Goal: Information Seeking & Learning: Find specific fact

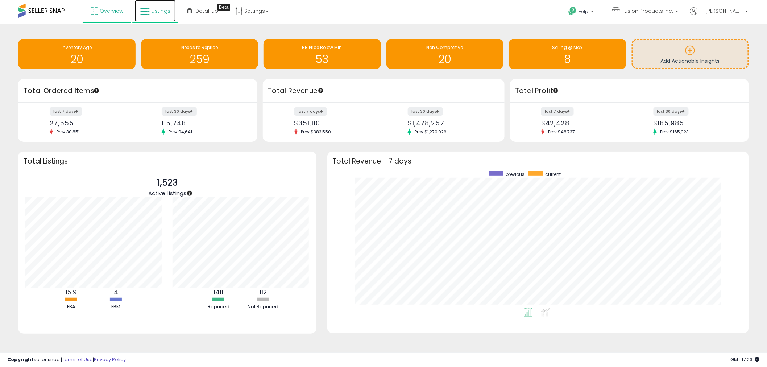
click at [149, 15] on icon at bounding box center [144, 11] width 9 height 9
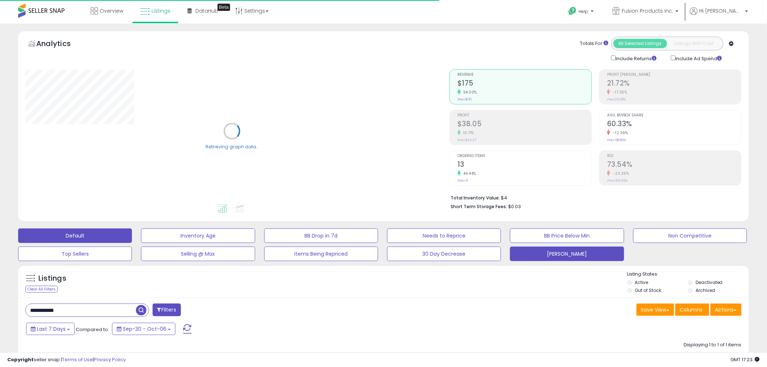
click at [553, 248] on button "[PERSON_NAME]" at bounding box center [567, 254] width 114 height 15
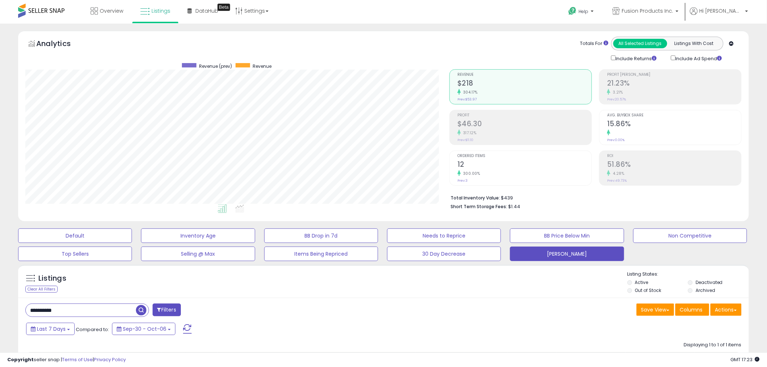
scroll to position [149, 424]
click at [417, 293] on div "Listings Clear All Filters Listing States:" at bounding box center [383, 283] width 731 height 25
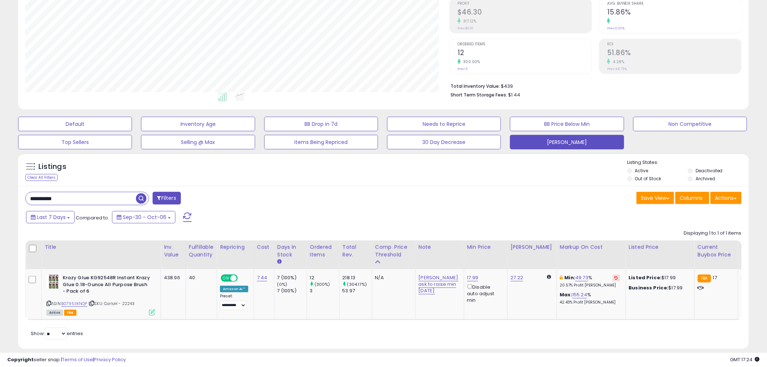
scroll to position [127, 0]
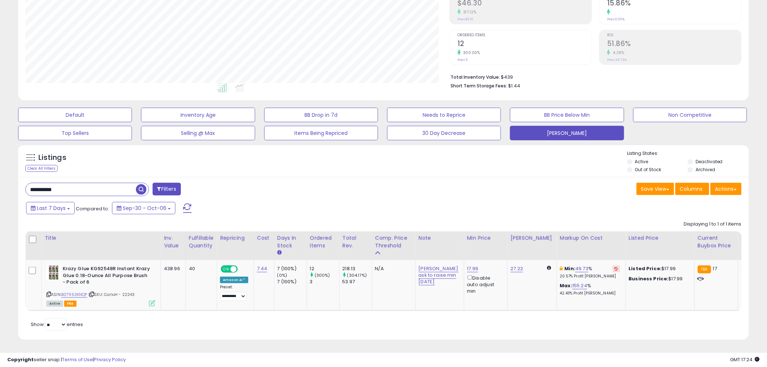
click at [369, 160] on div "Listings Clear All Filters Listing States:" at bounding box center [383, 162] width 731 height 25
drag, startPoint x: 102, startPoint y: 181, endPoint x: 15, endPoint y: 180, distance: 87.0
click at [15, 180] on div "Listings Clear All Filters" at bounding box center [384, 244] width 742 height 209
paste input "*"
click at [212, 184] on span "button" at bounding box center [211, 189] width 11 height 11
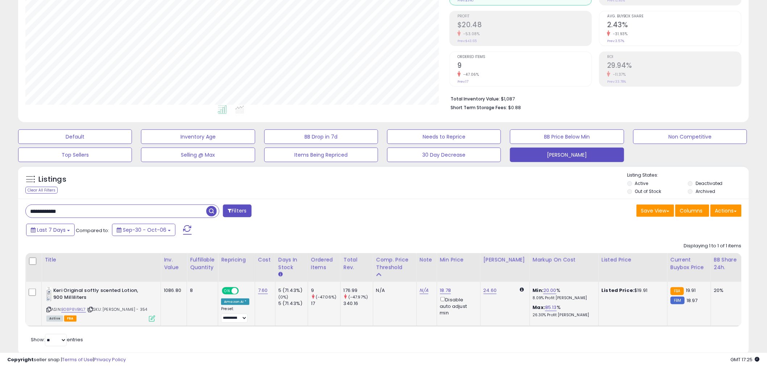
scroll to position [121, 0]
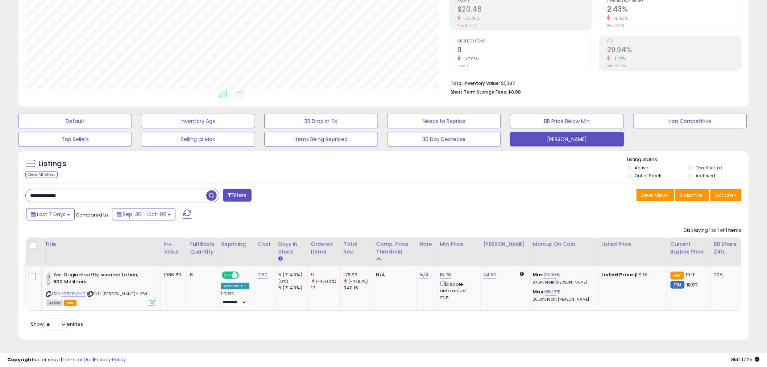
drag, startPoint x: 74, startPoint y: 189, endPoint x: 18, endPoint y: 189, distance: 55.5
click at [18, 189] on div "**********" at bounding box center [383, 261] width 731 height 156
paste input "text"
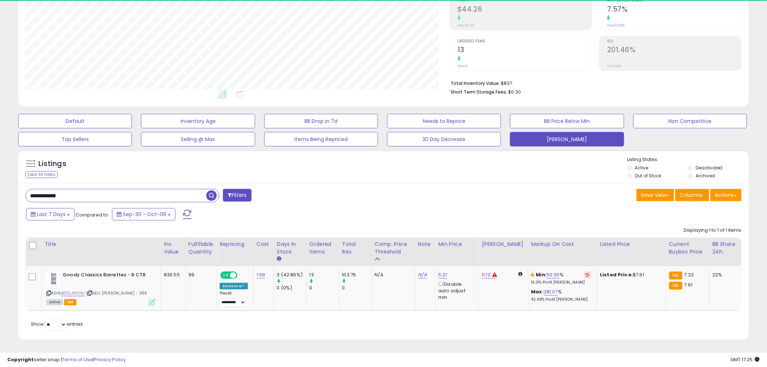
scroll to position [149, 424]
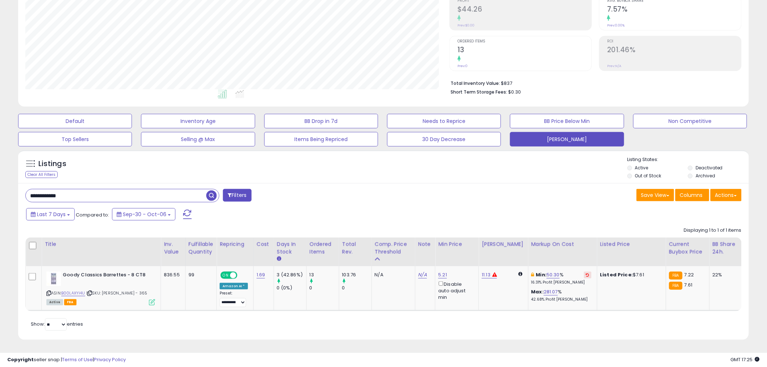
drag, startPoint x: 15, startPoint y: 193, endPoint x: -48, endPoint y: 197, distance: 62.9
click at [0, 197] on html "Unable to login Retrieving listings data.. has not yet accepted the Terms of Us…" at bounding box center [383, 68] width 767 height 367
paste input "text"
drag, startPoint x: 48, startPoint y: 190, endPoint x: 12, endPoint y: 191, distance: 35.9
click at [12, 191] on div "**********" at bounding box center [384, 132] width 760 height 433
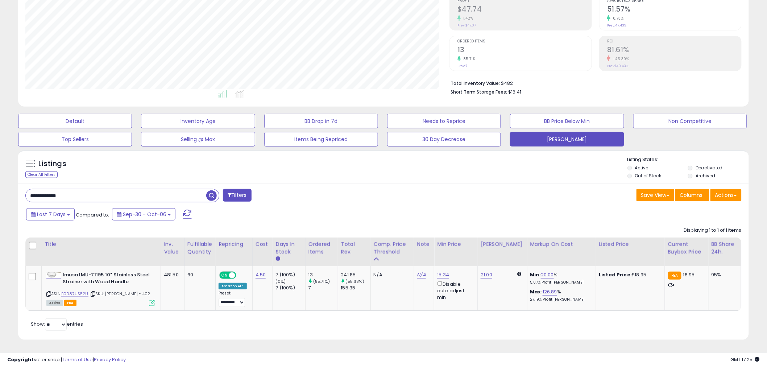
paste input "text"
click at [72, 291] on link "B0C8VH6NRF" at bounding box center [75, 294] width 28 height 6
click at [405, 208] on div "Last 7 Days Compared to: Sep-30 - Oct-06" at bounding box center [292, 215] width 537 height 16
click at [507, 190] on div "Save View Save As New View Update Current View Columns Actions Import Export Vi…" at bounding box center [566, 196] width 364 height 14
drag, startPoint x: 625, startPoint y: 268, endPoint x: 640, endPoint y: 268, distance: 15.2
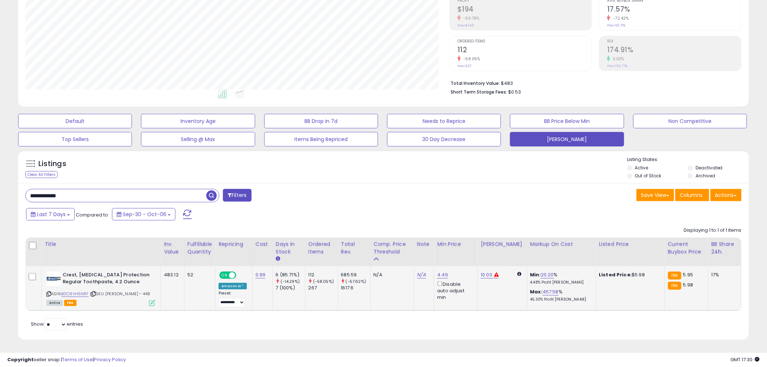
click at [640, 272] on div "Listed Price: $5.98" at bounding box center [630, 275] width 60 height 7
click at [628, 281] on td "Listed Price: $5.98" at bounding box center [630, 288] width 69 height 44
drag, startPoint x: 273, startPoint y: 265, endPoint x: 272, endPoint y: 292, distance: 26.8
click at [273, 291] on td "6 (85.71%) (-14.29%) 7 (100%)" at bounding box center [289, 288] width 33 height 44
click at [318, 266] on td "112 (-58.05%) 267" at bounding box center [321, 288] width 33 height 44
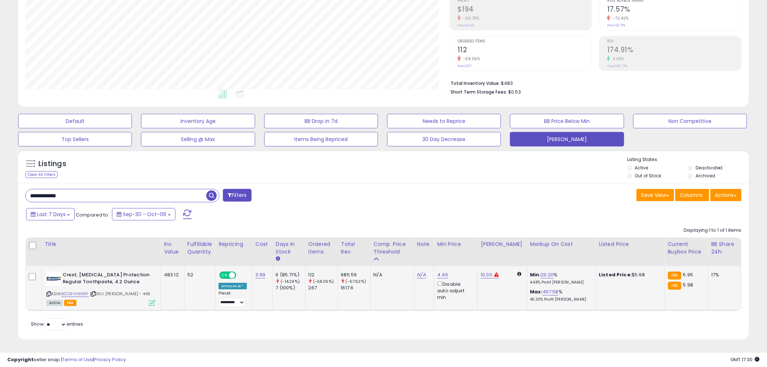
click at [376, 282] on tr "Crest, [MEDICAL_DATA] Protection Regular Toothpaste, 4.2 Ounce ASIN: B0C8VH6NRF…" at bounding box center [532, 288] width 1013 height 44
click at [490, 303] on td "10.00" at bounding box center [502, 288] width 49 height 44
click at [489, 300] on td "10.00" at bounding box center [502, 288] width 49 height 44
drag, startPoint x: 88, startPoint y: 193, endPoint x: -19, endPoint y: 191, distance: 107.7
click at [0, 191] on html "Unable to login Retrieving listings data.. has not yet accepted the Terms of Us…" at bounding box center [383, 68] width 767 height 367
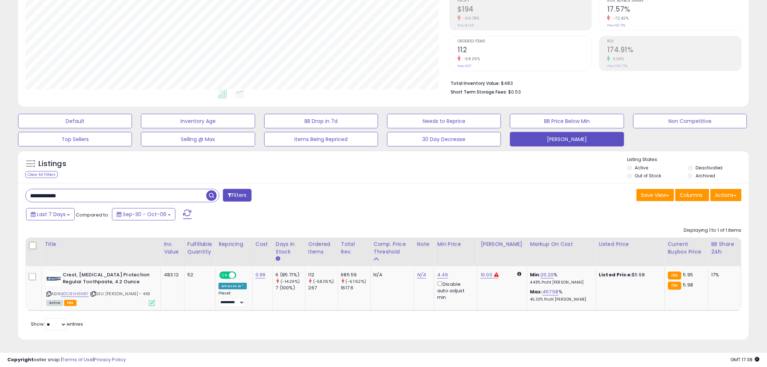
paste input "text"
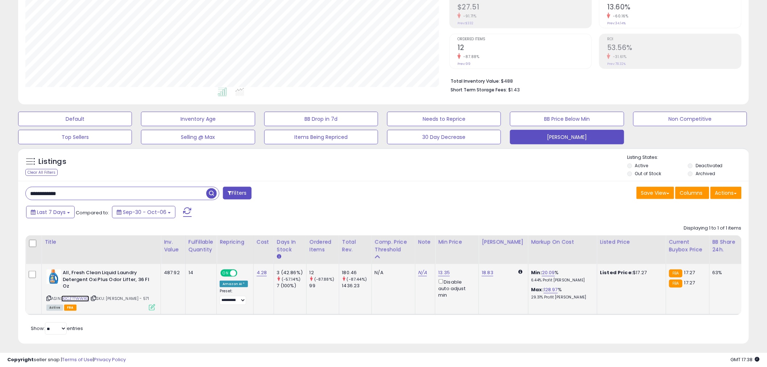
click at [70, 300] on link "B0CZTTWWXG" at bounding box center [75, 299] width 28 height 6
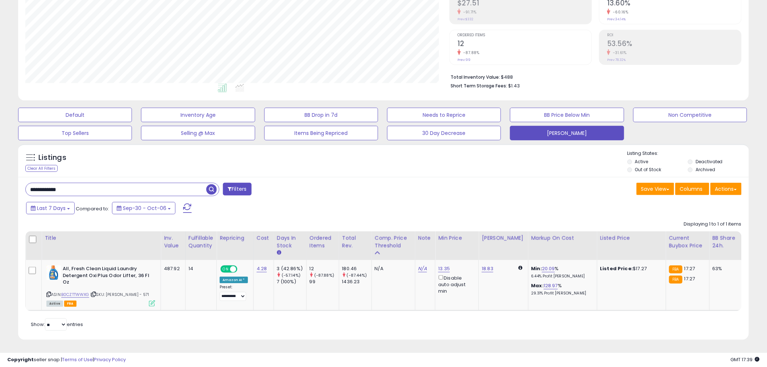
drag, startPoint x: 17, startPoint y: 184, endPoint x: 5, endPoint y: 183, distance: 12.7
click at [8, 184] on div "**********" at bounding box center [384, 129] width 760 height 439
paste input "text"
click at [212, 184] on span "button" at bounding box center [211, 189] width 11 height 11
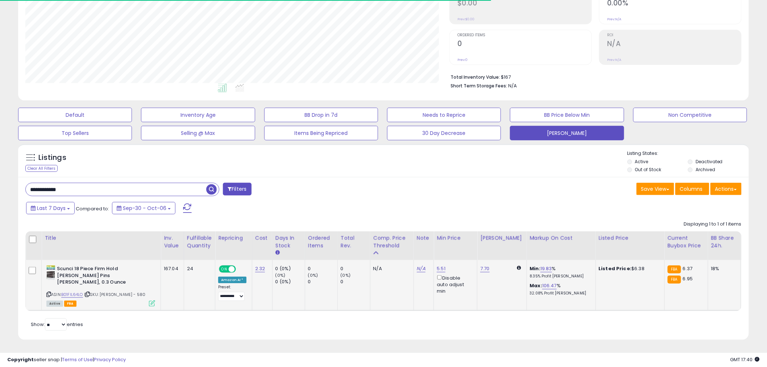
scroll to position [149, 424]
drag, startPoint x: 85, startPoint y: 192, endPoint x: -3, endPoint y: 188, distance: 87.2
click at [0, 188] on html "Unable to login Retrieving listings data.. has not yet accepted the Terms of Us…" at bounding box center [383, 62] width 767 height 367
paste input "**"
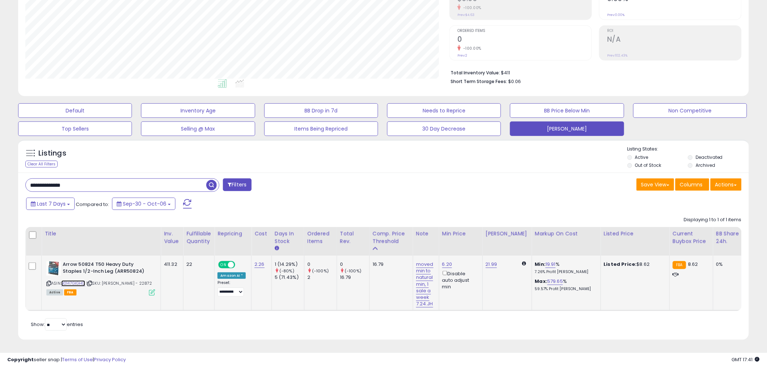
click at [77, 280] on link "B0147GIGHG" at bounding box center [73, 283] width 24 height 6
drag, startPoint x: 305, startPoint y: 271, endPoint x: 324, endPoint y: 274, distance: 19.2
click at [324, 274] on td "0 (-100%) 2" at bounding box center [320, 283] width 33 height 55
click at [324, 277] on td "0 (-100%) 2" at bounding box center [320, 283] width 33 height 55
drag, startPoint x: 267, startPoint y: 271, endPoint x: 281, endPoint y: 272, distance: 14.3
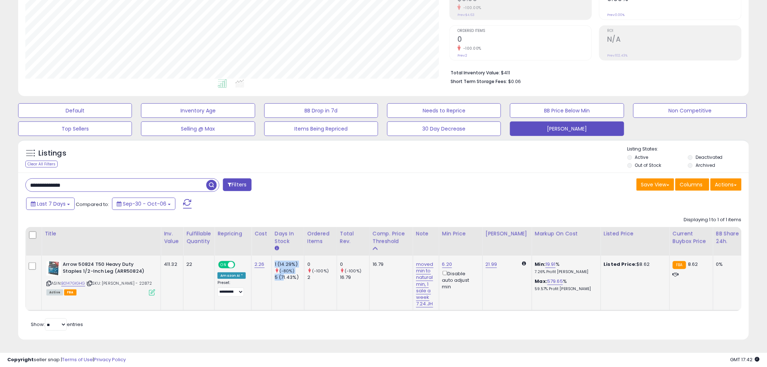
click at [281, 272] on tr "Arrow 50824 T50 Heavy Duty Staples 1/2-Inch Leg (ARR50824) ASIN: B0147GIGHG | S…" at bounding box center [531, 283] width 1010 height 55
click at [380, 178] on div "**********" at bounding box center [202, 185] width 364 height 15
click at [325, 291] on td "0 (-100%) 2" at bounding box center [320, 283] width 33 height 55
click at [477, 186] on div "Save View Save As New View Update Current View Columns Actions Import Export Vi…" at bounding box center [566, 185] width 364 height 14
click at [390, 201] on div "Last 7 Days Compared to: Sep-30 - Oct-06" at bounding box center [292, 205] width 537 height 16
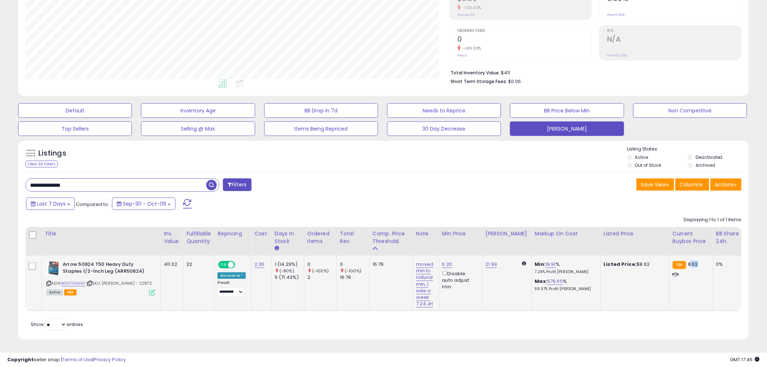
drag, startPoint x: 684, startPoint y: 258, endPoint x: 696, endPoint y: 260, distance: 12.1
click at [697, 261] on div "FBA 8.62" at bounding box center [690, 264] width 35 height 7
click at [75, 280] on link "B0147GIGHG" at bounding box center [73, 283] width 24 height 6
drag, startPoint x: 271, startPoint y: 268, endPoint x: 285, endPoint y: 271, distance: 14.4
click at [285, 271] on td "1 (14.29%) (-80%) 5 (71.43%)" at bounding box center [288, 283] width 33 height 55
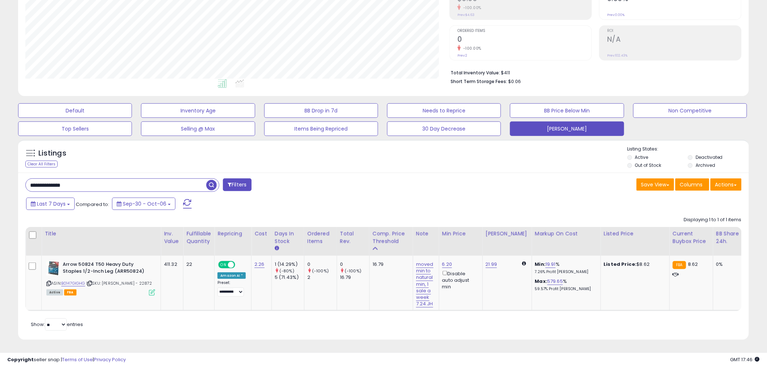
click at [334, 155] on div "Listings Clear All Filters Listing States:" at bounding box center [383, 158] width 731 height 25
drag, startPoint x: 182, startPoint y: 257, endPoint x: 194, endPoint y: 258, distance: 11.7
click at [194, 258] on tr "Arrow 50824 T50 Heavy Duty Staples 1/2-Inch Leg (ARR50824) ASIN: B0147GIGHG | S…" at bounding box center [531, 283] width 1010 height 55
drag, startPoint x: 75, startPoint y: 180, endPoint x: 0, endPoint y: 179, distance: 75.4
click at [0, 179] on div "**********" at bounding box center [383, 132] width 767 height 469
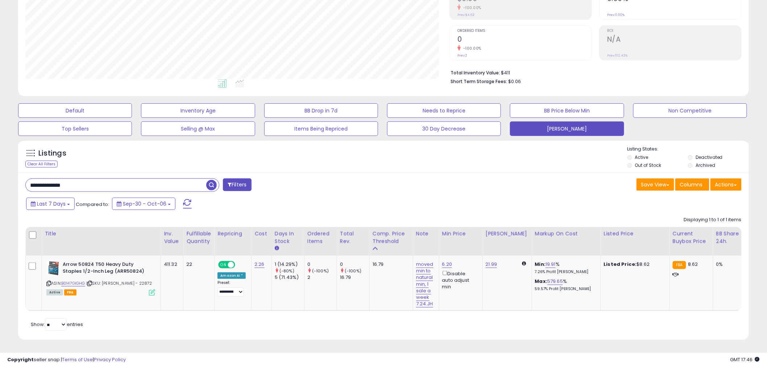
paste input "text"
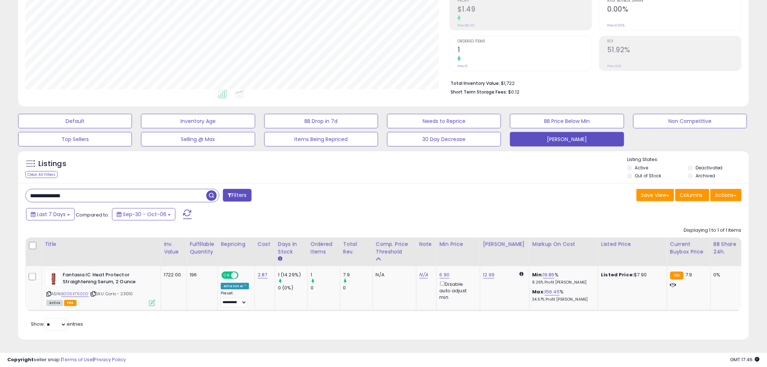
drag, startPoint x: 91, startPoint y: 191, endPoint x: 3, endPoint y: 187, distance: 88.2
click at [3, 187] on div "**********" at bounding box center [383, 138] width 767 height 458
paste input "text"
drag, startPoint x: 81, startPoint y: 193, endPoint x: -23, endPoint y: 189, distance: 104.5
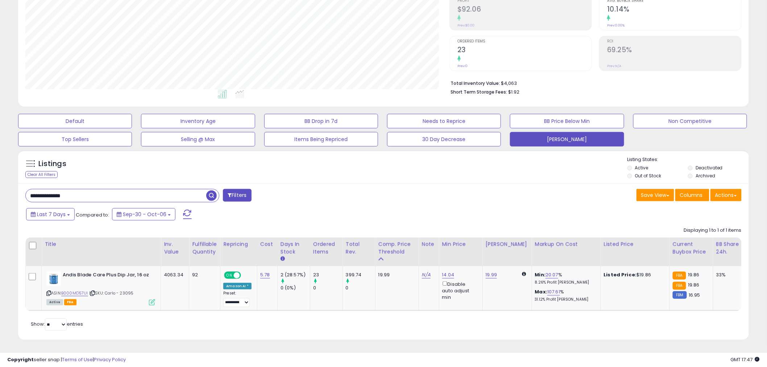
click at [0, 189] on html "Unable to login Retrieving listings data.. has not yet accepted the Terms of Us…" at bounding box center [383, 68] width 767 height 367
paste input "text"
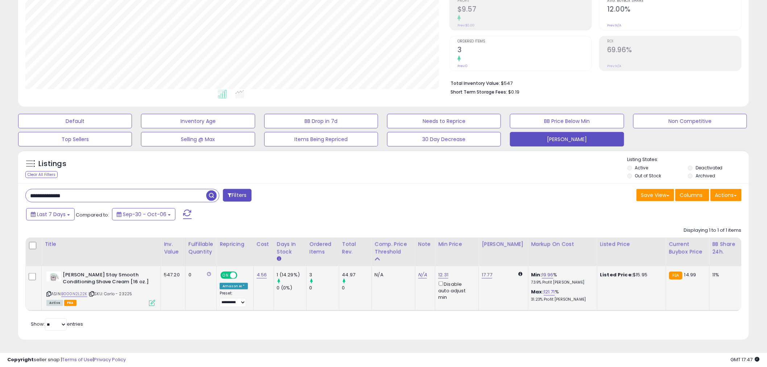
scroll to position [149, 424]
drag, startPoint x: 87, startPoint y: 190, endPoint x: -13, endPoint y: 193, distance: 99.8
click at [0, 193] on html "Unable to login Retrieving listings data.. has not yet accepted the Terms of Us…" at bounding box center [383, 68] width 767 height 367
paste input "text"
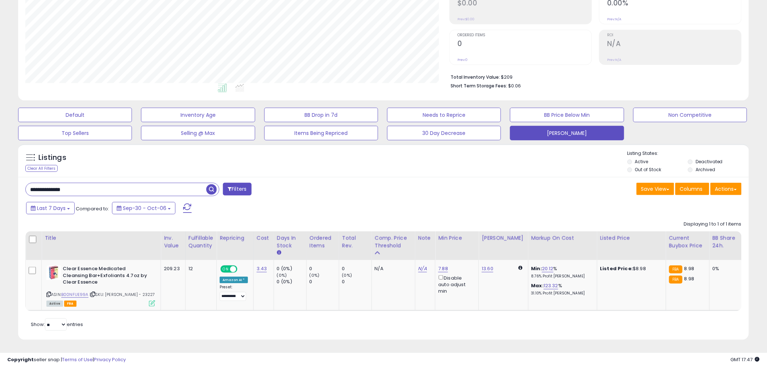
drag, startPoint x: 84, startPoint y: 182, endPoint x: -9, endPoint y: 193, distance: 93.1
click at [0, 193] on html "Unable to login Retrieving listings data.. has not yet accepted the Terms of Us…" at bounding box center [383, 62] width 767 height 367
paste input "text"
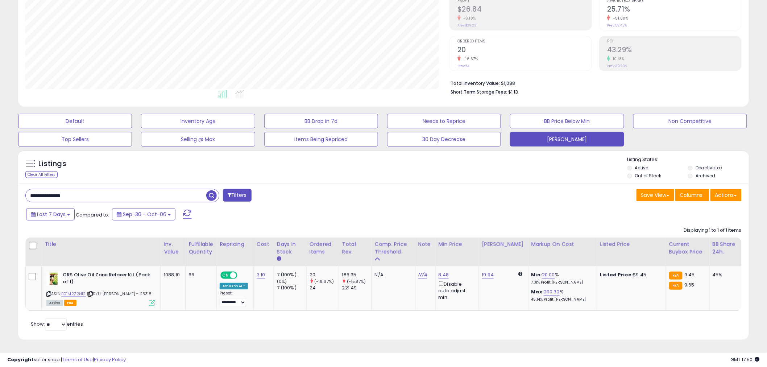
scroll to position [121, 0]
click at [75, 291] on link "B01M2Z2N12" at bounding box center [73, 294] width 25 height 6
click at [387, 189] on div "Save View Save As New View Update Current View Columns Actions Import Export Vi…" at bounding box center [566, 196] width 364 height 14
drag, startPoint x: 78, startPoint y: 190, endPoint x: -9, endPoint y: 187, distance: 87.8
click at [0, 187] on html "Unable to login Retrieving listings data.. has not yet accepted the Terms of Us…" at bounding box center [383, 68] width 767 height 367
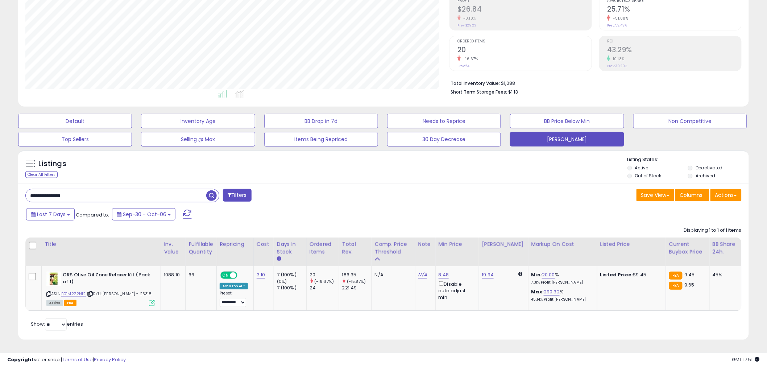
paste input "text"
click at [69, 291] on link "B005JF3PHQ" at bounding box center [74, 294] width 26 height 6
click at [445, 208] on div "Last 7 Days Compared to: Sep-30 - Oct-06" at bounding box center [292, 215] width 537 height 16
click at [414, 199] on div "**********" at bounding box center [383, 261] width 731 height 156
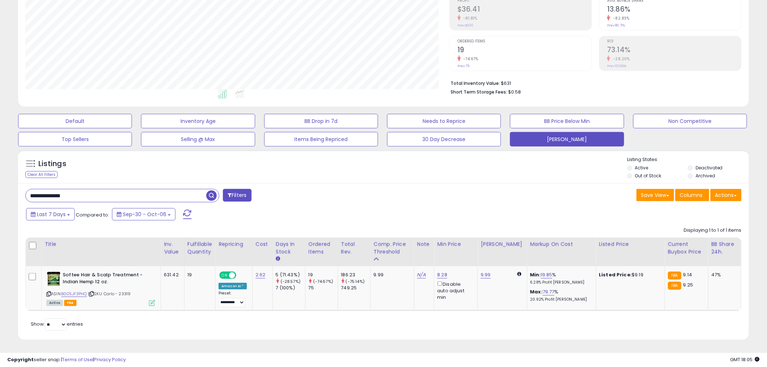
drag, startPoint x: 70, startPoint y: 189, endPoint x: 11, endPoint y: 192, distance: 58.8
click at [11, 192] on div "**********" at bounding box center [384, 132] width 760 height 433
paste input "text"
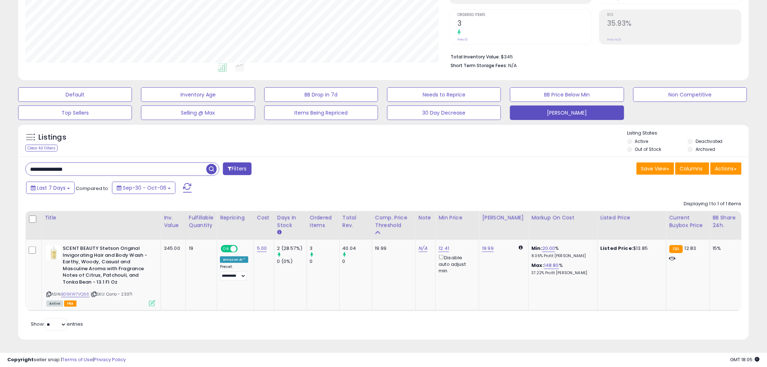
drag, startPoint x: 73, startPoint y: 164, endPoint x: -11, endPoint y: 161, distance: 83.8
click at [0, 161] on html "Unable to login Retrieving listings data.. has not yet accepted the Terms of Us…" at bounding box center [383, 42] width 767 height 367
paste input "text"
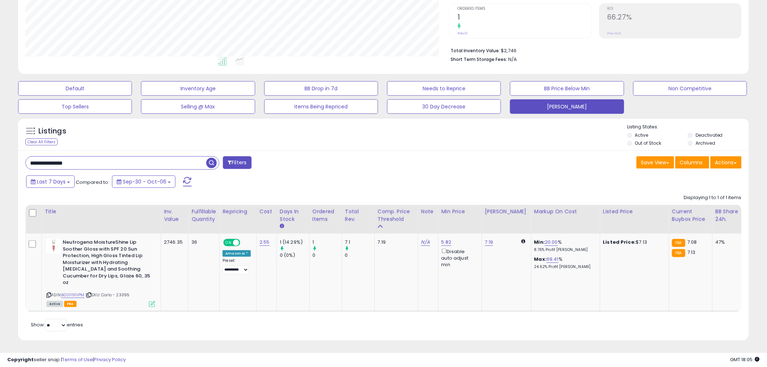
drag, startPoint x: 86, startPoint y: 164, endPoint x: 7, endPoint y: 165, distance: 79.8
click at [7, 165] on div "**********" at bounding box center [384, 117] width 760 height 466
paste input "text"
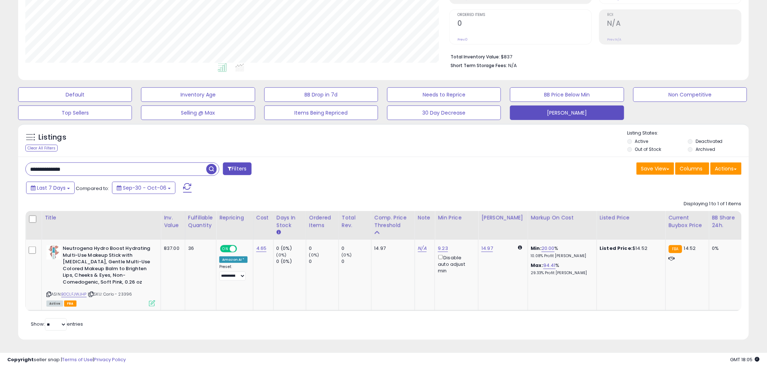
drag, startPoint x: 67, startPoint y: 162, endPoint x: -8, endPoint y: 162, distance: 75.4
click at [0, 162] on html "Unable to login Retrieving listings data.. has not yet accepted the Terms of Us…" at bounding box center [383, 42] width 767 height 367
paste input "text"
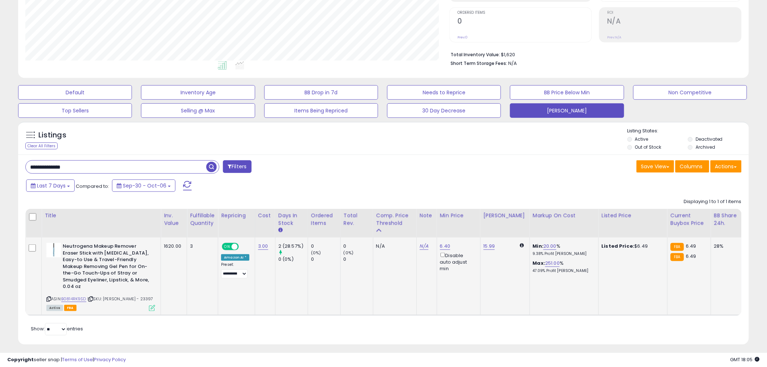
scroll to position [147, 0]
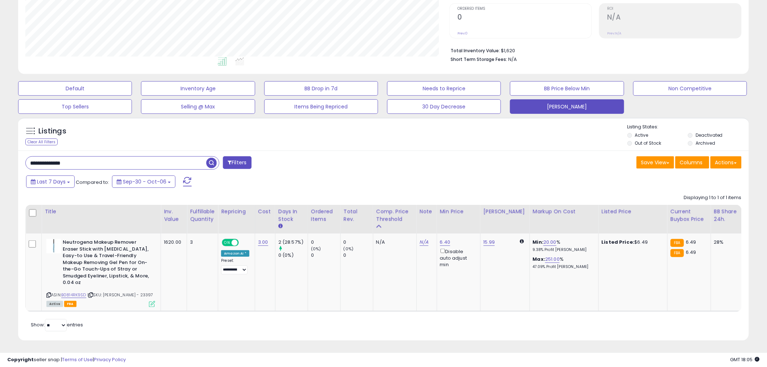
drag, startPoint x: 75, startPoint y: 165, endPoint x: -5, endPoint y: 162, distance: 80.6
click at [0, 162] on html "Unable to login Retrieving listings data.. has not yet accepted the Terms of Us…" at bounding box center [383, 36] width 767 height 367
paste input "text"
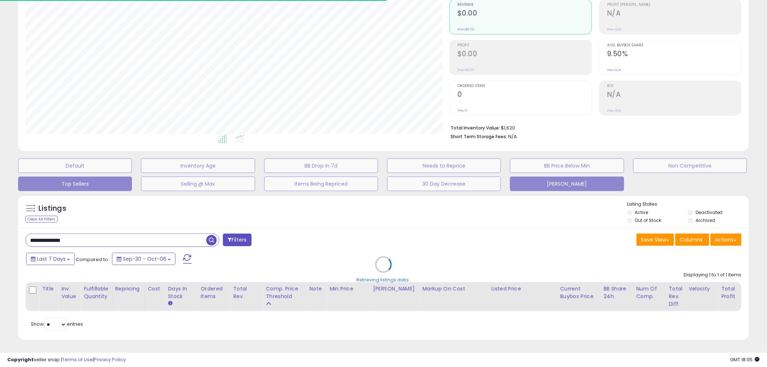
scroll to position [0, 0]
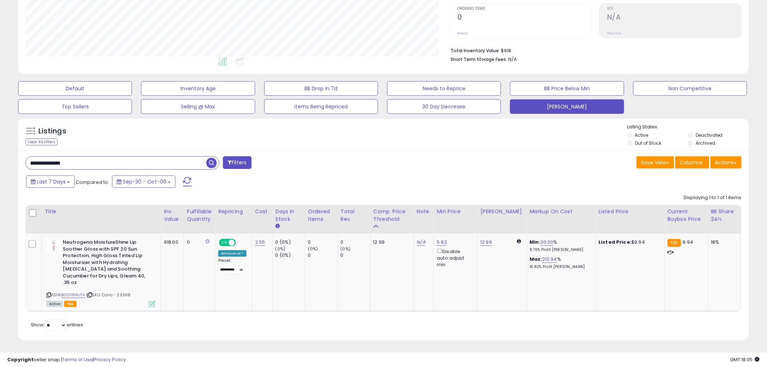
drag, startPoint x: 81, startPoint y: 167, endPoint x: 1, endPoint y: 167, distance: 80.2
click at [1, 167] on div "**********" at bounding box center [383, 121] width 767 height 491
paste input "text"
drag, startPoint x: 92, startPoint y: 161, endPoint x: -28, endPoint y: 161, distance: 120.0
click at [0, 161] on html "Unable to login Retrieving listings data.. has not yet accepted the Terms of Us…" at bounding box center [383, 36] width 767 height 367
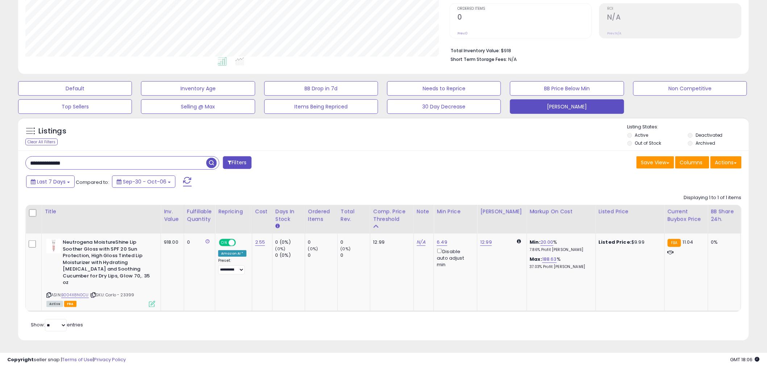
paste input "text"
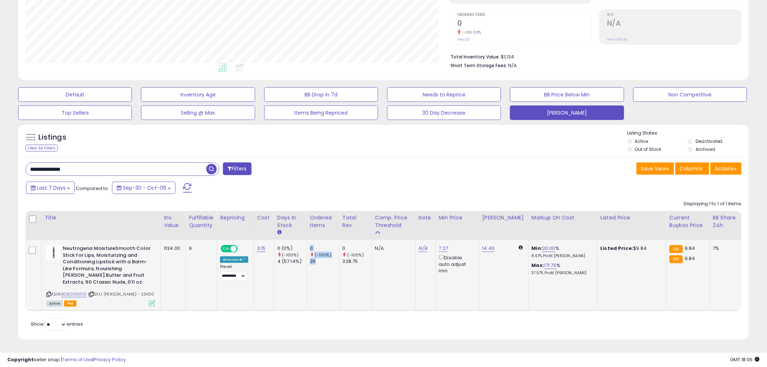
drag, startPoint x: 314, startPoint y: 256, endPoint x: 326, endPoint y: 257, distance: 12.0
click at [326, 257] on tr "Neutrogena MoistureSmooth Color Stick for Lips, Moisturizing and Conditioning L…" at bounding box center [533, 275] width 1015 height 71
click at [326, 258] on div "25" at bounding box center [324, 261] width 29 height 7
drag, startPoint x: 303, startPoint y: 240, endPoint x: 320, endPoint y: 240, distance: 16.3
click at [320, 240] on tr "Neutrogena MoistureSmooth Color Stick for Lips, Moisturizing and Conditioning L…" at bounding box center [533, 275] width 1015 height 71
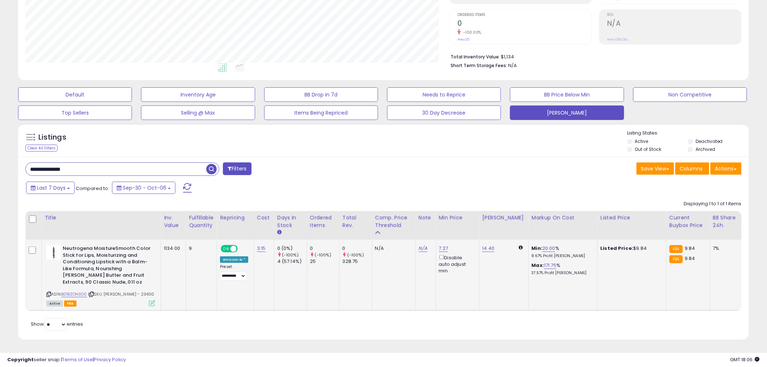
click at [339, 240] on td "0 (-100%) 328.75" at bounding box center [355, 275] width 33 height 71
click at [189, 245] on div "9" at bounding box center [200, 248] width 22 height 7
click at [71, 291] on link "B01BZON3D0" at bounding box center [74, 294] width 26 height 6
drag, startPoint x: 41, startPoint y: 157, endPoint x: -24, endPoint y: 155, distance: 65.0
click at [0, 155] on html "Unable to login Retrieving listings data.. has not yet accepted the Terms of Us…" at bounding box center [383, 42] width 767 height 367
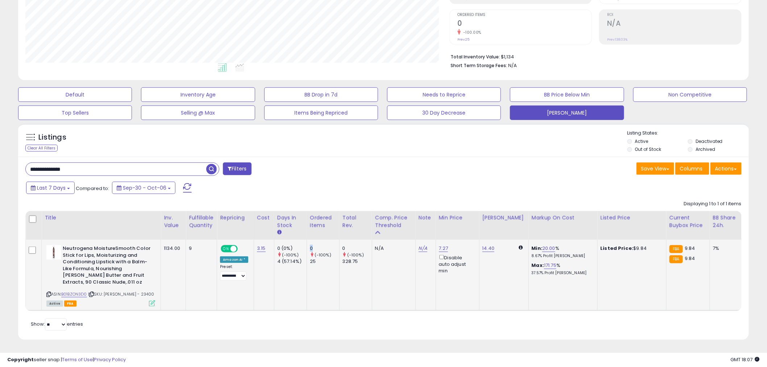
drag, startPoint x: 307, startPoint y: 240, endPoint x: 319, endPoint y: 240, distance: 12.0
click at [319, 240] on td "0 (-100%) 25" at bounding box center [323, 275] width 33 height 71
drag, startPoint x: 280, startPoint y: 256, endPoint x: 274, endPoint y: 255, distance: 6.3
click at [278, 258] on div "4 (57.14%)" at bounding box center [291, 261] width 29 height 7
drag, startPoint x: 274, startPoint y: 255, endPoint x: 284, endPoint y: 255, distance: 9.8
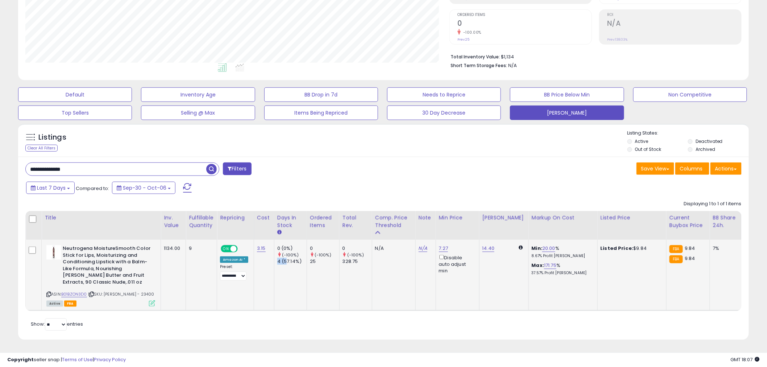
click at [284, 255] on td "0 (0%) (-100%) 4 (57.14%)" at bounding box center [290, 275] width 33 height 71
drag, startPoint x: 273, startPoint y: 237, endPoint x: 277, endPoint y: 241, distance: 5.9
click at [277, 241] on td "0 (0%) (-100%) 4 (57.14%)" at bounding box center [290, 275] width 33 height 71
click at [287, 284] on td "0 (0%) (-100%) 4 (57.14%)" at bounding box center [290, 275] width 33 height 71
drag, startPoint x: 79, startPoint y: 162, endPoint x: 8, endPoint y: 161, distance: 71.4
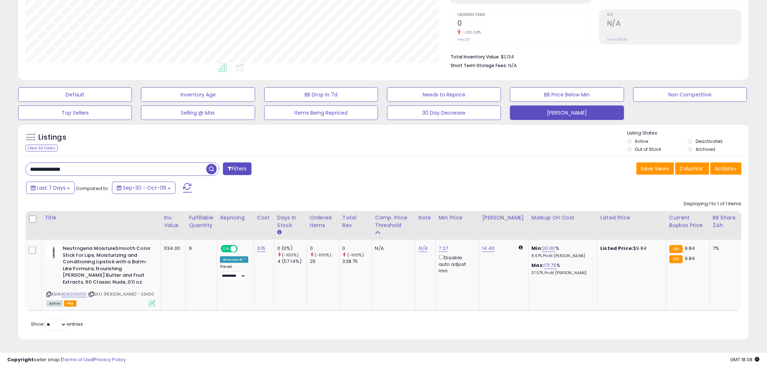
click at [8, 161] on div "**********" at bounding box center [384, 119] width 760 height 459
click at [78, 163] on input "**********" at bounding box center [116, 169] width 181 height 13
drag, startPoint x: 78, startPoint y: 161, endPoint x: -2, endPoint y: 159, distance: 80.6
click at [0, 159] on html "Unable to login Retrieving listings data.. has not yet accepted the Terms of Us…" at bounding box center [383, 42] width 767 height 367
paste input "text"
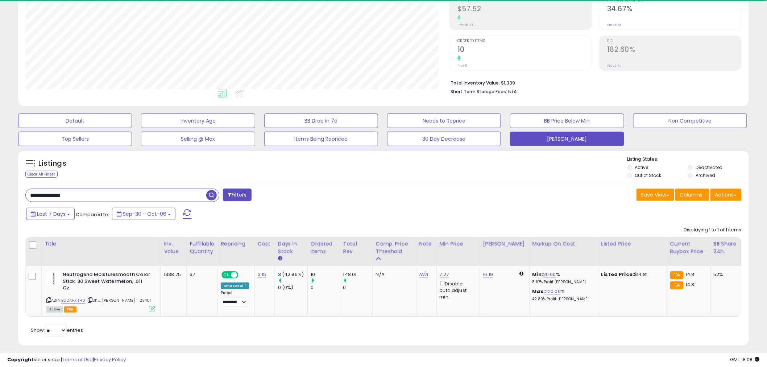
scroll to position [121, 0]
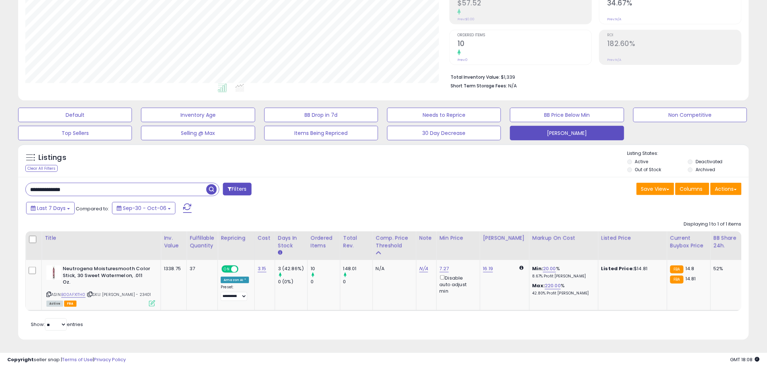
drag, startPoint x: 90, startPoint y: 192, endPoint x: -1, endPoint y: 194, distance: 90.3
click at [0, 194] on html "Unable to login Retrieving listings data.. has not yet accepted the Terms of Us…" at bounding box center [383, 62] width 767 height 367
paste input "text"
click at [207, 193] on span "button" at bounding box center [211, 189] width 11 height 11
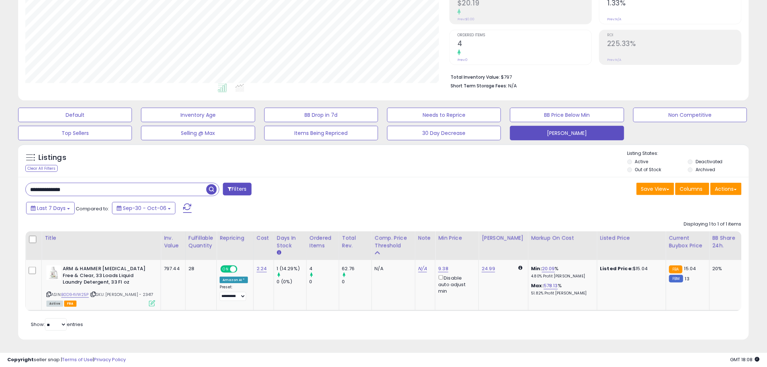
drag, startPoint x: 86, startPoint y: 183, endPoint x: 36, endPoint y: 189, distance: 49.7
click at [36, 189] on input "**********" at bounding box center [116, 189] width 181 height 13
click at [73, 183] on input "**********" at bounding box center [116, 189] width 181 height 13
drag, startPoint x: 74, startPoint y: 182, endPoint x: 23, endPoint y: 183, distance: 51.5
click at [23, 183] on div "**********" at bounding box center [202, 190] width 364 height 15
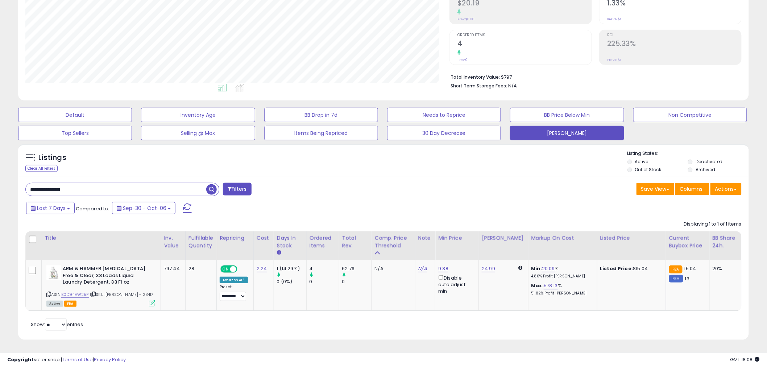
paste input "text"
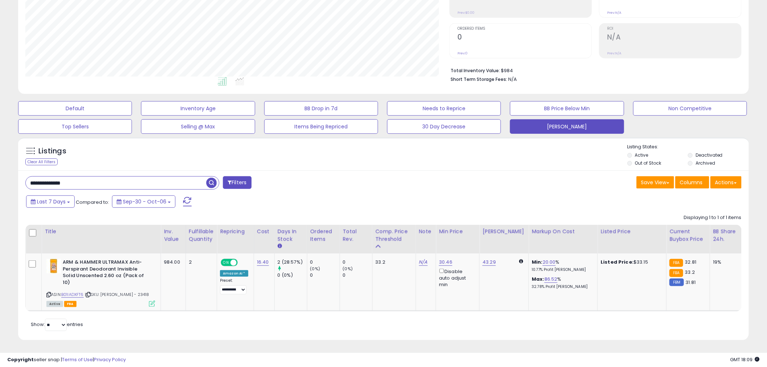
drag, startPoint x: 85, startPoint y: 183, endPoint x: 9, endPoint y: 181, distance: 75.8
click at [9, 181] on div "**********" at bounding box center [384, 127] width 760 height 446
paste input "text"
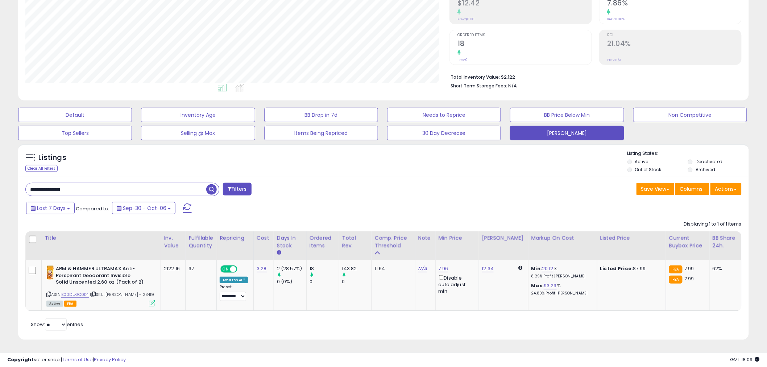
drag, startPoint x: 69, startPoint y: 184, endPoint x: -33, endPoint y: 175, distance: 102.6
click at [0, 175] on html "Unable to login Retrieving listings data.. has not yet accepted the Terms of Us…" at bounding box center [383, 62] width 767 height 367
paste input "text"
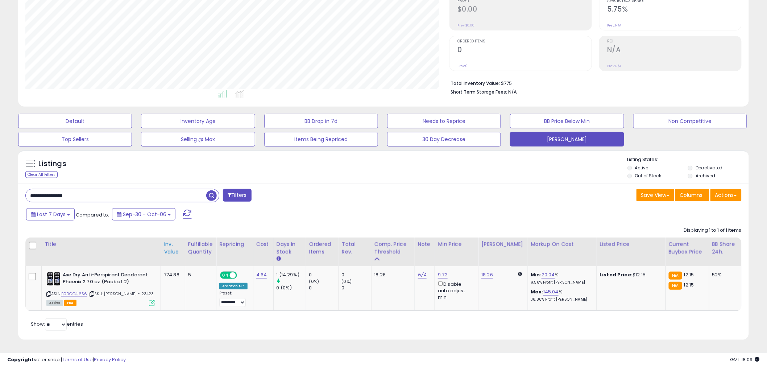
click at [170, 240] on div "Inv. value" at bounding box center [173, 247] width 18 height 15
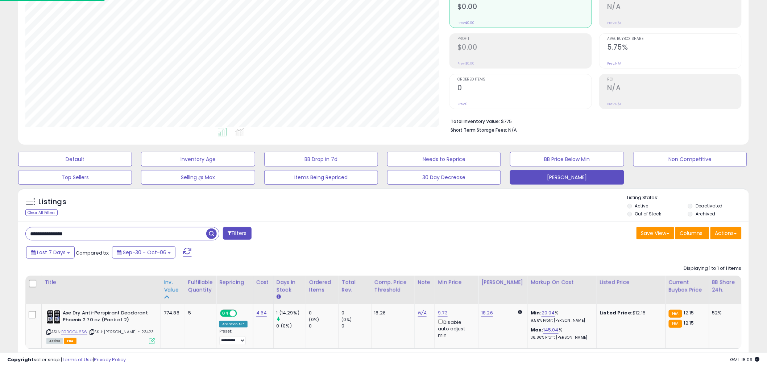
scroll to position [121, 0]
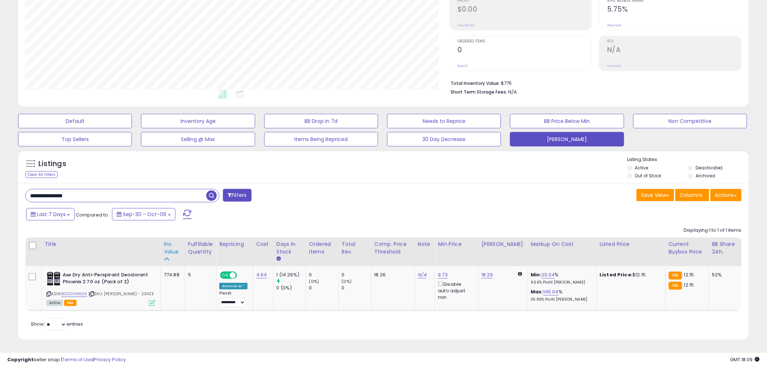
click at [170, 240] on div "Inv. value" at bounding box center [173, 247] width 18 height 15
click at [430, 169] on div "Listings Clear All Filters Listing States:" at bounding box center [383, 168] width 731 height 25
drag, startPoint x: 75, startPoint y: 191, endPoint x: 13, endPoint y: 195, distance: 62.5
click at [13, 195] on div "Listings Clear All Filters" at bounding box center [384, 248] width 742 height 202
paste input "text"
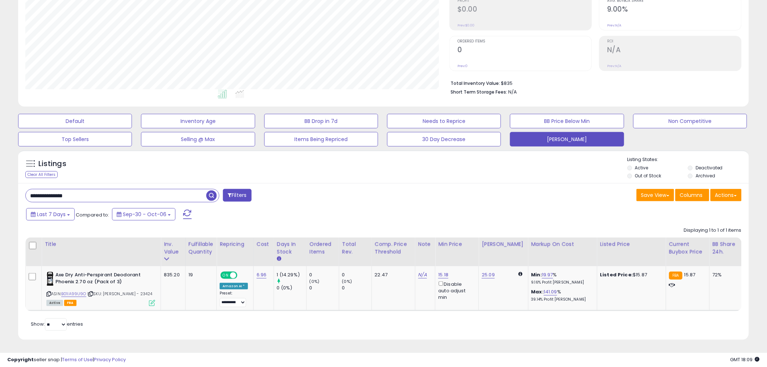
scroll to position [149, 424]
drag, startPoint x: 78, startPoint y: 187, endPoint x: -21, endPoint y: 193, distance: 99.2
click at [0, 193] on html "Unable to login Retrieving listings data.. has not yet accepted the Terms of Us…" at bounding box center [383, 68] width 767 height 367
paste input "text"
drag, startPoint x: 78, startPoint y: 190, endPoint x: -23, endPoint y: 186, distance: 100.5
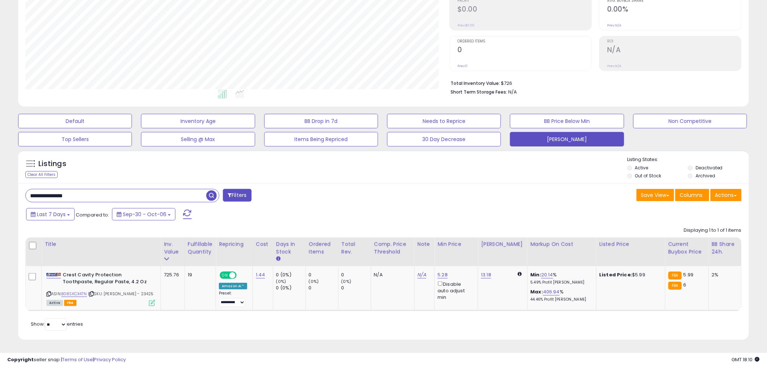
click at [0, 186] on html "Unable to login Retrieving listings data.. has not yet accepted the Terms of Us…" at bounding box center [383, 68] width 767 height 367
paste input "text"
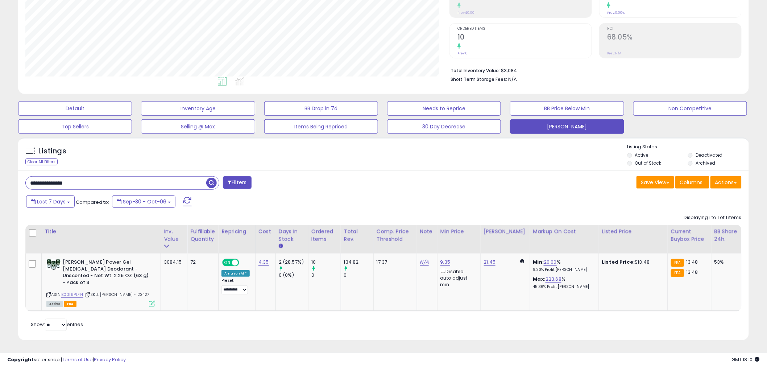
drag, startPoint x: 77, startPoint y: 182, endPoint x: 8, endPoint y: 179, distance: 69.0
click at [8, 179] on div "**********" at bounding box center [384, 127] width 760 height 446
paste input "text"
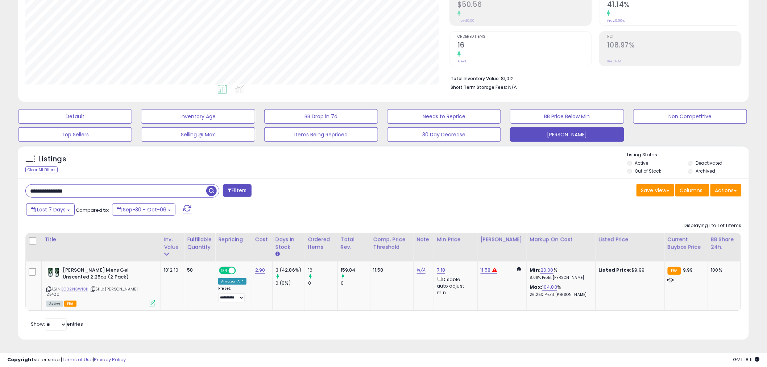
drag, startPoint x: 81, startPoint y: 191, endPoint x: 6, endPoint y: 188, distance: 75.1
click at [6, 188] on div "**********" at bounding box center [384, 130] width 760 height 437
paste input "text"
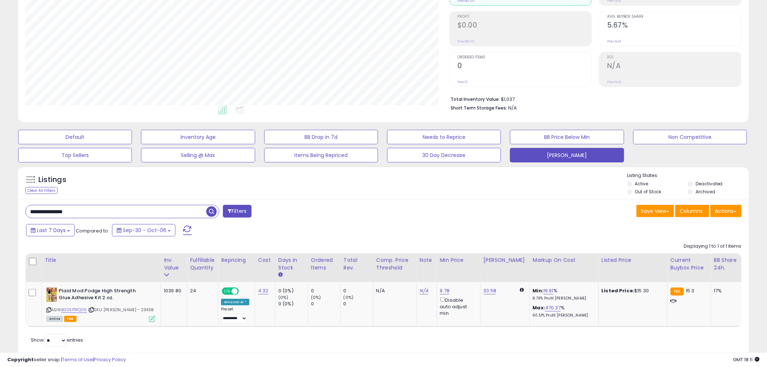
scroll to position [121, 0]
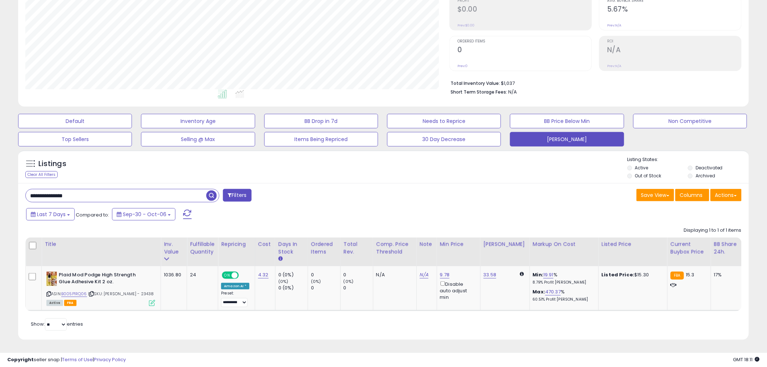
drag, startPoint x: 86, startPoint y: 193, endPoint x: -10, endPoint y: 185, distance: 95.7
click at [0, 185] on html "Unable to login Retrieving listings data.. has not yet accepted the Terms of Us…" at bounding box center [383, 68] width 767 height 367
paste input "text"
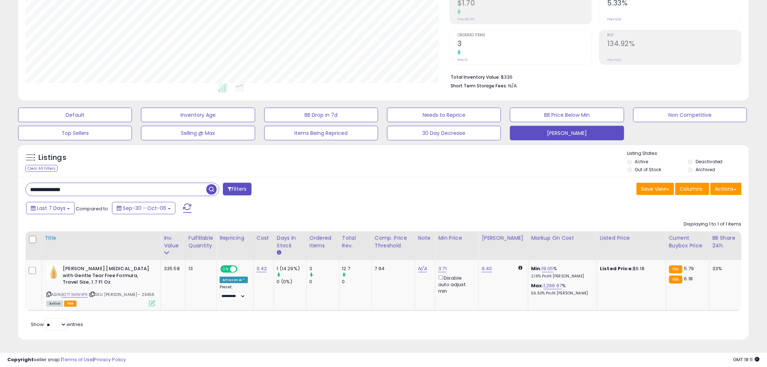
scroll to position [149, 424]
drag, startPoint x: 89, startPoint y: 185, endPoint x: -9, endPoint y: 183, distance: 97.9
click at [0, 183] on html "Unable to login Retrieving listings data.. has not yet accepted the Terms of Us…" at bounding box center [383, 62] width 767 height 367
paste input "text"
drag, startPoint x: 78, startPoint y: 187, endPoint x: -12, endPoint y: 184, distance: 90.0
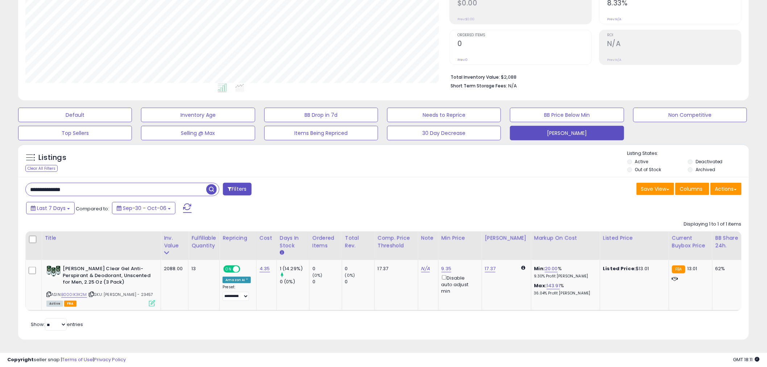
click at [0, 184] on html "Unable to login Retrieving listings data.. has not yet accepted the Terms of Us…" at bounding box center [383, 62] width 767 height 367
paste input "text"
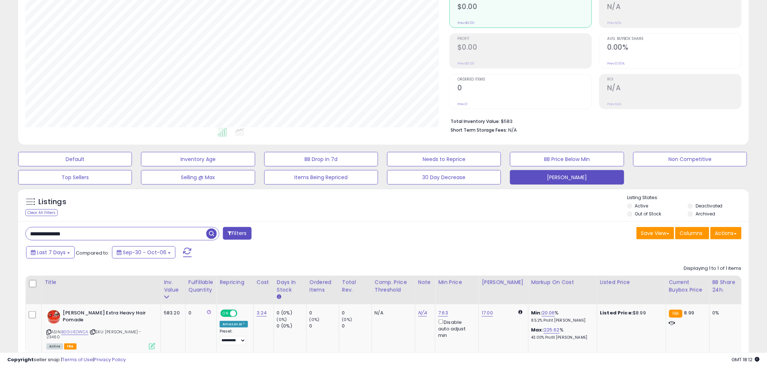
drag, startPoint x: 82, startPoint y: 237, endPoint x: -15, endPoint y: 230, distance: 97.1
click at [0, 230] on html "Unable to login Retrieving listings data.. has not yet accepted the Terms of Us…" at bounding box center [383, 106] width 767 height 367
paste input "text"
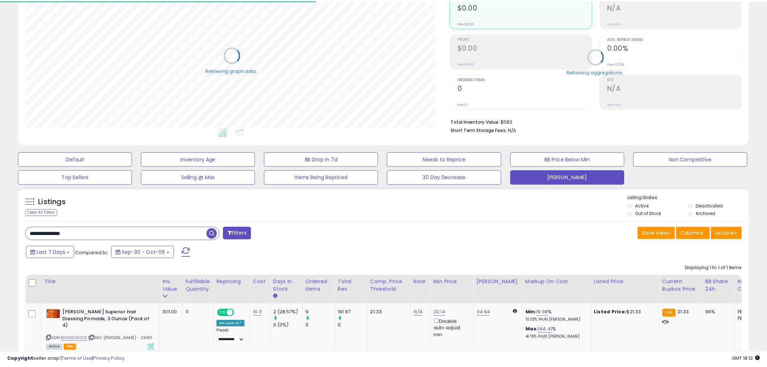
scroll to position [362530, 362253]
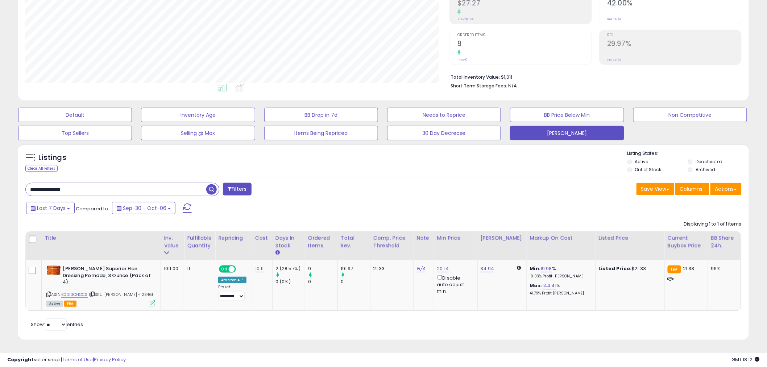
drag, startPoint x: 86, startPoint y: 193, endPoint x: 9, endPoint y: 191, distance: 77.3
click at [9, 191] on div "**********" at bounding box center [384, 129] width 760 height 439
paste input "*"
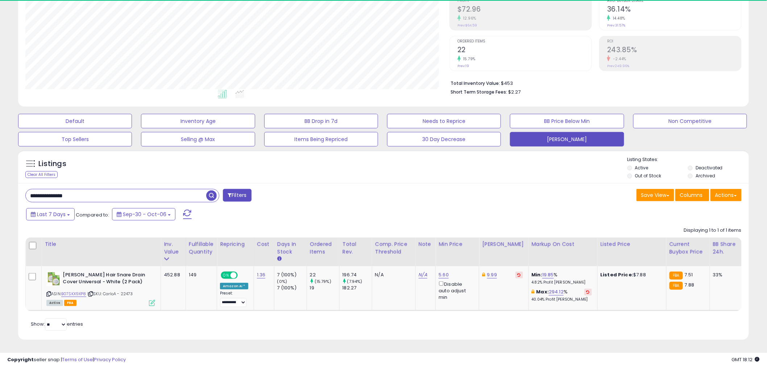
scroll to position [149, 424]
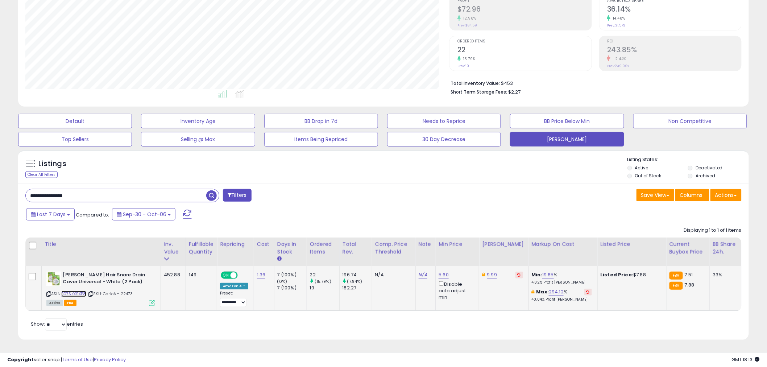
click at [72, 291] on link "B07SKX9XP8" at bounding box center [73, 294] width 25 height 6
click at [47, 292] on icon at bounding box center [48, 294] width 5 height 4
copy div "[PERSON_NAME] Hair Snare Drain Cover Universal - White (2 Pack)"
drag, startPoint x: 130, startPoint y: 275, endPoint x: 57, endPoint y: 271, distance: 72.6
click at [57, 272] on div "[PERSON_NAME] Hair Snare Drain Cover Universal - White (2 Pack)" at bounding box center [100, 279] width 109 height 15
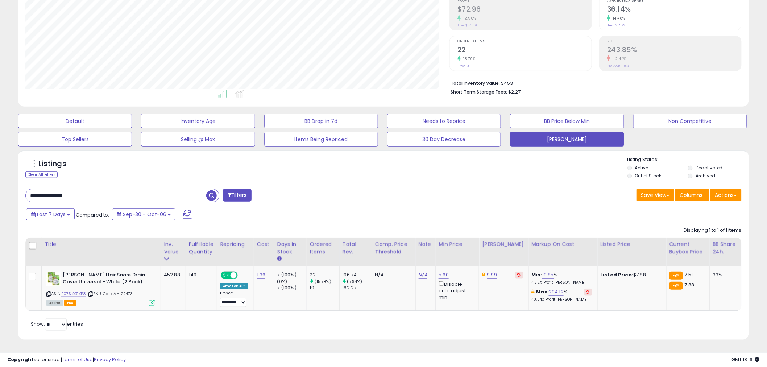
click at [66, 190] on input "**********" at bounding box center [116, 195] width 181 height 13
drag, startPoint x: 69, startPoint y: 190, endPoint x: 26, endPoint y: 190, distance: 43.2
click at [26, 190] on input "**********" at bounding box center [116, 195] width 181 height 13
click at [78, 189] on input "**********" at bounding box center [116, 195] width 181 height 13
drag, startPoint x: 74, startPoint y: 188, endPoint x: 5, endPoint y: 187, distance: 69.3
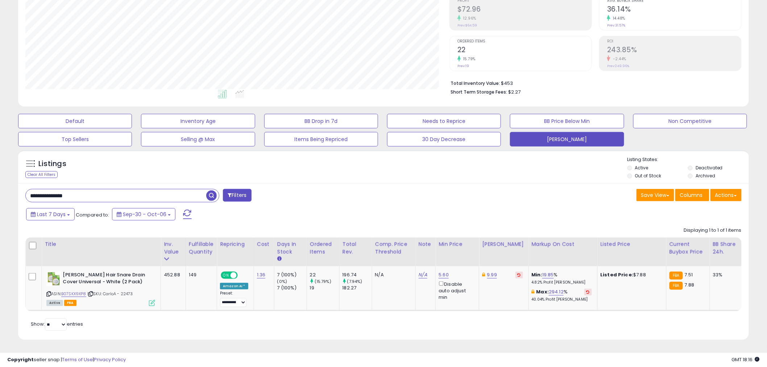
click at [5, 187] on div "**********" at bounding box center [384, 132] width 760 height 433
paste input "text"
click at [203, 193] on input "**********" at bounding box center [116, 195] width 181 height 13
click at [209, 193] on span "button" at bounding box center [211, 195] width 11 height 11
drag, startPoint x: 57, startPoint y: 189, endPoint x: 4, endPoint y: 187, distance: 53.0
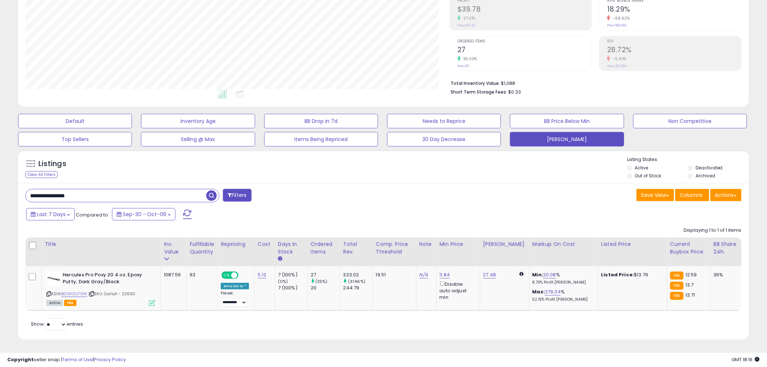
click at [4, 187] on div "**********" at bounding box center [384, 132] width 760 height 433
paste input "text"
click at [445, 195] on div "Save View Save As New View Update Current View Columns Actions Import Export Vi…" at bounding box center [566, 196] width 364 height 14
click at [517, 207] on div "Last 7 Days Compared to: Sep-30 - Oct-06" at bounding box center [292, 215] width 537 height 16
drag, startPoint x: 90, startPoint y: 189, endPoint x: 1, endPoint y: 188, distance: 88.5
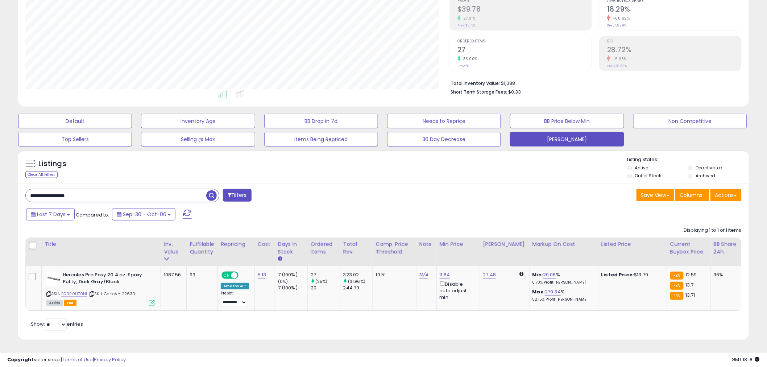
click at [1, 188] on div "**********" at bounding box center [383, 138] width 767 height 458
paste input "text"
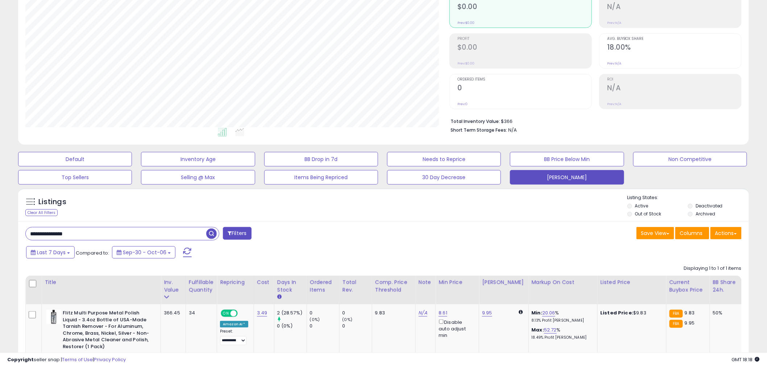
click at [208, 233] on span "button" at bounding box center [211, 233] width 11 height 11
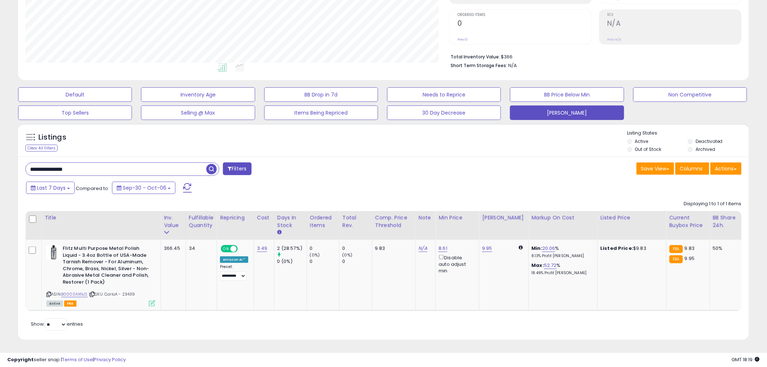
drag, startPoint x: 91, startPoint y: 163, endPoint x: -22, endPoint y: 165, distance: 113.5
click at [0, 165] on html "Unable to login Retrieving listings data.. has not yet accepted the Terms of Us…" at bounding box center [383, 42] width 767 height 367
paste input "text"
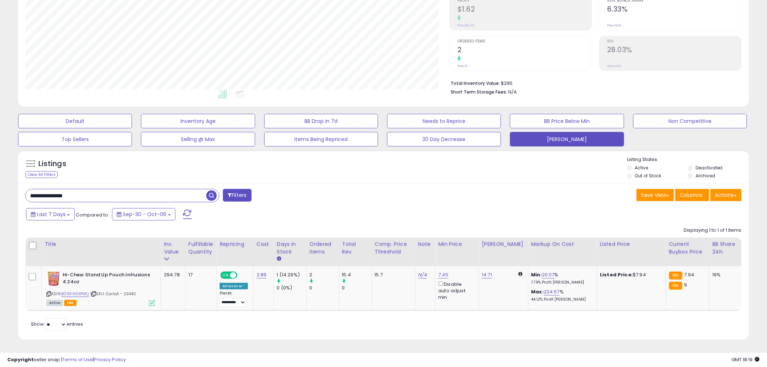
drag, startPoint x: 86, startPoint y: 193, endPoint x: 10, endPoint y: 193, distance: 76.2
click at [10, 193] on div "**********" at bounding box center [384, 132] width 760 height 433
paste input "text"
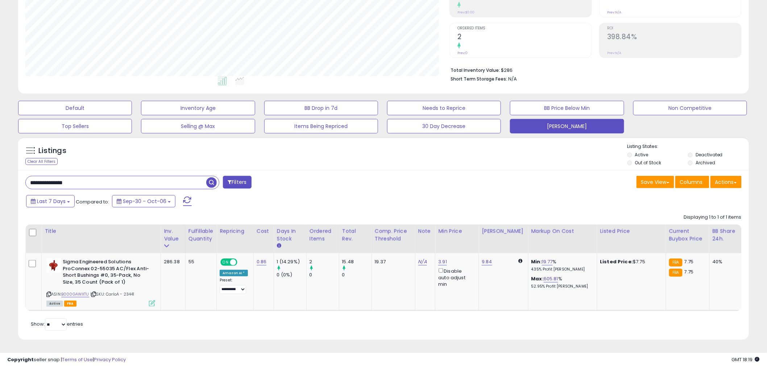
drag, startPoint x: 76, startPoint y: 180, endPoint x: 0, endPoint y: 182, distance: 75.8
click at [0, 182] on div "**********" at bounding box center [383, 131] width 767 height 471
paste input "text"
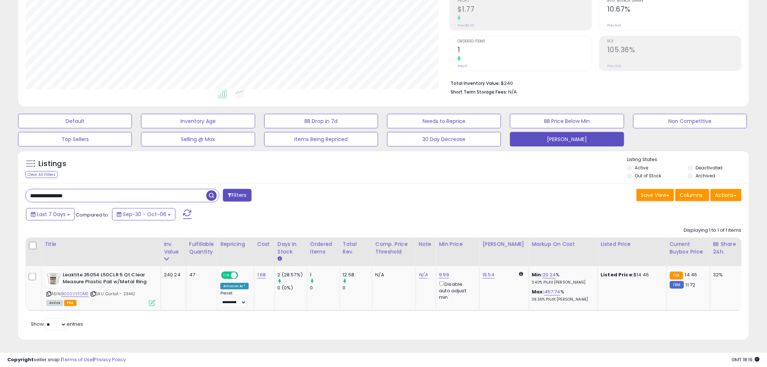
drag, startPoint x: 85, startPoint y: 190, endPoint x: -8, endPoint y: 195, distance: 93.4
click at [0, 195] on html "Unable to login Retrieving listings data.. has not yet accepted the Terms of Us…" at bounding box center [383, 68] width 767 height 367
paste input "text"
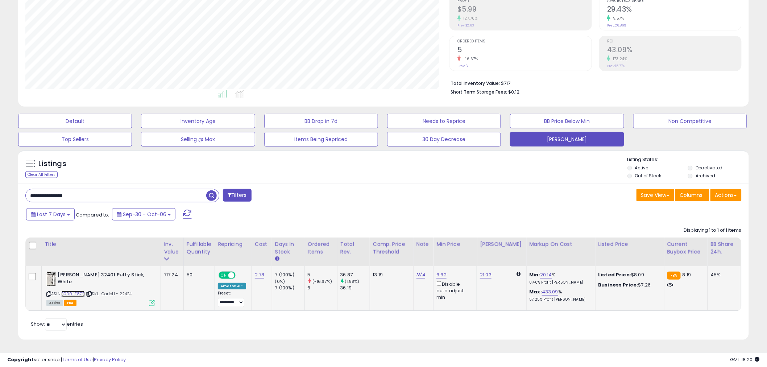
click at [75, 291] on link "B000I1E872" at bounding box center [73, 294] width 24 height 6
click at [50, 292] on icon at bounding box center [48, 294] width 5 height 4
drag, startPoint x: 136, startPoint y: 269, endPoint x: 162, endPoint y: 271, distance: 26.5
click at [116, 272] on div "[PERSON_NAME] 32401 Putty Stick, White" at bounding box center [100, 279] width 109 height 15
click at [147, 272] on div "[PERSON_NAME] 32401 Putty Stick, White" at bounding box center [100, 279] width 109 height 15
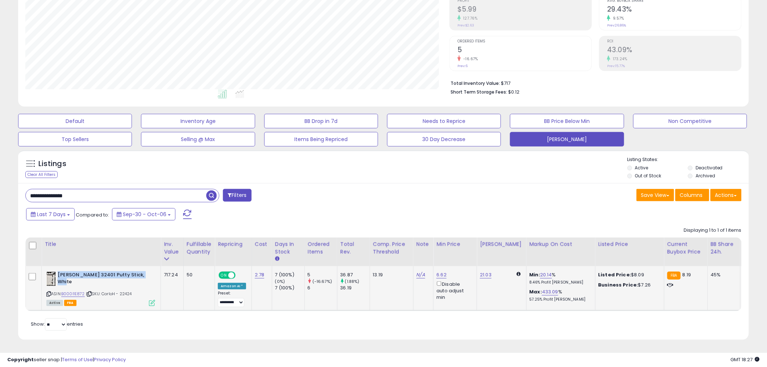
drag, startPoint x: 149, startPoint y: 269, endPoint x: 144, endPoint y: 269, distance: 4.4
click at [144, 272] on div "[PERSON_NAME] 32401 Putty Stick, White" at bounding box center [100, 279] width 109 height 15
copy b "[PERSON_NAME] 32401 Putty Stick, White"
drag, startPoint x: 91, startPoint y: 193, endPoint x: -1, endPoint y: 193, distance: 91.4
click at [0, 193] on html "Unable to login Retrieving listings data.. has not yet accepted the Terms of Us…" at bounding box center [383, 68] width 767 height 367
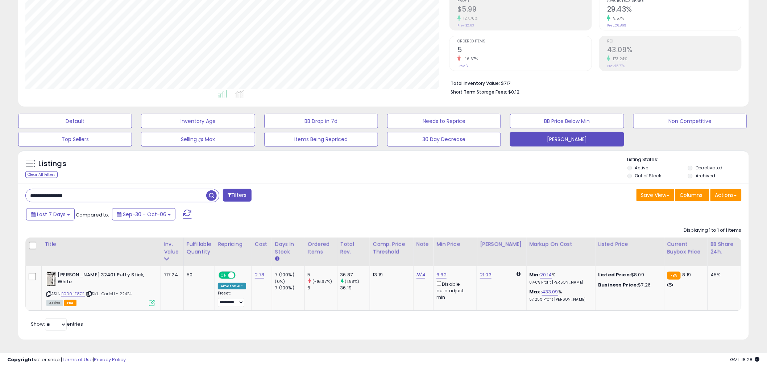
paste input "text"
click at [80, 290] on link "B002B5NE5A" at bounding box center [74, 293] width 26 height 6
drag, startPoint x: 48, startPoint y: 285, endPoint x: 8, endPoint y: 281, distance: 40.0
click at [48, 291] on icon at bounding box center [48, 293] width 5 height 4
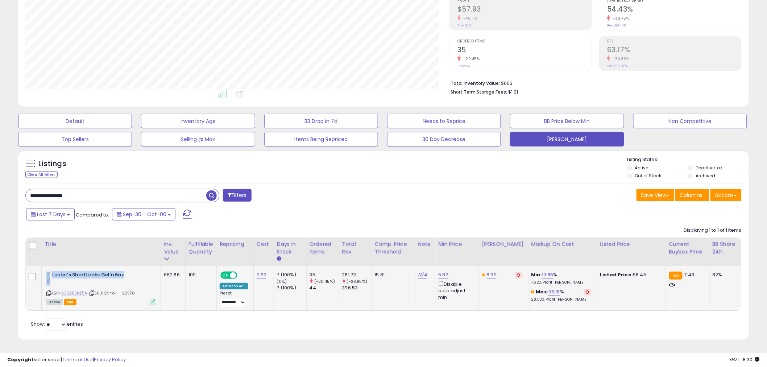
drag, startPoint x: 123, startPoint y: 268, endPoint x: 52, endPoint y: 267, distance: 71.8
click at [52, 272] on div "Luster's ShortLooks Gel'n 6oz" at bounding box center [100, 279] width 109 height 15
copy div "Luster's ShortLooks Gel'n 6oz"
drag, startPoint x: 85, startPoint y: 190, endPoint x: 7, endPoint y: 191, distance: 78.7
click at [7, 191] on div "**********" at bounding box center [384, 132] width 760 height 433
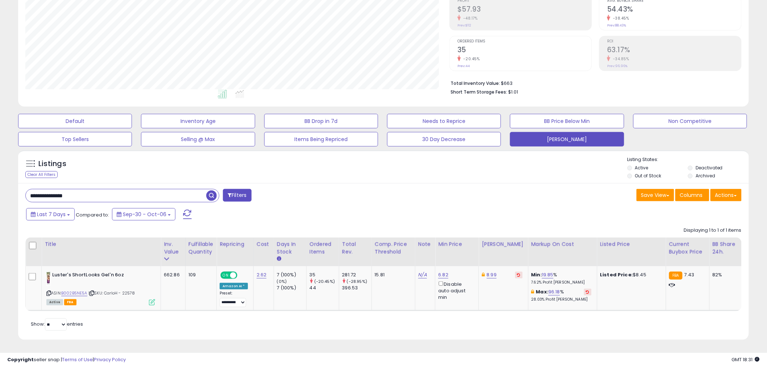
paste input "text"
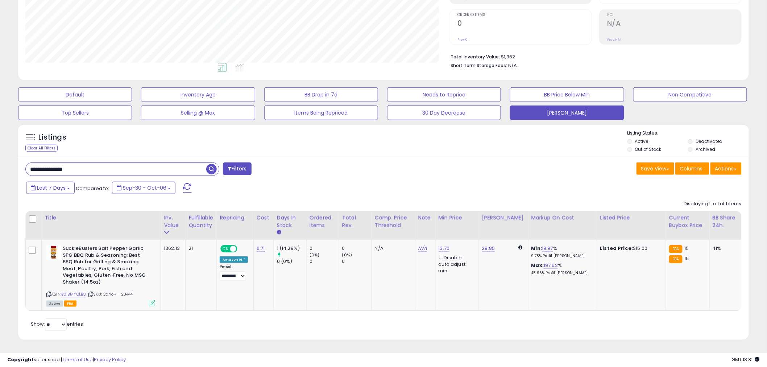
scroll to position [147, 0]
click at [79, 166] on input "**********" at bounding box center [116, 169] width 181 height 13
paste input "text"
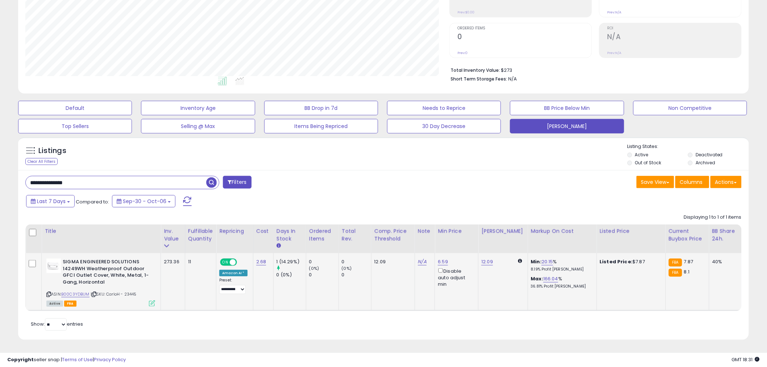
scroll to position [149, 424]
drag, startPoint x: 75, startPoint y: 178, endPoint x: -10, endPoint y: 178, distance: 85.2
click at [0, 178] on html "Unable to login Retrieving listings data.. has not yet accepted the Terms of Us…" at bounding box center [383, 55] width 767 height 367
paste input "text"
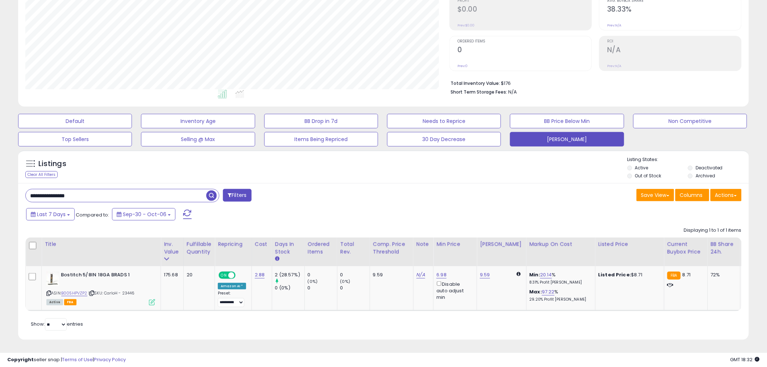
scroll to position [121, 0]
click at [73, 290] on link "B005HPVZP2" at bounding box center [74, 293] width 26 height 6
drag, startPoint x: 97, startPoint y: 192, endPoint x: -21, endPoint y: 189, distance: 117.9
click at [0, 189] on html "Unable to login Retrieving listings data.. has not yet accepted the Terms of Us…" at bounding box center [383, 68] width 767 height 367
paste input "text"
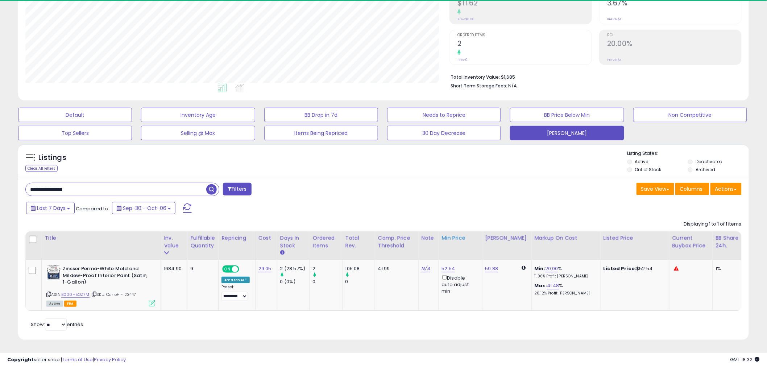
scroll to position [149, 424]
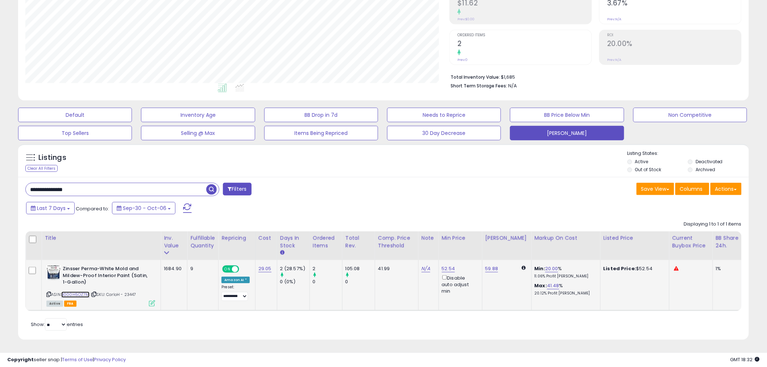
click at [76, 292] on link "B000H5OZ7M" at bounding box center [75, 295] width 28 height 6
click at [50, 292] on icon at bounding box center [48, 294] width 5 height 4
drag, startPoint x: 86, startPoint y: 275, endPoint x: 61, endPoint y: 263, distance: 27.9
click at [61, 265] on div "Zinsser Perma-White Mold and Mildew-Proof Interior Paint (Satin, 1-Gallon)" at bounding box center [100, 276] width 109 height 22
copy div "Zinsser Perma-White Mold and Mildew-Proof Interior Paint (Satin, 1-Gallon)"
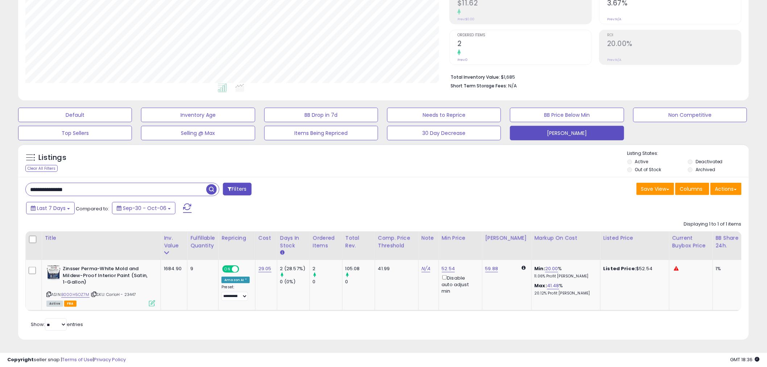
click at [508, 183] on div "Save View Save As New View Update Current View Columns Actions Import Export Vi…" at bounding box center [566, 190] width 364 height 14
drag, startPoint x: 89, startPoint y: 182, endPoint x: 29, endPoint y: 178, distance: 59.7
click at [29, 183] on input "**********" at bounding box center [116, 189] width 181 height 13
paste input "text"
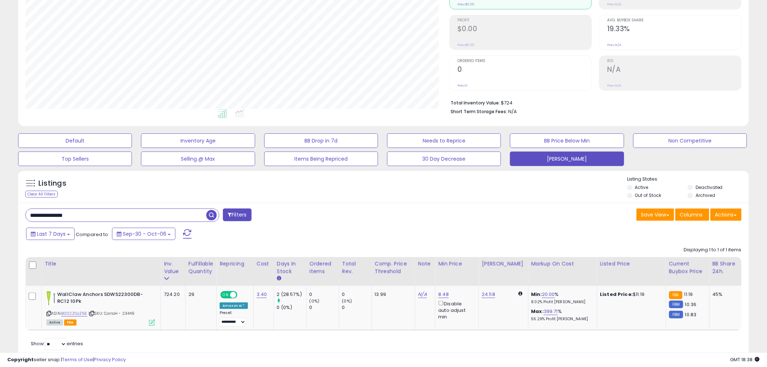
scroll to position [81, 0]
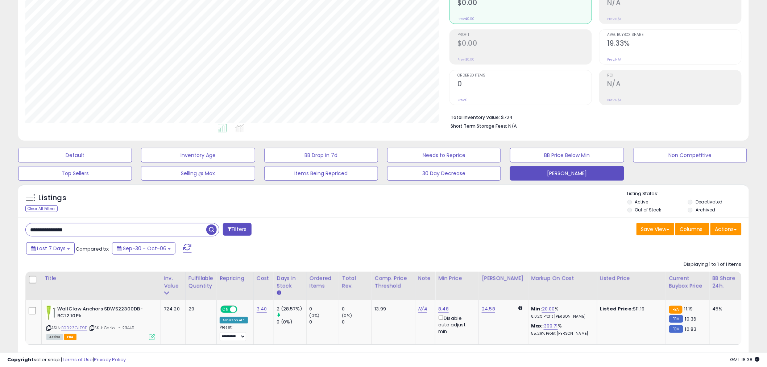
drag, startPoint x: 94, startPoint y: 227, endPoint x: 6, endPoint y: 226, distance: 88.1
click at [6, 226] on div "**********" at bounding box center [384, 166] width 760 height 433
paste input "text"
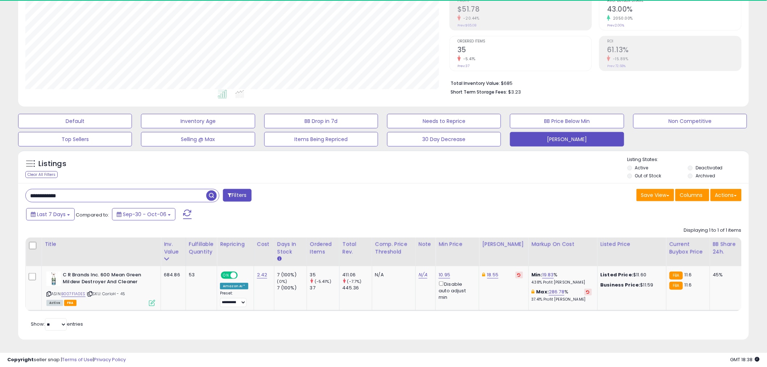
scroll to position [149, 424]
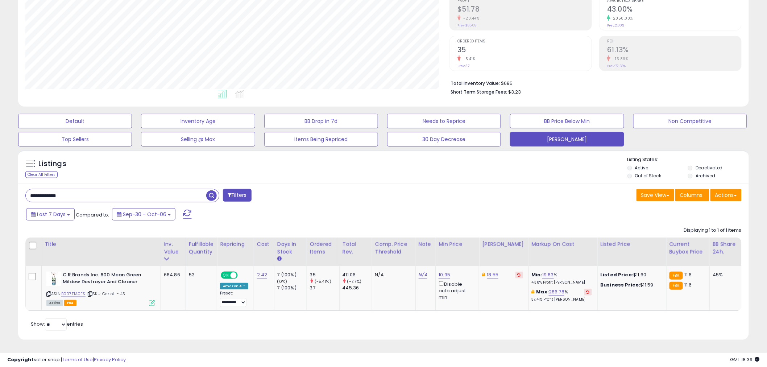
click at [527, 207] on div "Last 7 Days Compared to: Sep-30 - Oct-06" at bounding box center [292, 215] width 537 height 16
click at [468, 193] on div "Save View Save As New View Update Current View Columns Actions Import Export Vi…" at bounding box center [566, 196] width 364 height 14
click at [73, 291] on link "B007F1A0ES" at bounding box center [73, 294] width 24 height 6
drag, startPoint x: 47, startPoint y: 288, endPoint x: 50, endPoint y: 284, distance: 4.4
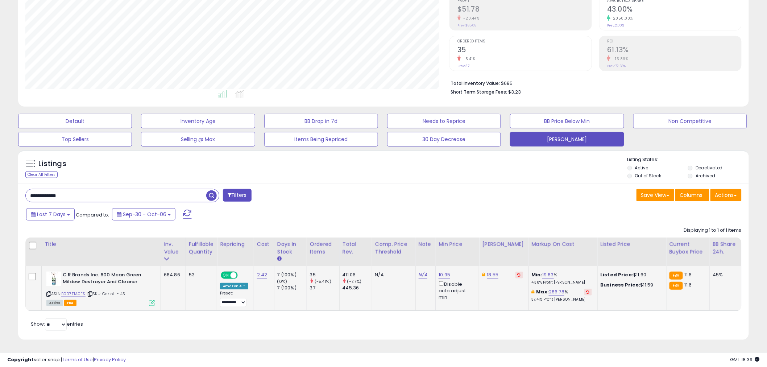
click at [47, 292] on icon at bounding box center [48, 294] width 5 height 4
drag, startPoint x: 77, startPoint y: 194, endPoint x: 8, endPoint y: 184, distance: 70.0
click at [8, 184] on div "**********" at bounding box center [384, 132] width 760 height 433
paste input "***"
type input "**********"
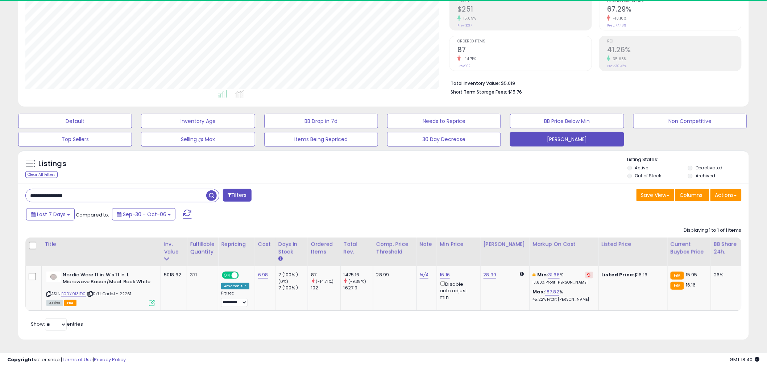
scroll to position [149, 424]
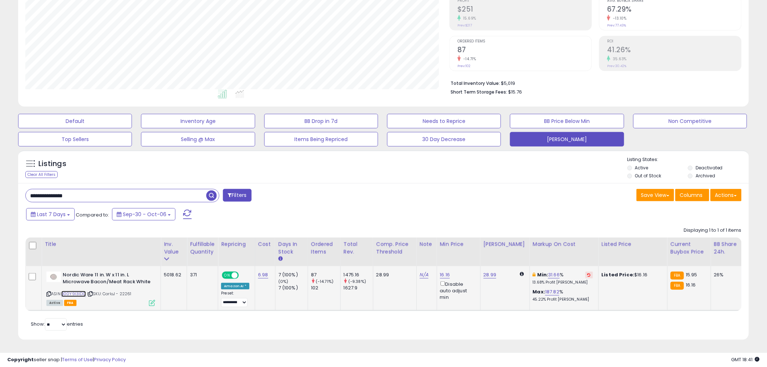
click at [70, 291] on link "B00Y9I3ID0" at bounding box center [73, 294] width 25 height 6
click at [494, 271] on link "28.99" at bounding box center [490, 274] width 13 height 7
type input "*****"
click at [515, 244] on button "submit" at bounding box center [508, 249] width 12 height 11
click at [519, 273] on icon at bounding box center [520, 275] width 3 height 4
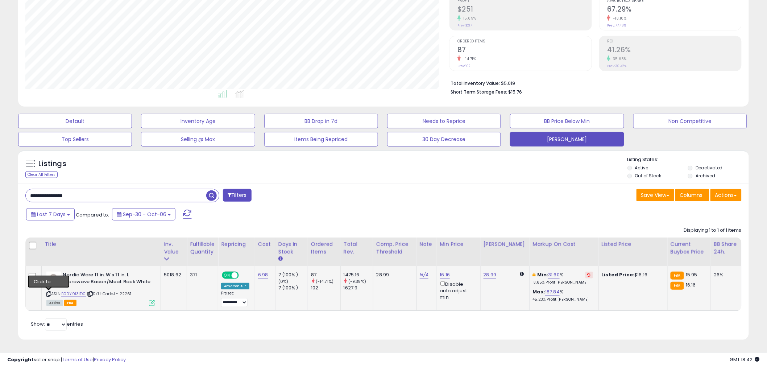
click at [49, 292] on icon at bounding box center [48, 294] width 5 height 4
drag, startPoint x: 102, startPoint y: 193, endPoint x: 29, endPoint y: 186, distance: 72.9
click at [29, 189] on input "**********" at bounding box center [116, 195] width 181 height 13
paste input "text"
click at [215, 190] on span "button" at bounding box center [211, 195] width 11 height 11
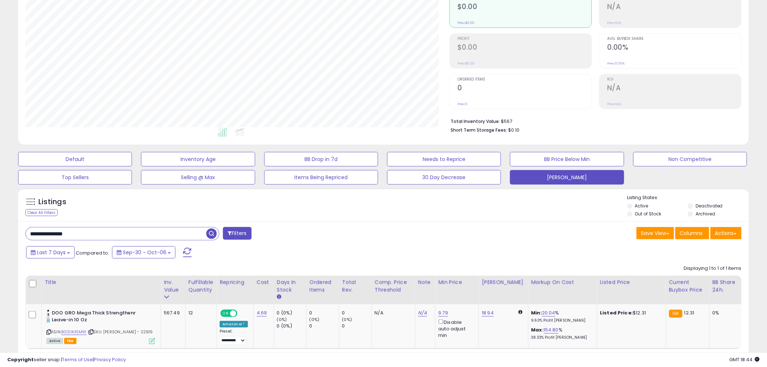
drag, startPoint x: 74, startPoint y: 233, endPoint x: -23, endPoint y: 236, distance: 97.3
click at [0, 236] on html "Unable to login Retrieving listings data.. has not yet accepted the Terms of Us…" at bounding box center [383, 106] width 767 height 367
paste input "text"
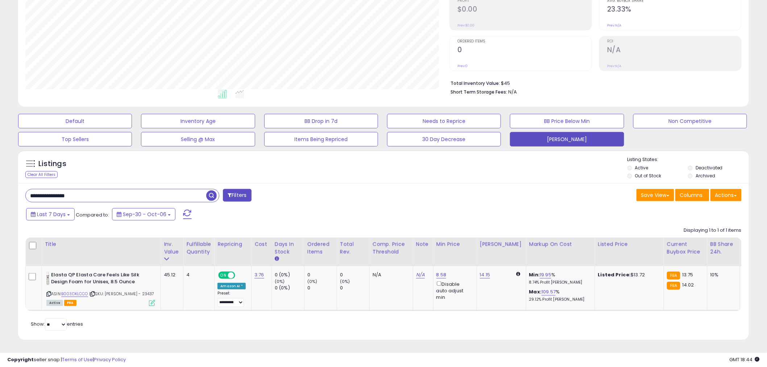
drag, startPoint x: 83, startPoint y: 192, endPoint x: 4, endPoint y: 186, distance: 79.3
click at [4, 186] on div "**********" at bounding box center [384, 132] width 760 height 433
paste input "text"
click at [515, 272] on button at bounding box center [519, 275] width 8 height 7
drag, startPoint x: 73, startPoint y: 190, endPoint x: -1, endPoint y: 187, distance: 74.8
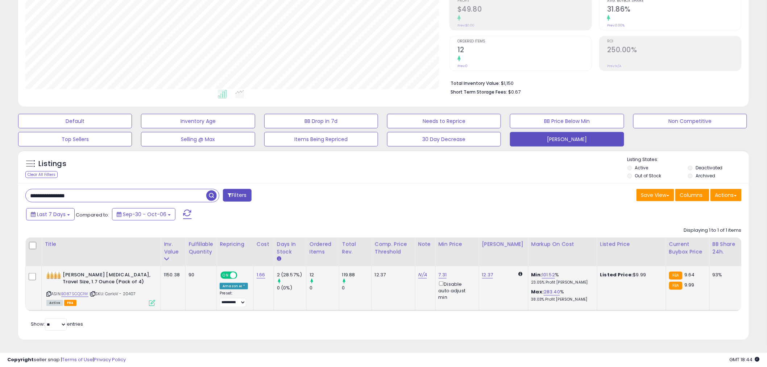
click at [0, 187] on html "Unable to login Retrieving listings data.. has not yet accepted the Terms of Us…" at bounding box center [383, 68] width 767 height 367
paste input "text"
drag, startPoint x: 76, startPoint y: 194, endPoint x: -11, endPoint y: 184, distance: 87.9
click at [0, 184] on html "Unable to login Retrieving listings data.. has not yet accepted the Terms of Us…" at bounding box center [383, 68] width 767 height 367
paste input "text"
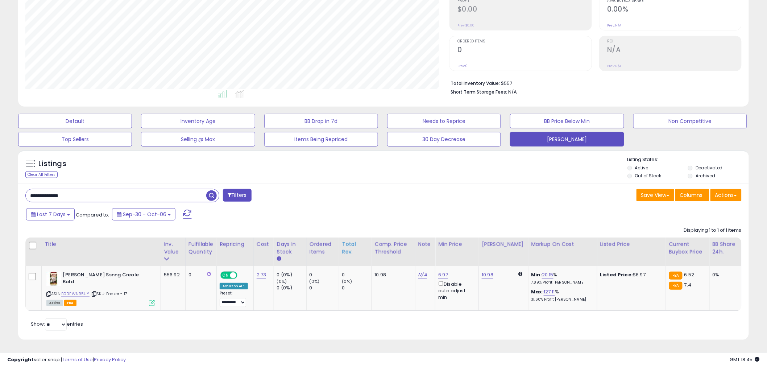
scroll to position [121, 0]
drag, startPoint x: 74, startPoint y: 188, endPoint x: 9, endPoint y: 185, distance: 65.0
click at [9, 185] on div "**********" at bounding box center [384, 132] width 760 height 433
paste input "text"
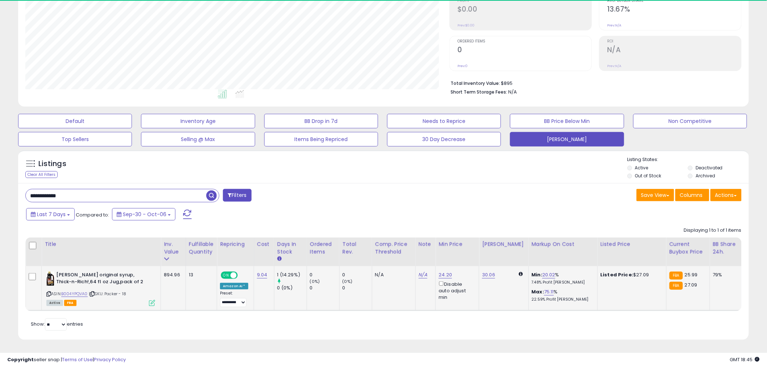
scroll to position [149, 424]
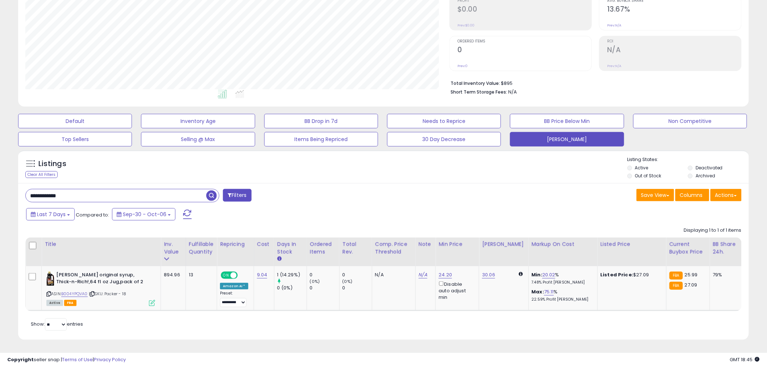
drag, startPoint x: 78, startPoint y: 191, endPoint x: -16, endPoint y: 187, distance: 94.4
click at [0, 187] on html "Unable to login Retrieving listings data.. has not yet accepted the Terms of Us…" at bounding box center [383, 68] width 767 height 367
paste input "text"
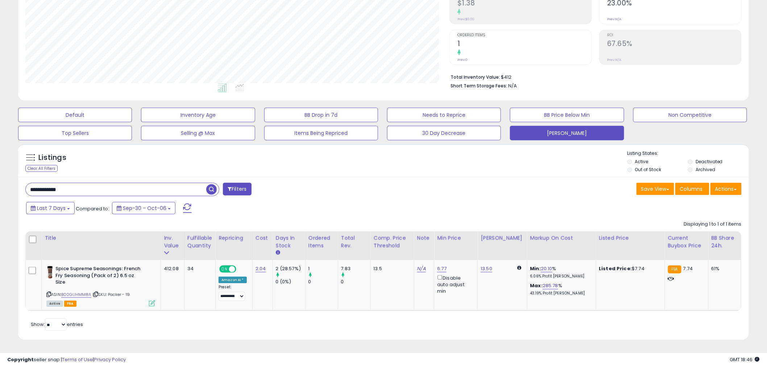
click at [344, 190] on div "**********" at bounding box center [202, 190] width 364 height 15
click at [341, 205] on div "Last 7 Days Compared to: Sep-30 - Oct-06" at bounding box center [292, 209] width 537 height 16
drag, startPoint x: 69, startPoint y: 184, endPoint x: 0, endPoint y: 176, distance: 69.4
click at [0, 176] on div "**********" at bounding box center [383, 135] width 767 height 464
paste input "text"
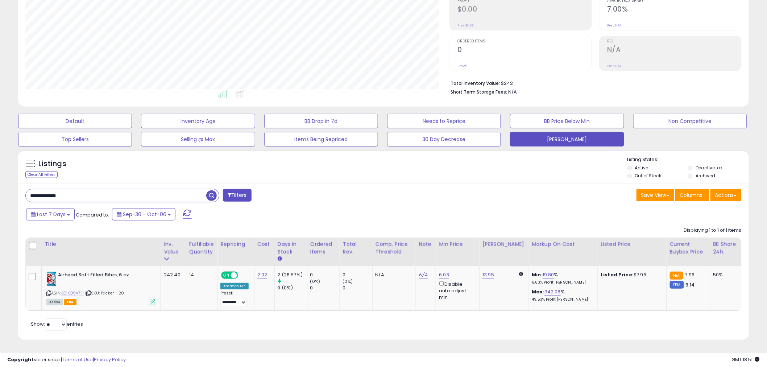
drag, startPoint x: 76, startPoint y: 190, endPoint x: 9, endPoint y: 193, distance: 67.1
click at [9, 193] on div "**********" at bounding box center [384, 132] width 760 height 433
paste input "text"
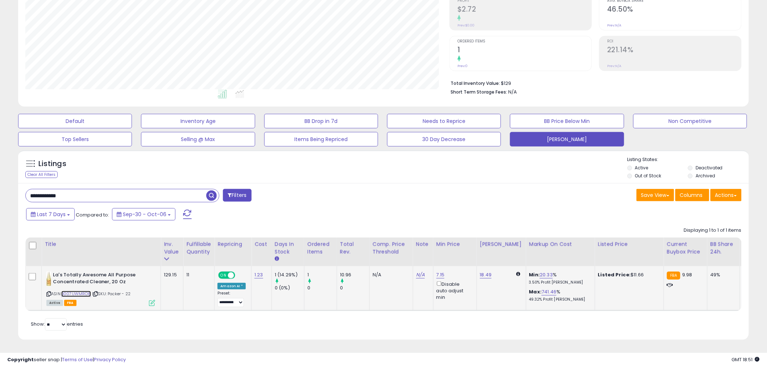
click at [79, 291] on link "B007UWMRO8" at bounding box center [76, 294] width 30 height 6
drag, startPoint x: 85, startPoint y: 190, endPoint x: -22, endPoint y: 190, distance: 107.4
click at [0, 190] on html "Unable to login Retrieving listings data.. has not yet accepted the Terms of Us…" at bounding box center [383, 68] width 767 height 367
paste input "text"
drag, startPoint x: 74, startPoint y: 194, endPoint x: -52, endPoint y: 190, distance: 125.2
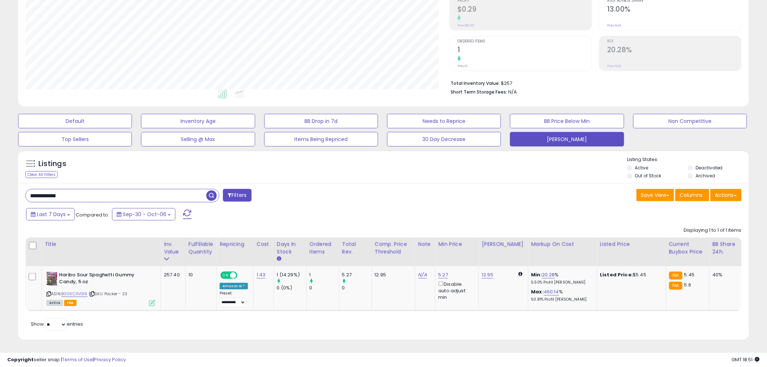
click at [0, 190] on html "Unable to login Retrieving listings data.. has not yet accepted the Terms of Us…" at bounding box center [383, 68] width 767 height 367
paste input "text"
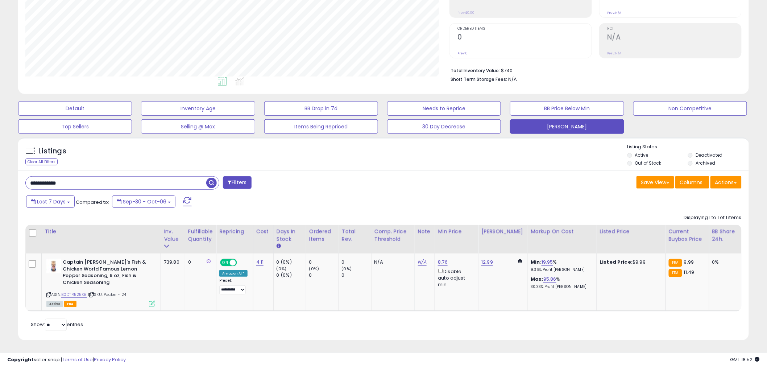
drag, startPoint x: 74, startPoint y: 185, endPoint x: -3, endPoint y: 180, distance: 76.3
click at [0, 180] on html "Unable to login Retrieving listings data.. has not yet accepted the Terms of Us…" at bounding box center [383, 56] width 767 height 367
paste input "text"
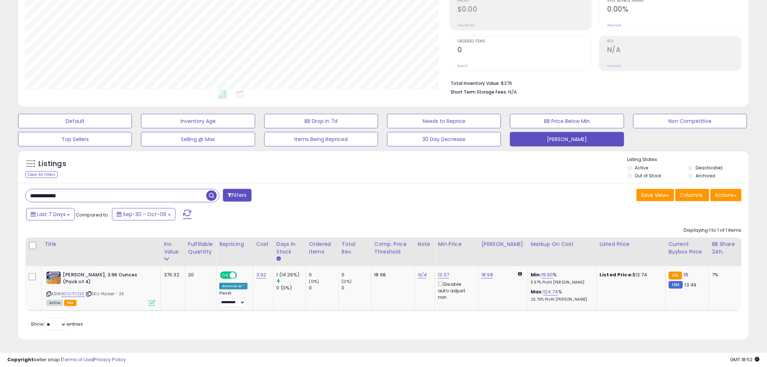
drag, startPoint x: 6, startPoint y: 188, endPoint x: -39, endPoint y: 185, distance: 45.0
click at [0, 185] on html "Unable to login Retrieving listings data.. has not yet accepted the Terms of Us…" at bounding box center [383, 68] width 767 height 367
paste input "text"
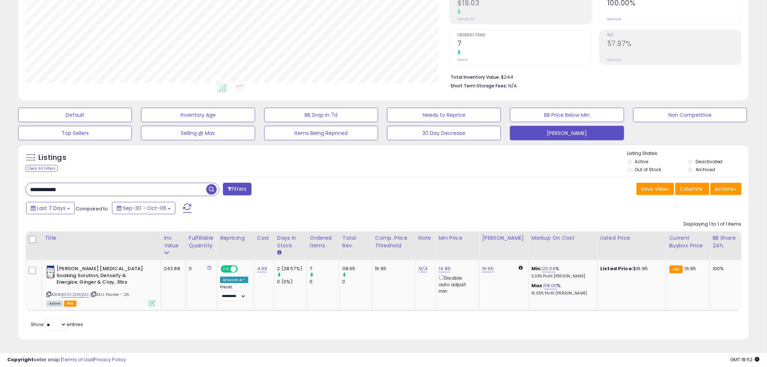
scroll to position [127, 0]
click at [595, 210] on div "Last 7 Days Compared to: Sep-30 - Oct-06" at bounding box center [383, 209] width 728 height 16
drag, startPoint x: 54, startPoint y: 185, endPoint x: -7, endPoint y: 185, distance: 60.9
click at [0, 185] on html "Unable to login Retrieving listings data.. has not yet accepted the Terms of Us…" at bounding box center [383, 62] width 767 height 367
paste input "text"
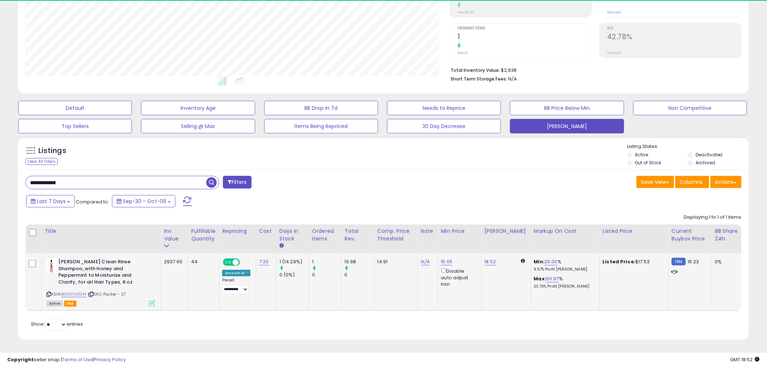
scroll to position [149, 424]
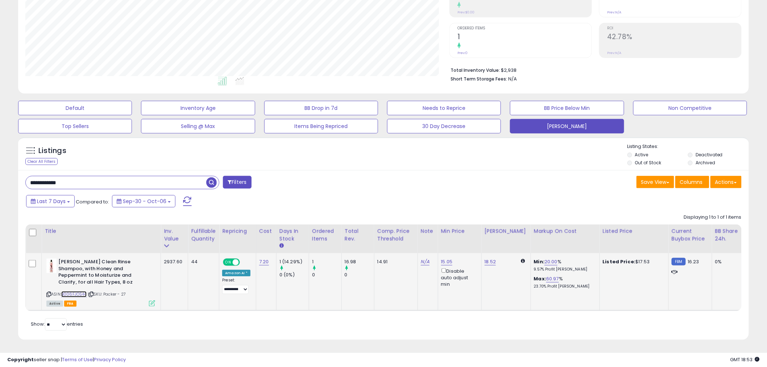
click at [69, 291] on link "B006FJOS44" at bounding box center [73, 294] width 25 height 6
click at [407, 176] on div "Save View Save As New View Update Current View Columns Actions Import Export Vi…" at bounding box center [566, 183] width 364 height 14
drag, startPoint x: 78, startPoint y: 177, endPoint x: -23, endPoint y: 176, distance: 100.8
click at [0, 176] on html "Unable to login Retrieving listings data.. has not yet accepted the Terms of Us…" at bounding box center [383, 55] width 767 height 367
paste input "text"
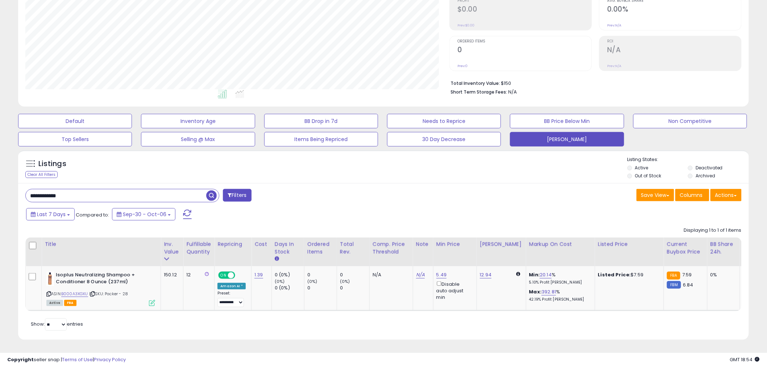
drag, startPoint x: 77, startPoint y: 186, endPoint x: -3, endPoint y: 189, distance: 79.8
click at [0, 189] on html "Unable to login Retrieving listings data.. has not yet accepted the Terms of Us…" at bounding box center [383, 68] width 767 height 367
paste input "text"
drag, startPoint x: 72, startPoint y: 196, endPoint x: -21, endPoint y: 181, distance: 94.0
click at [0, 181] on html "Unable to login Retrieving listings data.. has not yet accepted the Terms of Us…" at bounding box center [383, 68] width 767 height 367
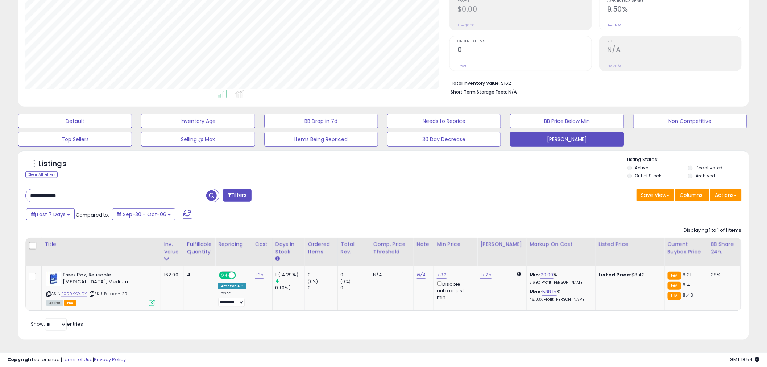
paste input "text"
drag, startPoint x: 74, startPoint y: 193, endPoint x: -14, endPoint y: 189, distance: 88.6
click at [0, 189] on html "Unable to login Retrieving listings data.. has not yet accepted the Terms of Us…" at bounding box center [383, 68] width 767 height 367
paste input "text"
drag, startPoint x: 85, startPoint y: 193, endPoint x: -40, endPoint y: 186, distance: 125.3
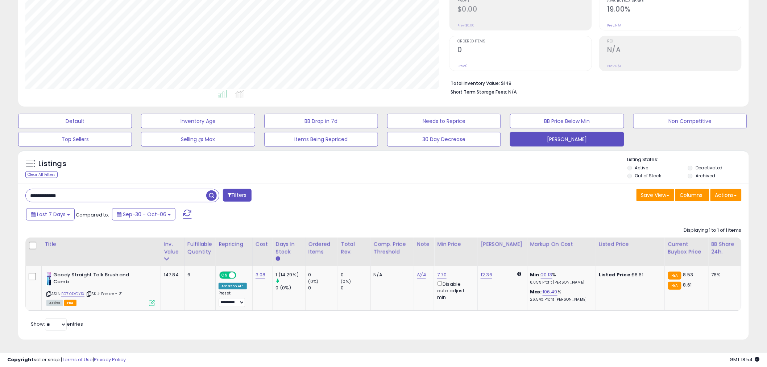
click at [0, 186] on html "Unable to login Retrieving listings data.. has not yet accepted the Terms of Us…" at bounding box center [383, 68] width 767 height 367
paste input "text"
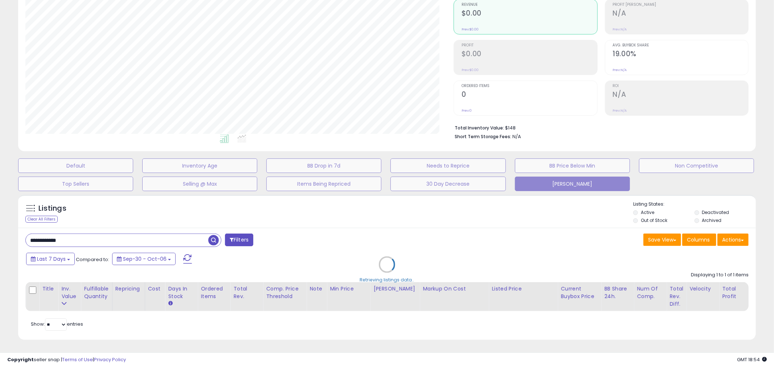
scroll to position [362530, 362250]
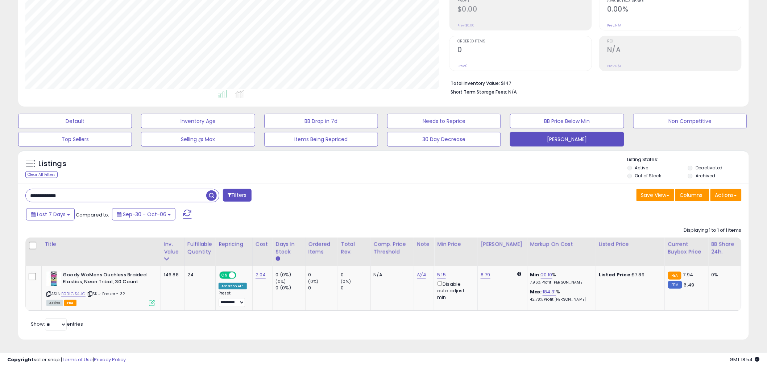
drag, startPoint x: 70, startPoint y: 191, endPoint x: -3, endPoint y: 189, distance: 73.3
click at [0, 189] on html "Unable to login Retrieving listings data.. has not yet accepted the Terms of Us…" at bounding box center [383, 68] width 767 height 367
paste input "text"
drag, startPoint x: 75, startPoint y: 189, endPoint x: 6, endPoint y: 191, distance: 69.7
click at [6, 191] on div "**********" at bounding box center [384, 132] width 760 height 433
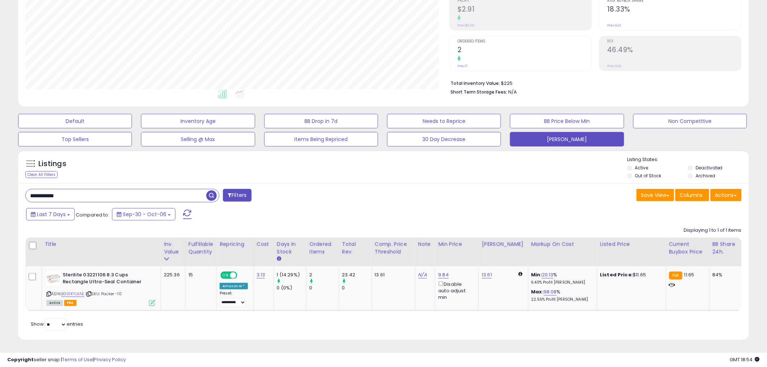
paste input "text"
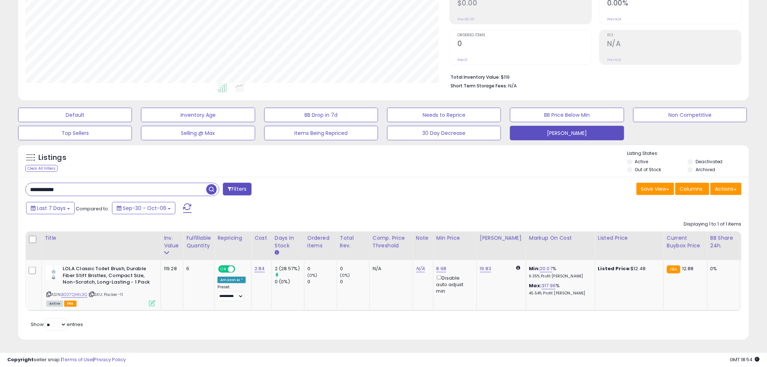
drag, startPoint x: 71, startPoint y: 184, endPoint x: 1, endPoint y: 184, distance: 70.4
click at [1, 184] on div "**********" at bounding box center [383, 135] width 767 height 464
paste input "text"
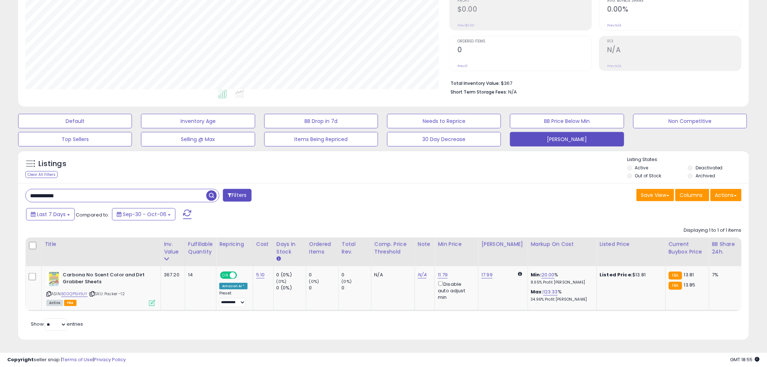
drag, startPoint x: 66, startPoint y: 189, endPoint x: 12, endPoint y: 194, distance: 54.7
click at [12, 194] on div "**********" at bounding box center [384, 132] width 760 height 433
paste input "text"
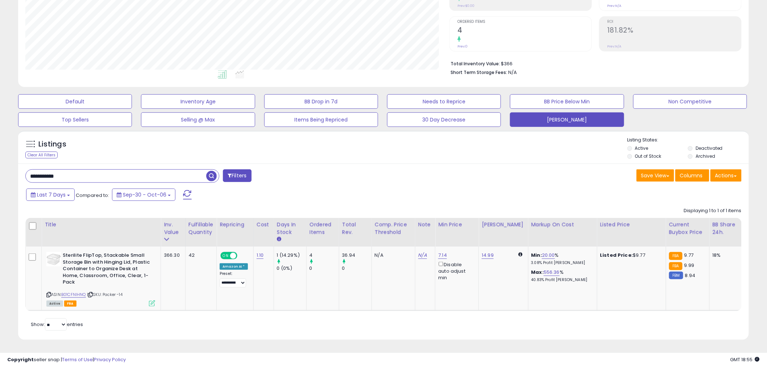
drag, startPoint x: 68, startPoint y: 172, endPoint x: 4, endPoint y: 171, distance: 64.2
click at [4, 171] on div "**********" at bounding box center [384, 123] width 760 height 452
paste input "text"
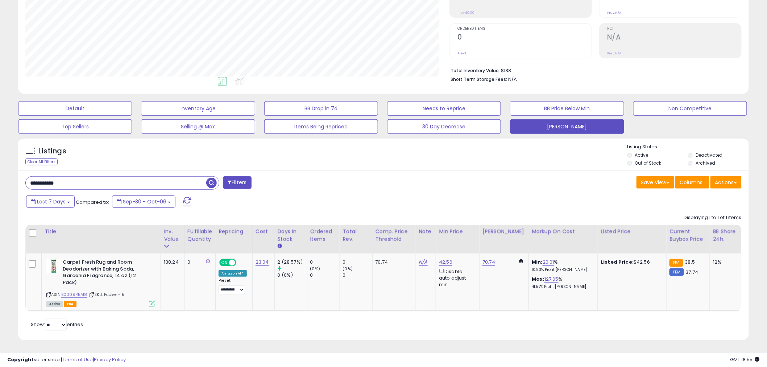
drag, startPoint x: 63, startPoint y: 185, endPoint x: 4, endPoint y: 183, distance: 59.5
click at [4, 183] on div "**********" at bounding box center [384, 127] width 760 height 446
paste input "text"
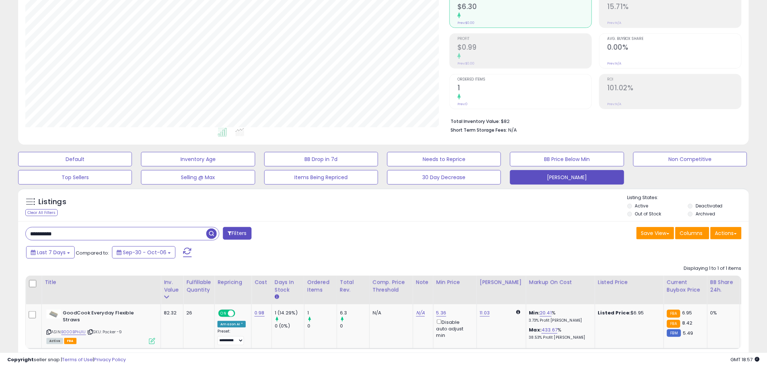
drag, startPoint x: 70, startPoint y: 236, endPoint x: 15, endPoint y: 232, distance: 54.9
click at [15, 232] on div "Listings Clear All Filters" at bounding box center [384, 286] width 742 height 202
paste input "**"
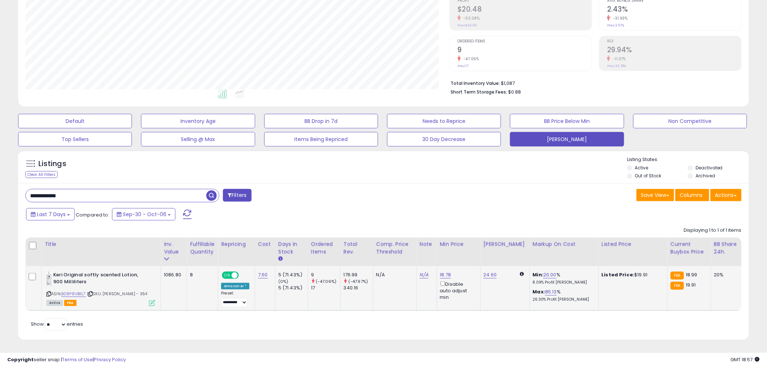
scroll to position [121, 0]
click at [70, 291] on link "B08P8VBKL7" at bounding box center [73, 294] width 25 height 6
click at [48, 292] on icon at bounding box center [48, 294] width 5 height 4
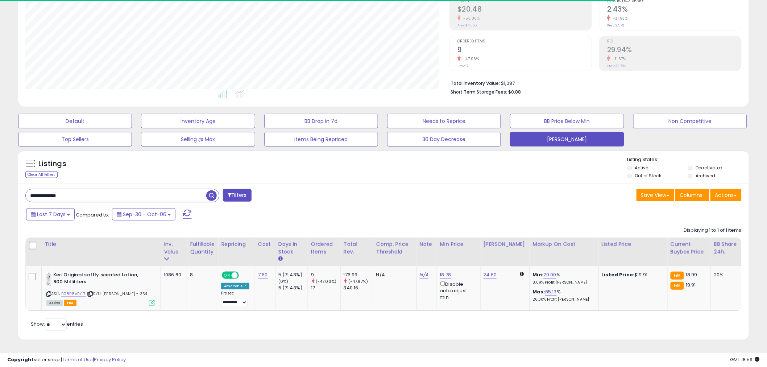
drag, startPoint x: 71, startPoint y: 190, endPoint x: -13, endPoint y: 184, distance: 83.6
click at [0, 184] on html "Unable to login Retrieving listings data.. has not yet accepted the Terms of Us…" at bounding box center [383, 68] width 767 height 367
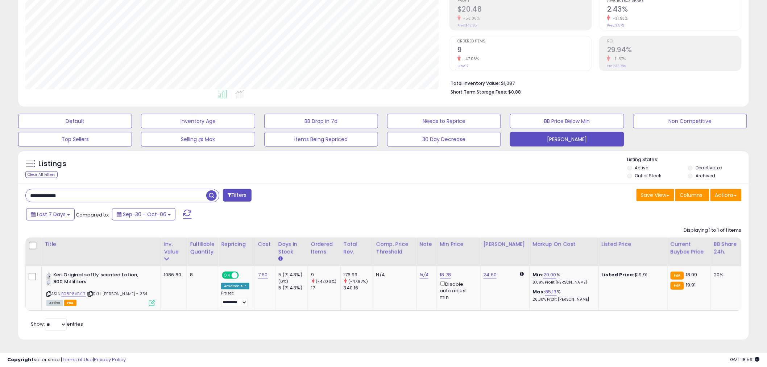
paste input "text"
click at [411, 183] on div "**********" at bounding box center [383, 261] width 731 height 156
click at [586, 273] on icon at bounding box center [587, 275] width 3 height 4
type input "*********"
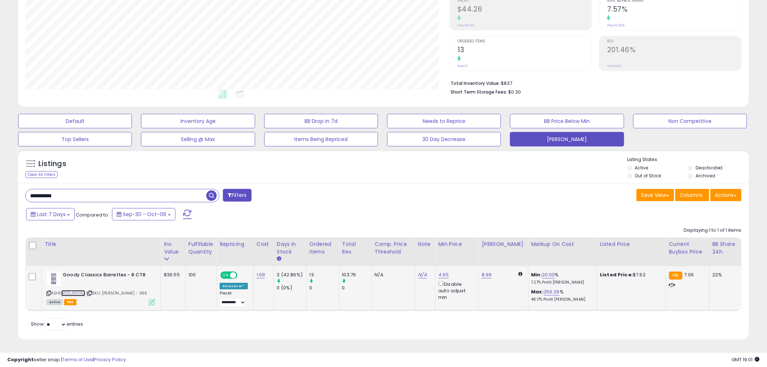
click at [78, 290] on link "B00LAXYI4U" at bounding box center [73, 293] width 24 height 6
click at [443, 271] on link "4.65" at bounding box center [443, 274] width 11 height 7
drag, startPoint x: 429, startPoint y: 249, endPoint x: 361, endPoint y: 244, distance: 67.6
click at [361, 244] on table "Title Inv. value" at bounding box center [529, 275] width 1008 height 74
type input "****"
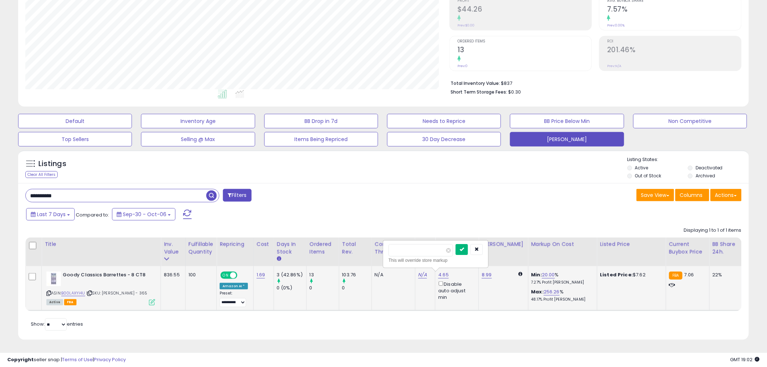
click at [468, 244] on button "submit" at bounding box center [462, 249] width 12 height 11
click at [522, 207] on div "Last 7 Days Compared to: Sep-30 - Oct-06" at bounding box center [292, 215] width 537 height 16
click at [440, 271] on link "5.51" at bounding box center [442, 274] width 9 height 7
type input "****"
click at [464, 247] on icon "submit" at bounding box center [461, 249] width 4 height 4
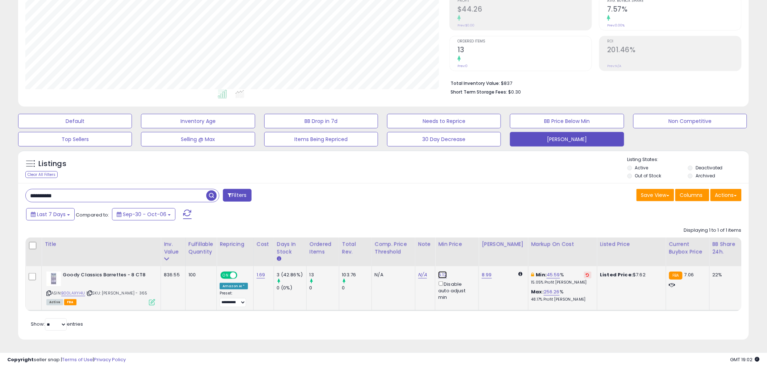
click at [440, 271] on link "5.12" at bounding box center [442, 274] width 9 height 7
drag, startPoint x: 408, startPoint y: 244, endPoint x: 385, endPoint y: 244, distance: 22.9
click at [385, 244] on div "**** This will override store markup" at bounding box center [435, 254] width 104 height 26
type input "****"
click at [467, 246] on button "submit" at bounding box center [461, 249] width 12 height 11
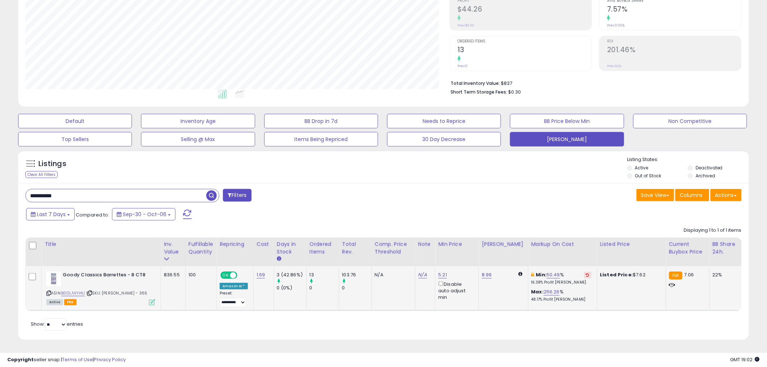
click at [403, 189] on div "Save View Save As New View Update Current View Columns Actions Import Export Vi…" at bounding box center [566, 196] width 364 height 14
drag, startPoint x: 66, startPoint y: 193, endPoint x: -7, endPoint y: 191, distance: 73.3
click at [0, 191] on html "Unable to login Retrieving listings data.. has not yet accepted the Terms of Us…" at bounding box center [383, 68] width 767 height 367
paste input "**"
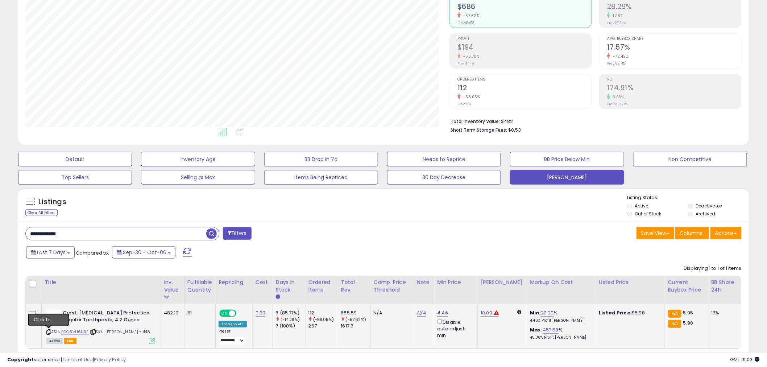
click at [49, 331] on icon at bounding box center [48, 332] width 5 height 4
click at [79, 331] on link "B0C8VH6NRF" at bounding box center [75, 332] width 28 height 6
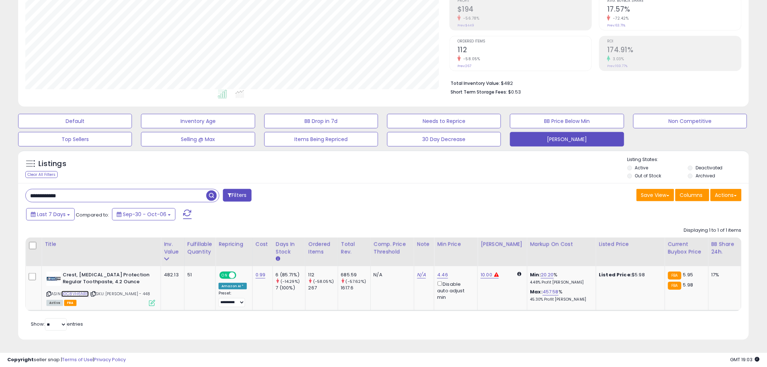
scroll to position [121, 0]
drag, startPoint x: 116, startPoint y: 276, endPoint x: 60, endPoint y: 274, distance: 56.3
click at [60, 274] on div "Crest, [MEDICAL_DATA] Protection Regular Toothpaste, 4.2 Ounce" at bounding box center [100, 279] width 109 height 15
copy div "Crest, [MEDICAL_DATA] Protection Regular Toothpaste, 4.2 Ounce"
drag, startPoint x: 77, startPoint y: 191, endPoint x: -21, endPoint y: 178, distance: 99.1
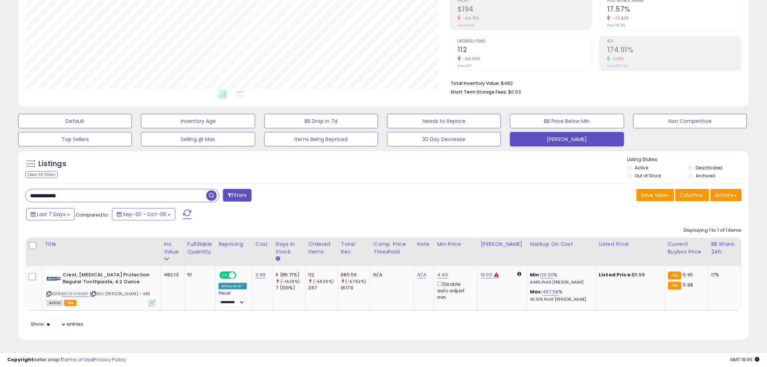
click at [0, 178] on html "Unable to login Retrieving listings data.. has not yet accepted the Terms of Us…" at bounding box center [383, 68] width 767 height 367
paste input "text"
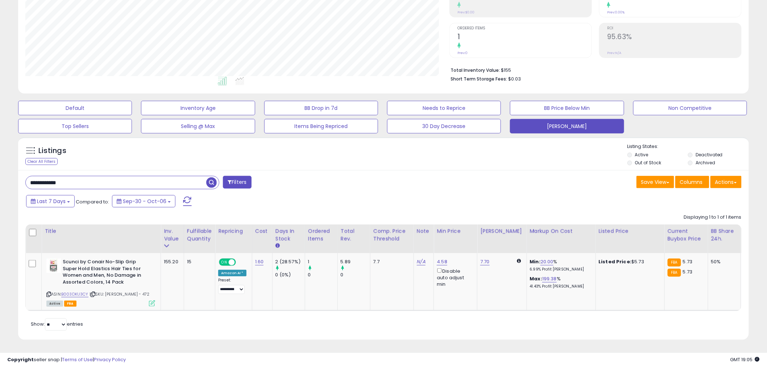
scroll to position [149, 424]
drag, startPoint x: 67, startPoint y: 177, endPoint x: -5, endPoint y: 183, distance: 72.5
click at [0, 183] on html "Unable to login Retrieving listings data.. has not yet accepted the Terms of Us…" at bounding box center [383, 55] width 767 height 367
paste input "text"
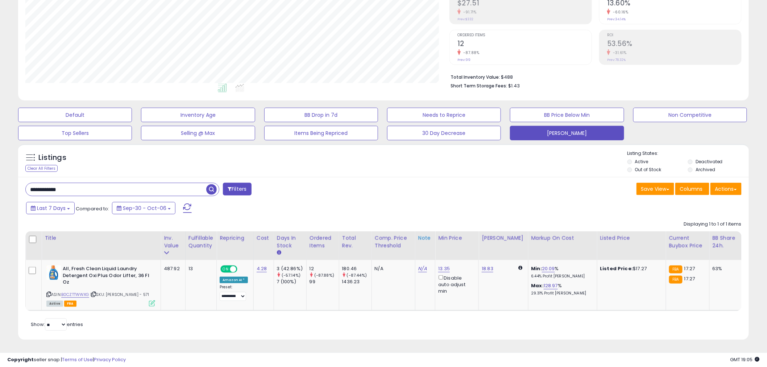
scroll to position [127, 0]
drag, startPoint x: 59, startPoint y: 176, endPoint x: 58, endPoint y: 180, distance: 4.1
click at [58, 180] on div "**********" at bounding box center [383, 258] width 731 height 163
drag, startPoint x: 60, startPoint y: 183, endPoint x: -8, endPoint y: 177, distance: 68.5
click at [0, 177] on html "Unable to login Retrieving listings data.. has not yet accepted the Terms of Us…" at bounding box center [383, 62] width 767 height 367
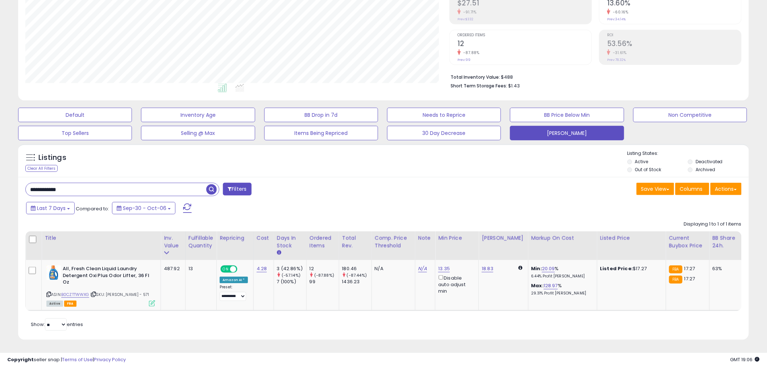
click at [350, 201] on div "Last 7 Days Compared to: Sep-30 - Oct-06" at bounding box center [292, 209] width 537 height 16
click at [48, 292] on icon at bounding box center [48, 294] width 5 height 4
drag, startPoint x: 73, startPoint y: 274, endPoint x: 58, endPoint y: 265, distance: 17.3
click at [58, 265] on div "All, Fresh Clean Liquid Laundry Detergent Oxi Plus Odor Lifter, 36 Fl Oz" at bounding box center [100, 276] width 109 height 22
copy div "All, Fresh Clean Liquid Laundry Detergent Oxi Plus Odor Lifter, 36 Fl Oz"
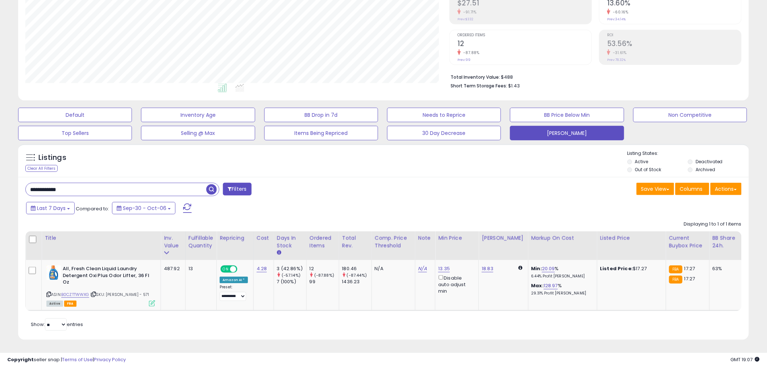
drag, startPoint x: 67, startPoint y: 184, endPoint x: -21, endPoint y: 182, distance: 88.1
click at [0, 182] on html "Unable to login Retrieving listings data.. has not yet accepted the Terms of Us…" at bounding box center [383, 62] width 767 height 367
paste input "**"
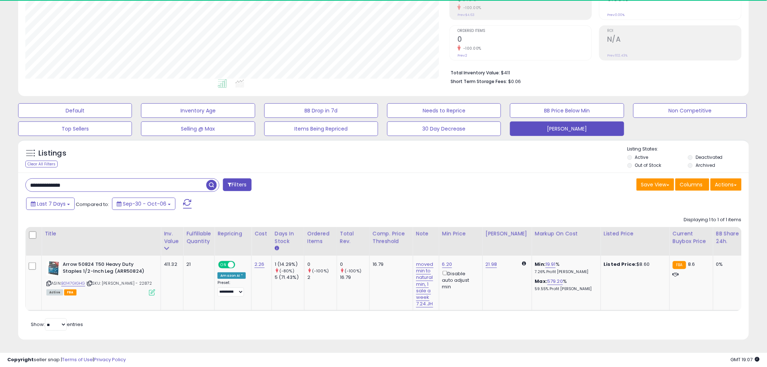
scroll to position [149, 424]
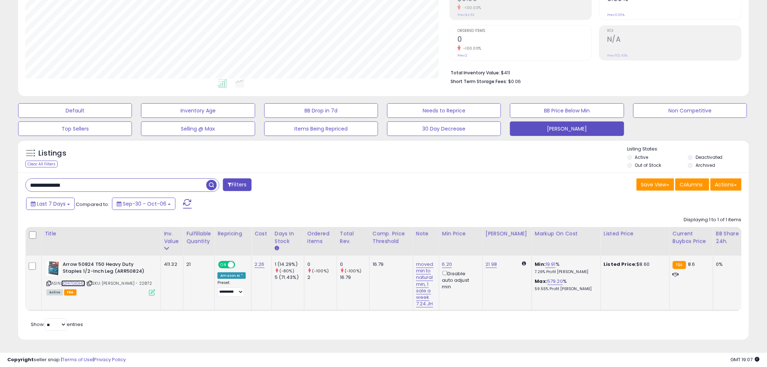
click at [75, 280] on link "B0147GIGHG" at bounding box center [73, 283] width 24 height 6
drag, startPoint x: 89, startPoint y: 179, endPoint x: 14, endPoint y: 175, distance: 75.5
click at [14, 175] on div "Listings Clear All Filters" at bounding box center [384, 242] width 742 height 213
click at [361, 173] on div "**********" at bounding box center [383, 256] width 731 height 167
drag, startPoint x: 77, startPoint y: 181, endPoint x: -28, endPoint y: 172, distance: 105.2
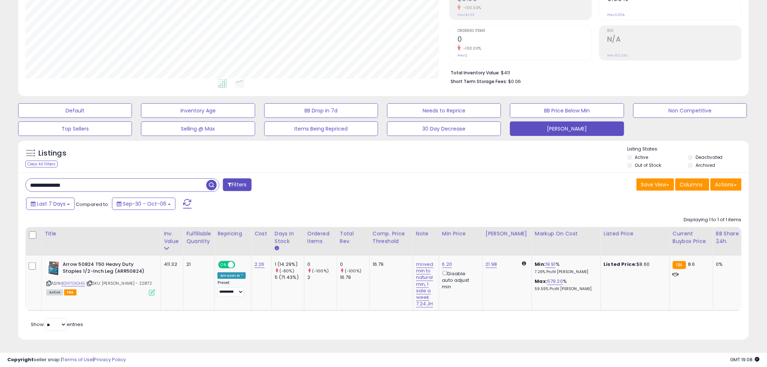
click at [0, 172] on html "Unable to login Retrieving listings data.. has not yet accepted the Terms of Us…" at bounding box center [383, 58] width 767 height 367
paste input "text"
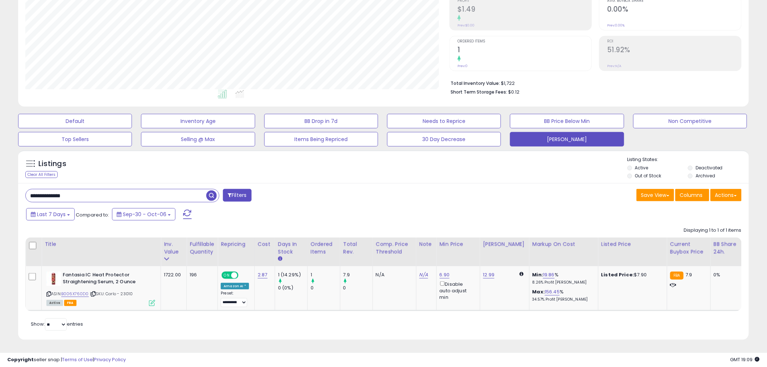
drag, startPoint x: 77, startPoint y: 191, endPoint x: 9, endPoint y: 192, distance: 67.8
click at [9, 192] on div "**********" at bounding box center [384, 132] width 760 height 433
paste input "text"
click at [74, 290] on link "B000MD57UI" at bounding box center [74, 293] width 27 height 6
drag, startPoint x: 88, startPoint y: 189, endPoint x: -13, endPoint y: 190, distance: 100.8
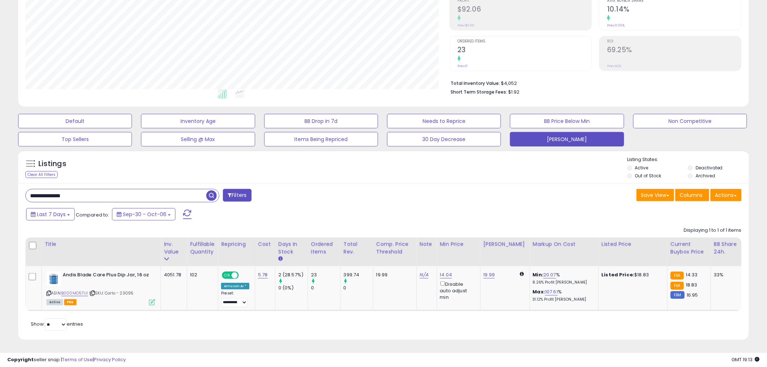
click at [0, 190] on html "Unable to login Retrieving listings data.. has not yet accepted the Terms of Us…" at bounding box center [383, 68] width 767 height 367
paste input "text"
drag, startPoint x: 77, startPoint y: 189, endPoint x: 16, endPoint y: 191, distance: 60.6
click at [16, 191] on div "Listings Clear All Filters" at bounding box center [384, 248] width 742 height 202
paste input "text"
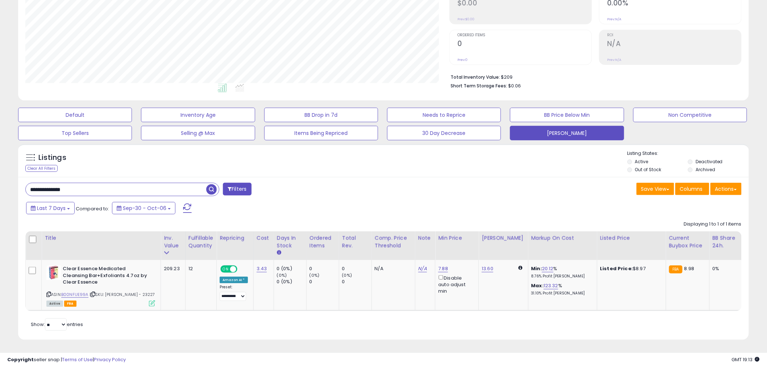
drag, startPoint x: 91, startPoint y: 183, endPoint x: 2, endPoint y: 182, distance: 88.9
click at [6, 182] on div "**********" at bounding box center [384, 129] width 760 height 439
paste input "text"
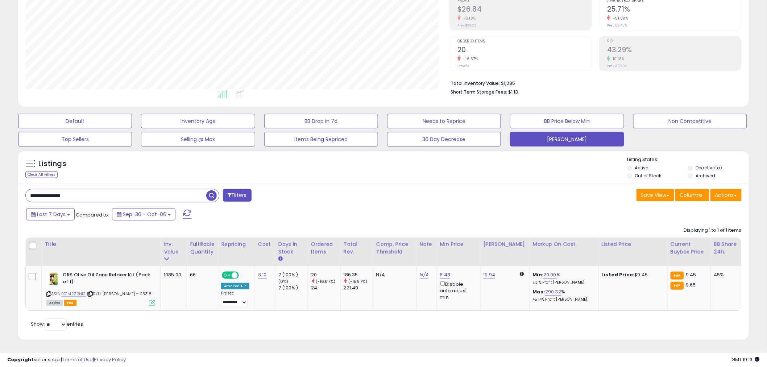
scroll to position [121, 0]
drag, startPoint x: 59, startPoint y: 194, endPoint x: 5, endPoint y: 190, distance: 54.2
click at [5, 190] on div "**********" at bounding box center [384, 132] width 760 height 433
paste input "text"
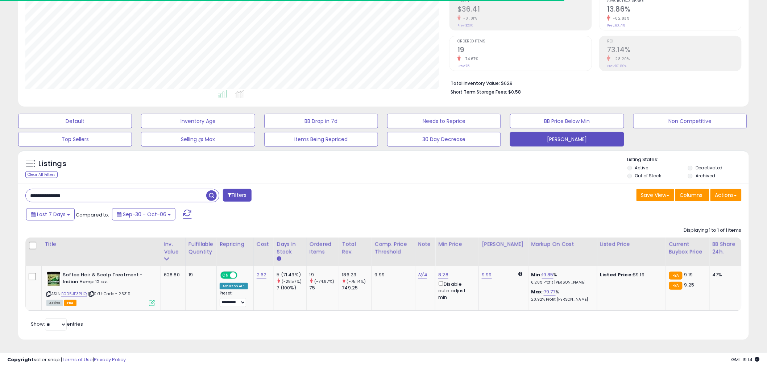
scroll to position [149, 424]
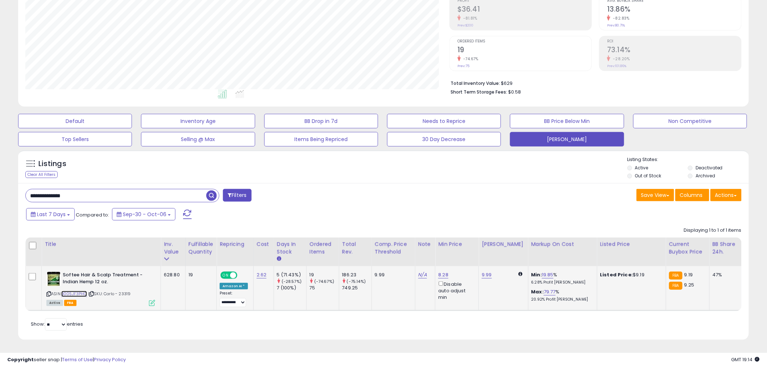
click at [79, 291] on link "B005JF3PHQ" at bounding box center [74, 294] width 26 height 6
drag, startPoint x: 76, startPoint y: 185, endPoint x: 7, endPoint y: 189, distance: 69.7
click at [7, 189] on div "**********" at bounding box center [384, 132] width 760 height 433
paste input "text"
click at [213, 190] on span "button" at bounding box center [211, 195] width 11 height 11
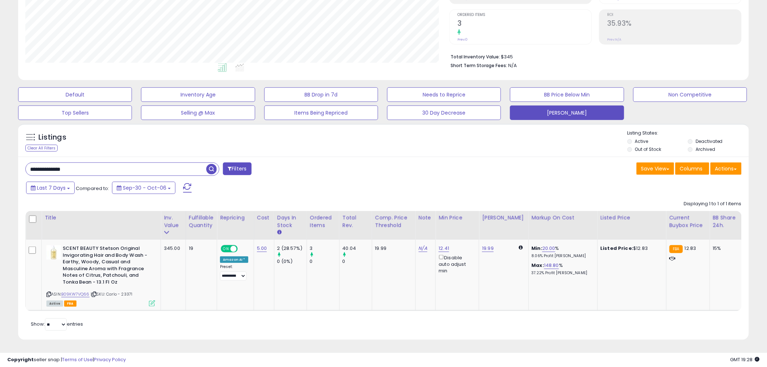
drag, startPoint x: 73, startPoint y: 163, endPoint x: 17, endPoint y: 162, distance: 55.5
click at [17, 162] on div "Listings Clear All Filters" at bounding box center [384, 234] width 742 height 229
paste input "text"
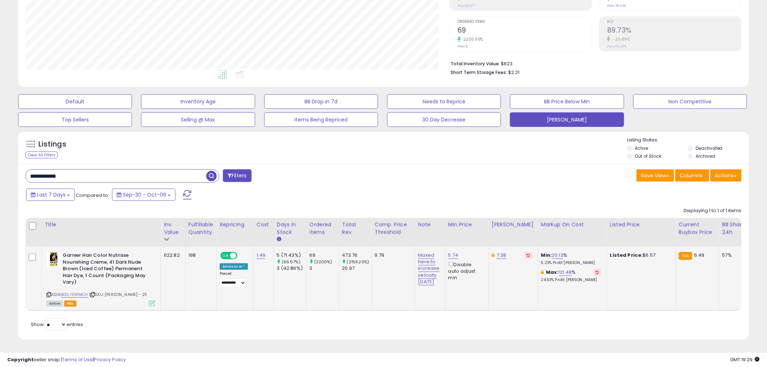
click at [392, 285] on td "9.79" at bounding box center [394, 279] width 44 height 64
click at [48, 293] on icon at bounding box center [48, 295] width 5 height 4
click at [49, 293] on icon at bounding box center [48, 295] width 5 height 4
copy b "Garnier Hair Color Nutrisse Nourishing Creme, 41 Dark Nude Brown (Iced Coffee) …"
drag, startPoint x: 84, startPoint y: 276, endPoint x: 64, endPoint y: 248, distance: 34.3
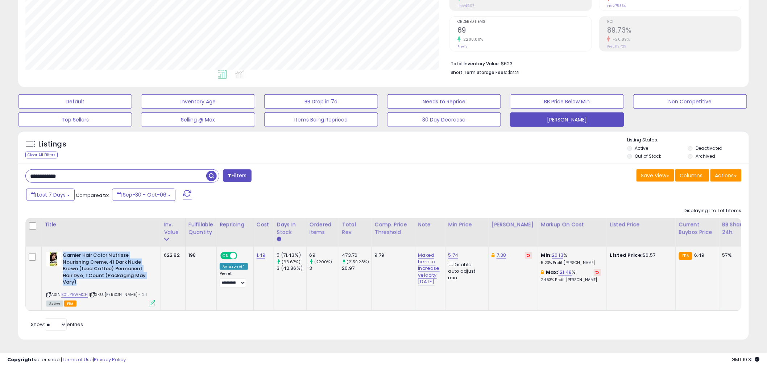
click at [64, 252] on b "Garnier Hair Color Nutrisse Nourishing Creme, 41 Dark Nude Brown (Iced Coffee) …" at bounding box center [107, 270] width 88 height 36
drag, startPoint x: 63, startPoint y: 171, endPoint x: -8, endPoint y: 172, distance: 71.5
click at [0, 172] on html "Unable to login Retrieving listings data.. has not yet accepted the Terms of Us…" at bounding box center [383, 49] width 767 height 367
paste input "text"
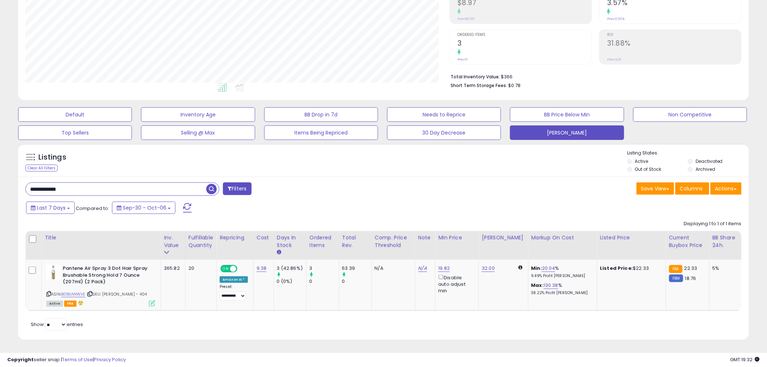
scroll to position [128, 0]
drag, startPoint x: 25, startPoint y: 183, endPoint x: -6, endPoint y: 183, distance: 30.8
click at [0, 183] on html "Unable to login Retrieving listings data.. has not yet accepted the Terms of Us…" at bounding box center [383, 62] width 767 height 367
paste input "text"
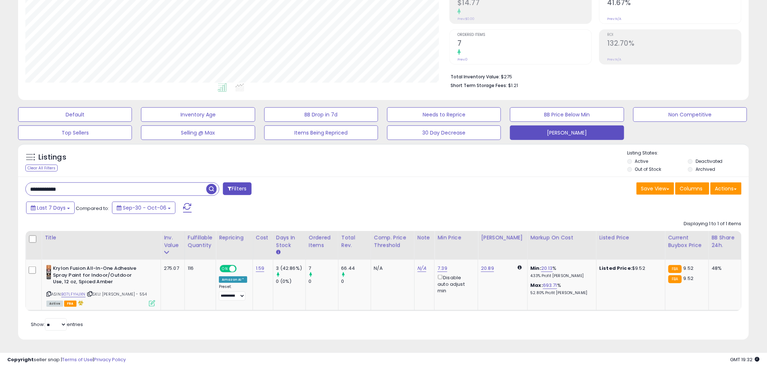
drag, startPoint x: 86, startPoint y: 184, endPoint x: 2, endPoint y: 184, distance: 83.8
click at [2, 184] on div "**********" at bounding box center [383, 134] width 767 height 465
paste input "text"
drag, startPoint x: 74, startPoint y: 188, endPoint x: 4, endPoint y: 187, distance: 70.0
click at [4, 187] on div "**********" at bounding box center [384, 129] width 760 height 439
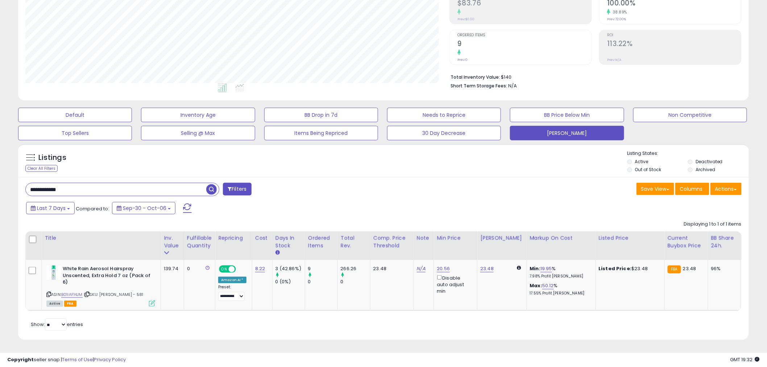
paste input "*"
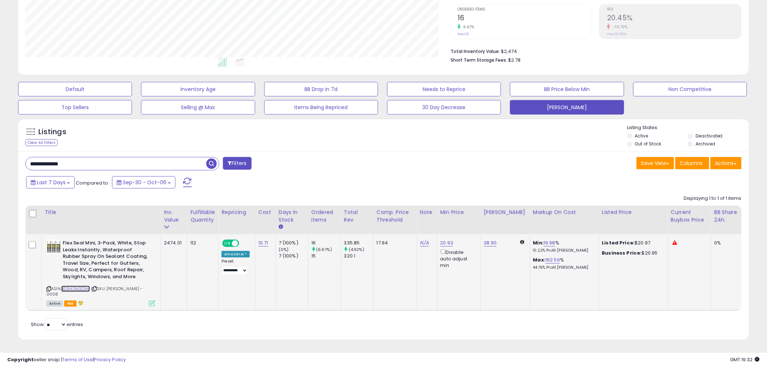
click at [70, 286] on link "B09HSM3S9H" at bounding box center [75, 289] width 29 height 6
click at [48, 287] on icon at bounding box center [48, 289] width 5 height 4
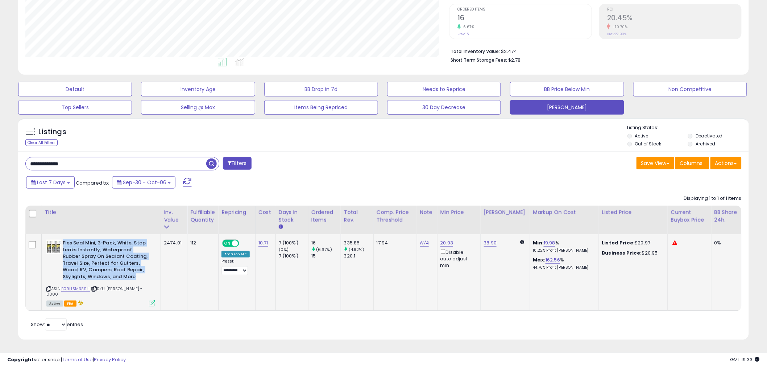
copy b "Flex Seal Mini, 3-Pack, White, Stop Leaks Instantly, Waterproof Rubber Spray On…"
drag, startPoint x: 113, startPoint y: 274, endPoint x: 63, endPoint y: 245, distance: 57.7
click at [63, 245] on b "Flex Seal Mini, 3-Pack, White, Stop Leaks Instantly, Waterproof Rubber Spray On…" at bounding box center [107, 261] width 88 height 42
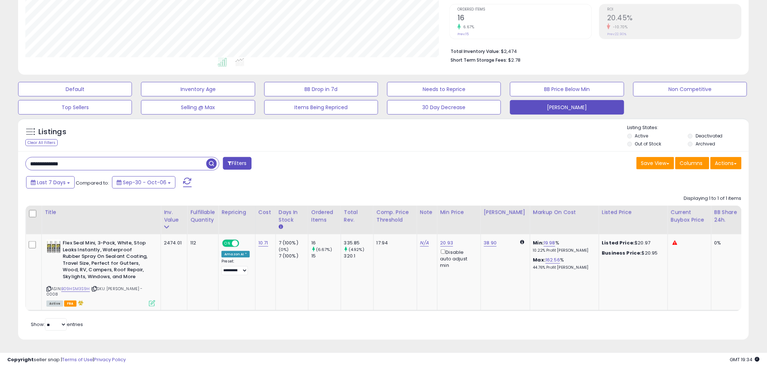
drag, startPoint x: 81, startPoint y: 167, endPoint x: -5, endPoint y: 162, distance: 85.7
click at [0, 162] on html "Unable to login Retrieving listings data.. has not yet accepted the Terms of Us…" at bounding box center [383, 36] width 767 height 367
paste input "*"
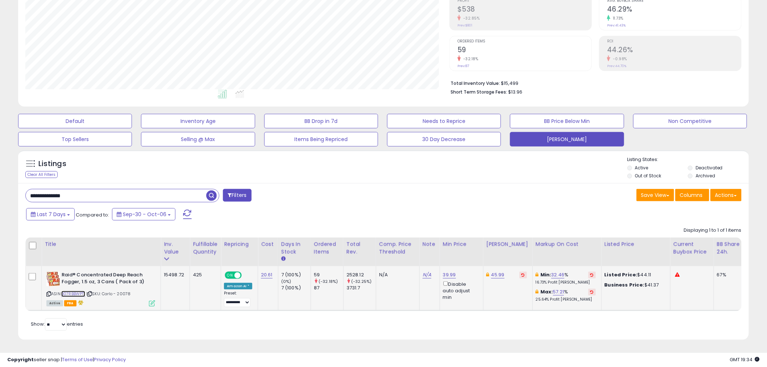
click at [73, 291] on link "B07RBBWPT1" at bounding box center [73, 294] width 24 height 6
click at [46, 292] on icon at bounding box center [48, 294] width 5 height 4
copy div "Raid® Concentrated Deep Reach Fogger, 1.5 oz, 3 Cans ( Pack of 3)"
drag, startPoint x: 143, startPoint y: 277, endPoint x: 55, endPoint y: 267, distance: 88.0
click at [55, 272] on div "Raid® Concentrated Deep Reach Fogger, 1.5 oz, 3 Cans ( Pack of 3)" at bounding box center [100, 279] width 109 height 15
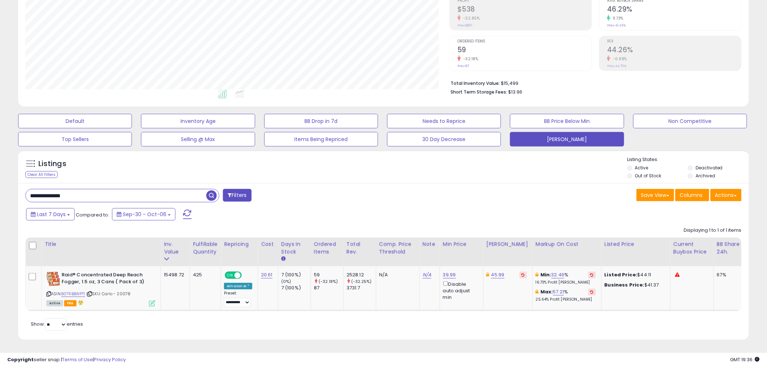
drag, startPoint x: 78, startPoint y: 193, endPoint x: 1, endPoint y: 193, distance: 76.9
click at [1, 193] on div "**********" at bounding box center [383, 138] width 767 height 458
paste input "text"
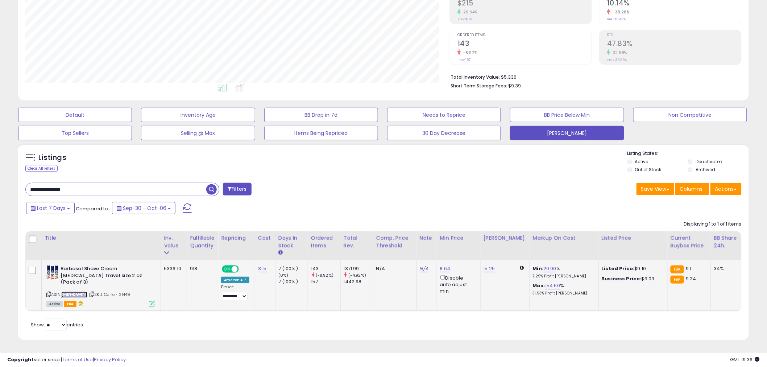
click at [79, 292] on link "B01N0RAC5G" at bounding box center [74, 295] width 26 height 6
click at [49, 292] on icon at bounding box center [48, 294] width 5 height 4
copy div "Barbasol Shave Cream [MEDICAL_DATA] Travel size 2 oz (Pack of 3)"
drag, startPoint x: 139, startPoint y: 275, endPoint x: 58, endPoint y: 267, distance: 80.8
click at [58, 267] on div "Barbasol Shave Cream [MEDICAL_DATA] Travel size 2 oz (Pack of 3)" at bounding box center [100, 276] width 109 height 22
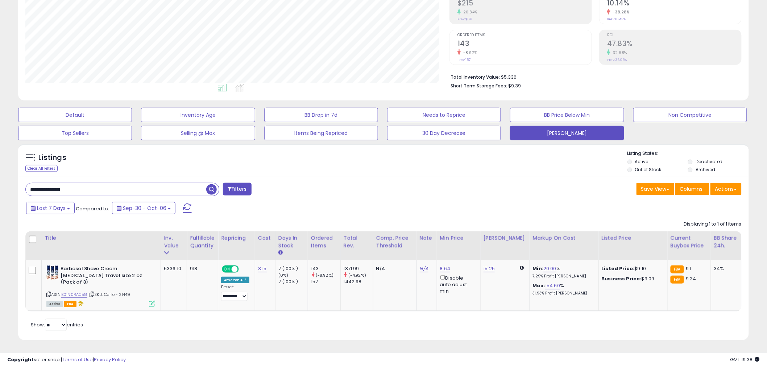
drag, startPoint x: 79, startPoint y: 193, endPoint x: -17, endPoint y: 191, distance: 96.1
click at [0, 191] on html "Unable to login Retrieving listings data.. has not yet accepted the Terms of Us…" at bounding box center [383, 62] width 767 height 367
paste input "text"
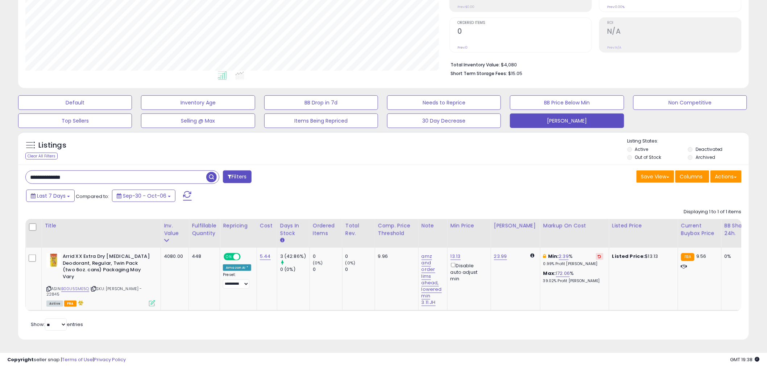
drag, startPoint x: 79, startPoint y: 172, endPoint x: 26, endPoint y: 178, distance: 53.2
click at [26, 178] on input "**********" at bounding box center [116, 177] width 181 height 13
paste input "text"
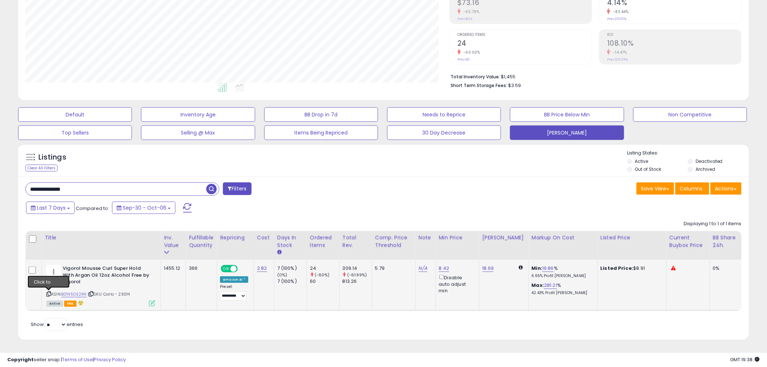
click at [49, 292] on icon at bounding box center [48, 294] width 5 height 4
drag, startPoint x: 84, startPoint y: 276, endPoint x: 60, endPoint y: 266, distance: 26.0
click at [60, 266] on div "Vigorol Mousse Curl Super Hold With Argan Oil 12oz Alcohol Free by Vigorol" at bounding box center [100, 276] width 109 height 22
drag, startPoint x: 63, startPoint y: 182, endPoint x: 67, endPoint y: 182, distance: 4.0
click at [63, 183] on input "**********" at bounding box center [116, 189] width 181 height 13
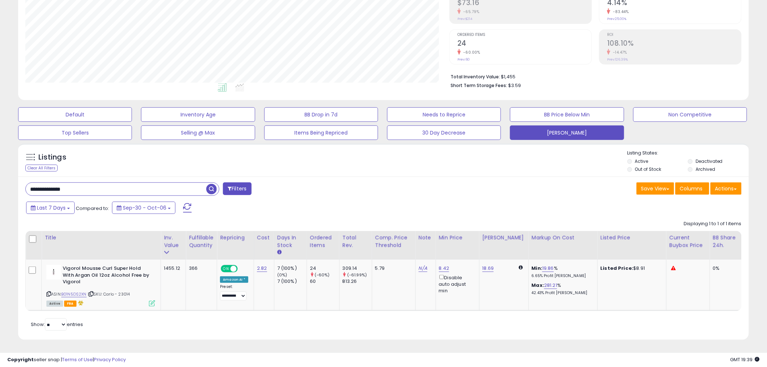
drag, startPoint x: 67, startPoint y: 182, endPoint x: 13, endPoint y: 180, distance: 54.1
click at [13, 180] on div "Listings Clear All Filters" at bounding box center [384, 244] width 742 height 209
paste input "text"
drag, startPoint x: 80, startPoint y: 182, endPoint x: 4, endPoint y: 189, distance: 76.1
click at [4, 189] on div "**********" at bounding box center [384, 129] width 760 height 439
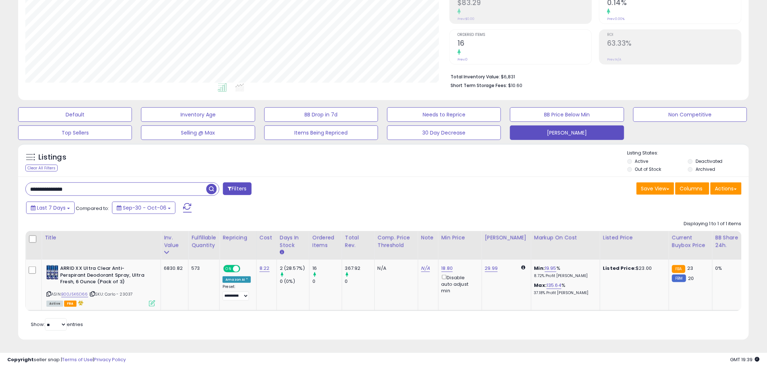
paste input "text"
click at [66, 183] on input "**********" at bounding box center [116, 189] width 181 height 13
drag, startPoint x: 76, startPoint y: 183, endPoint x: -12, endPoint y: 178, distance: 87.9
click at [0, 178] on html "Unable to login Retrieving listings data.. has not yet accepted the Terms of Us…" at bounding box center [383, 62] width 767 height 367
paste input "text"
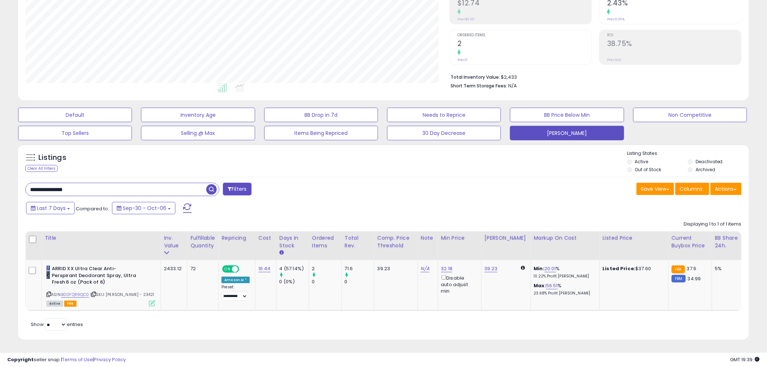
drag, startPoint x: 71, startPoint y: 184, endPoint x: -5, endPoint y: 180, distance: 76.6
click at [0, 180] on html "Unable to login Retrieving listings data.. has not yet accepted the Terms of Us…" at bounding box center [383, 62] width 767 height 367
paste
drag, startPoint x: 88, startPoint y: 184, endPoint x: -42, endPoint y: 184, distance: 129.5
click at [0, 184] on html "Unable to login Retrieving listings data.. has not yet accepted the Terms of Us…" at bounding box center [383, 62] width 767 height 367
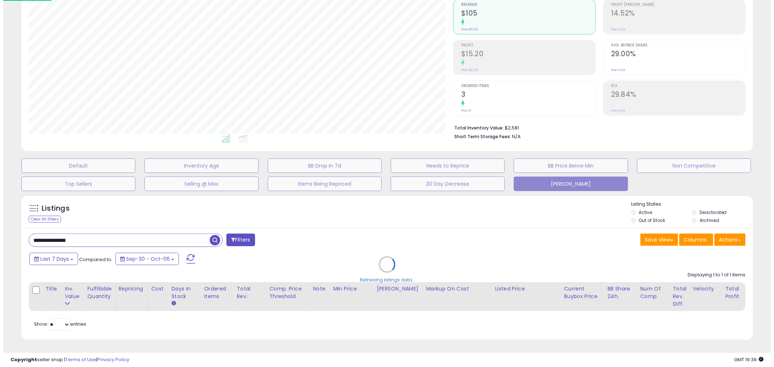
scroll to position [362530, 362250]
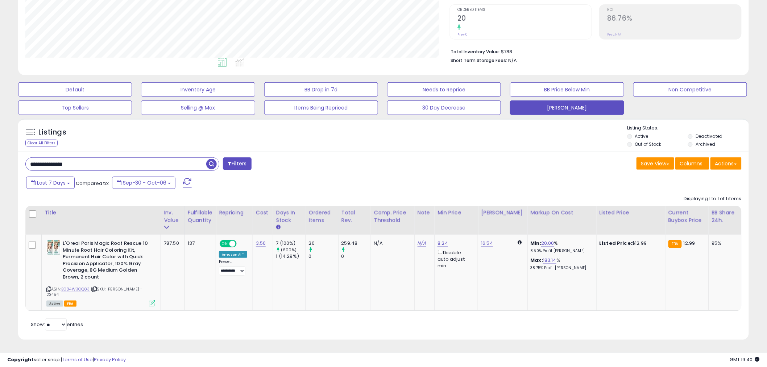
drag, startPoint x: 86, startPoint y: 161, endPoint x: -57, endPoint y: 158, distance: 142.9
click at [0, 158] on html "Unable to login Retrieving listings data.. has not yet accepted the Terms of Us…" at bounding box center [383, 37] width 767 height 367
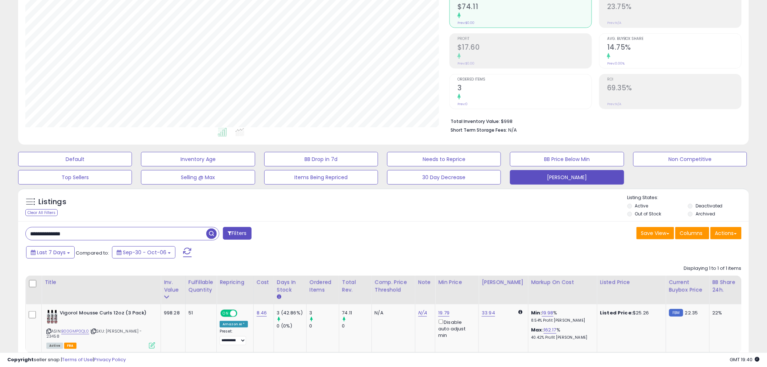
drag, startPoint x: 71, startPoint y: 233, endPoint x: -7, endPoint y: 232, distance: 77.3
click at [0, 232] on html "Unable to login Retrieving listings data.. has not yet accepted the Terms of Us…" at bounding box center [383, 106] width 767 height 367
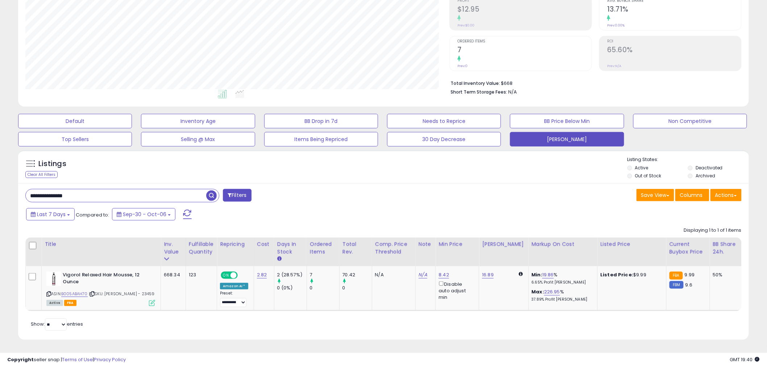
drag, startPoint x: 85, startPoint y: 190, endPoint x: -52, endPoint y: 185, distance: 136.4
click at [0, 185] on html "Unable to login Retrieving listings data.. has not yet accepted the Terms of Us…" at bounding box center [383, 68] width 767 height 367
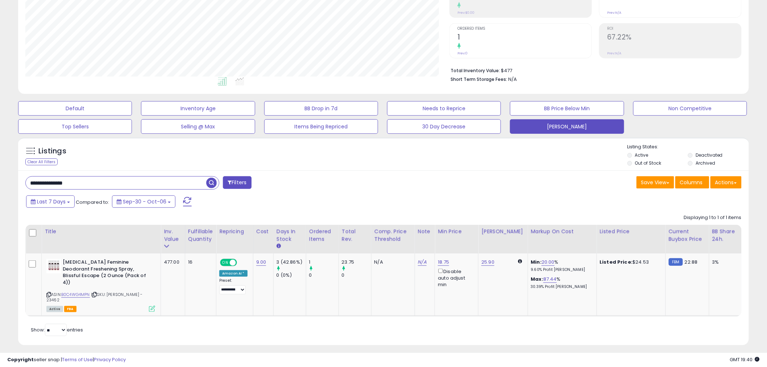
drag, startPoint x: 81, startPoint y: 182, endPoint x: -16, endPoint y: 179, distance: 96.9
click at [0, 179] on html "Unable to login Retrieving listings data.. has not yet accepted the Terms of Us…" at bounding box center [383, 56] width 767 height 367
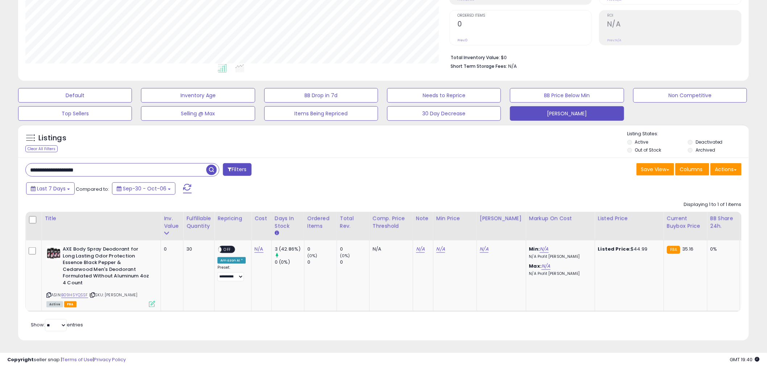
drag, startPoint x: 100, startPoint y: 170, endPoint x: -50, endPoint y: 172, distance: 150.2
click at [0, 172] on html "Unable to login Retrieving listings data.. has not yet accepted the Terms of Us…" at bounding box center [383, 43] width 767 height 367
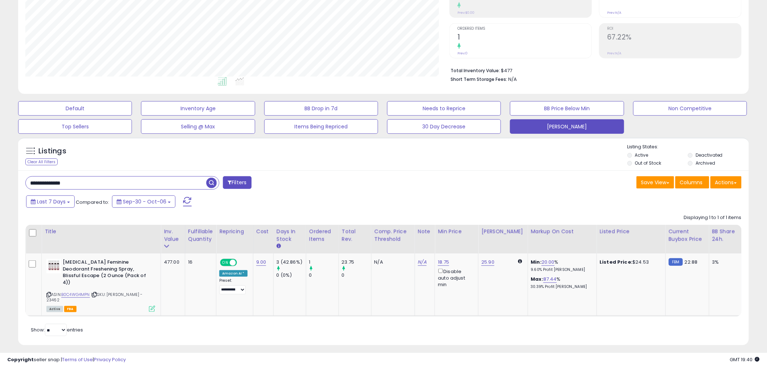
drag, startPoint x: 85, startPoint y: 189, endPoint x: 2, endPoint y: 187, distance: 82.7
click at [2, 187] on div "**********" at bounding box center [383, 134] width 767 height 476
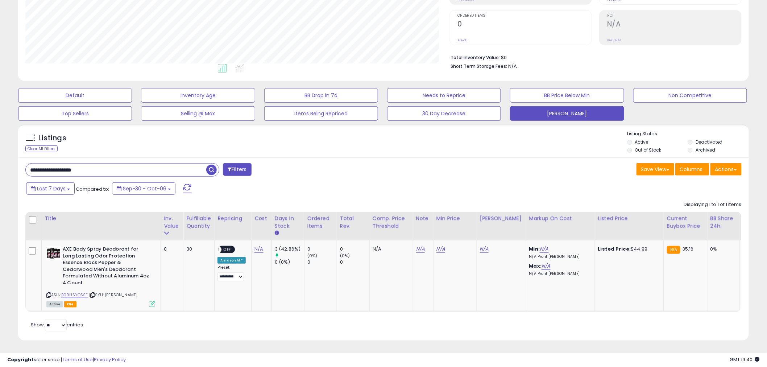
drag, startPoint x: 95, startPoint y: 168, endPoint x: -16, endPoint y: 174, distance: 111.2
click at [0, 174] on html "Unable to login Retrieving listings data.. has not yet accepted the Terms of Us…" at bounding box center [383, 43] width 767 height 367
click at [214, 171] on span "button" at bounding box center [211, 170] width 11 height 11
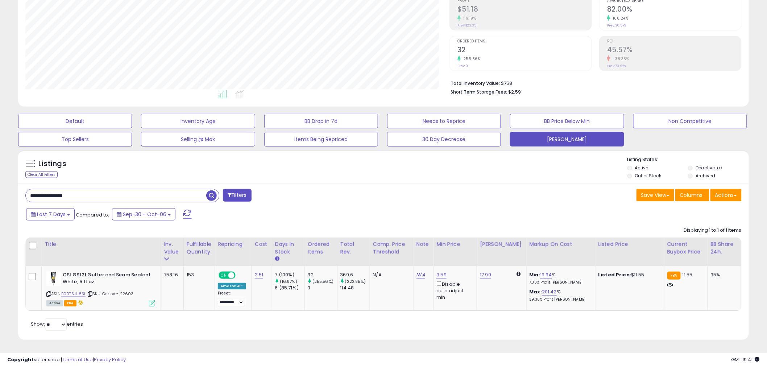
drag, startPoint x: 85, startPoint y: 194, endPoint x: -73, endPoint y: 190, distance: 157.8
click at [0, 190] on html "Unable to login Retrieving listings data.. has not yet accepted the Terms of Us…" at bounding box center [383, 68] width 767 height 367
drag, startPoint x: 80, startPoint y: 188, endPoint x: -3, endPoint y: 189, distance: 82.7
click at [0, 189] on html "Unable to login Retrieving listings data.. has not yet accepted the Terms of Us…" at bounding box center [383, 68] width 767 height 367
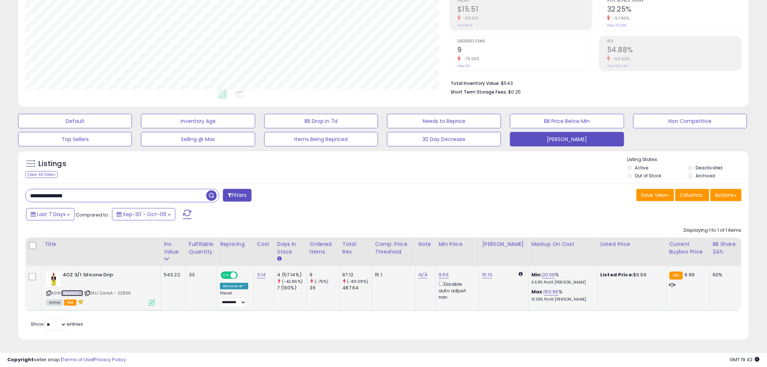
click at [74, 290] on link "B00QO1JB1I" at bounding box center [72, 293] width 22 height 6
click at [49, 291] on icon at bounding box center [48, 293] width 5 height 4
drag, startPoint x: 113, startPoint y: 269, endPoint x: 62, endPoint y: 269, distance: 50.4
click at [63, 272] on b "4OZ 3/1 Silicone Drip" at bounding box center [107, 276] width 88 height 9
drag, startPoint x: 90, startPoint y: 190, endPoint x: -8, endPoint y: 190, distance: 97.6
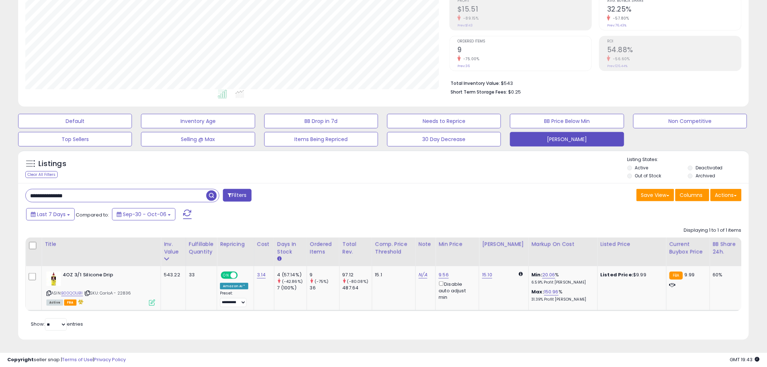
click at [0, 190] on html "Unable to login Retrieving listings data.. has not yet accepted the Terms of Us…" at bounding box center [383, 68] width 767 height 367
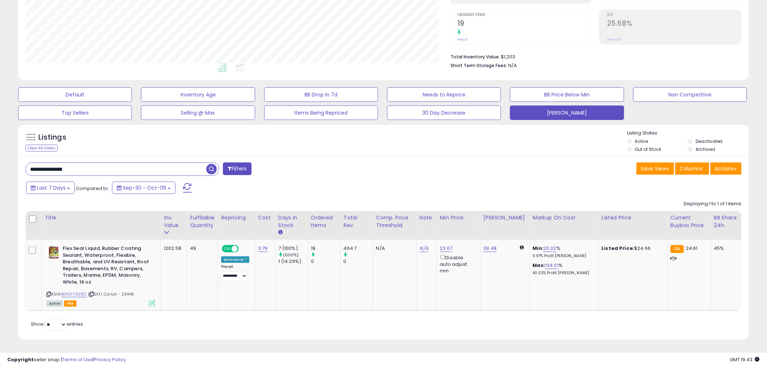
drag, startPoint x: 82, startPoint y: 162, endPoint x: -4, endPoint y: 164, distance: 85.3
click at [0, 164] on html "Unable to login Retrieving listings data.. has not yet accepted the Terms of Us…" at bounding box center [383, 42] width 767 height 367
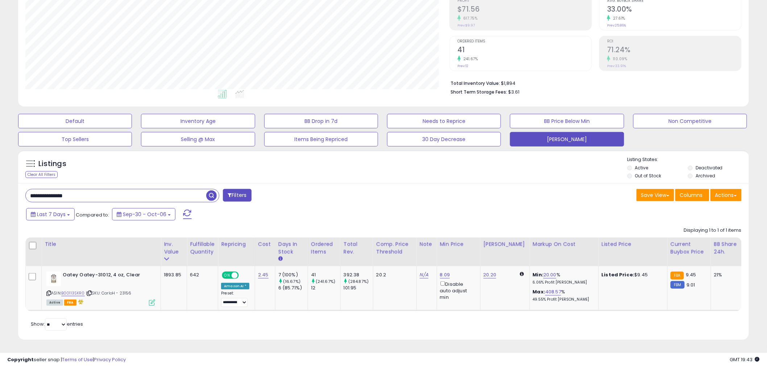
drag, startPoint x: 83, startPoint y: 189, endPoint x: 13, endPoint y: 190, distance: 69.6
click at [13, 190] on div "Listings Clear All Filters" at bounding box center [384, 248] width 742 height 202
drag, startPoint x: 98, startPoint y: 191, endPoint x: -84, endPoint y: 184, distance: 181.8
click at [0, 184] on html "Unable to login Retrieving listings data.. has not yet accepted the Terms of Us…" at bounding box center [383, 68] width 767 height 367
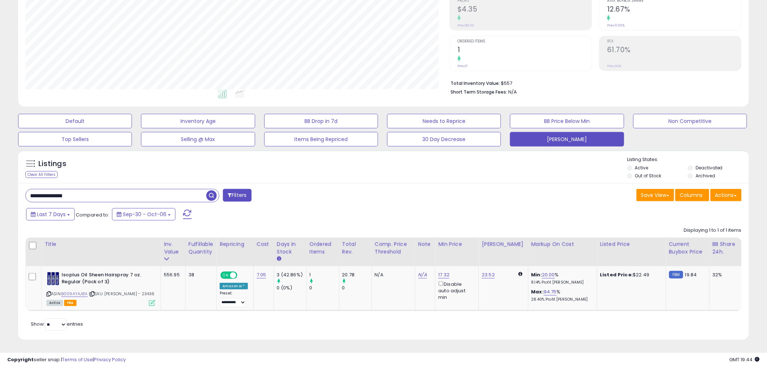
drag, startPoint x: 91, startPoint y: 189, endPoint x: 12, endPoint y: 192, distance: 78.8
click at [12, 192] on div "**********" at bounding box center [384, 132] width 760 height 433
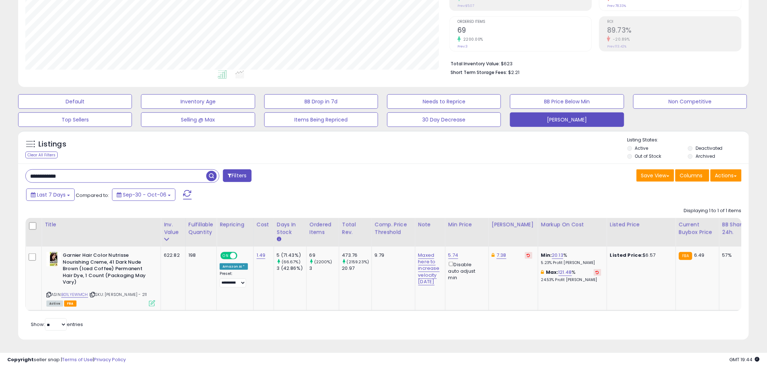
drag, startPoint x: 65, startPoint y: 166, endPoint x: -9, endPoint y: 172, distance: 74.2
click at [0, 172] on html "Unable to login Retrieving listings data.. has not yet accepted the Terms of Us…" at bounding box center [383, 49] width 767 height 367
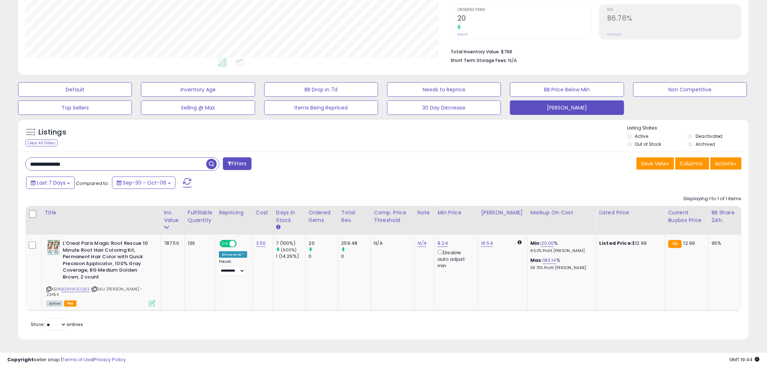
drag, startPoint x: 88, startPoint y: 158, endPoint x: -16, endPoint y: 170, distance: 104.8
click at [0, 170] on html "Unable to login Retrieving listings data.. has not yet accepted the Terms of Us…" at bounding box center [383, 37] width 767 height 367
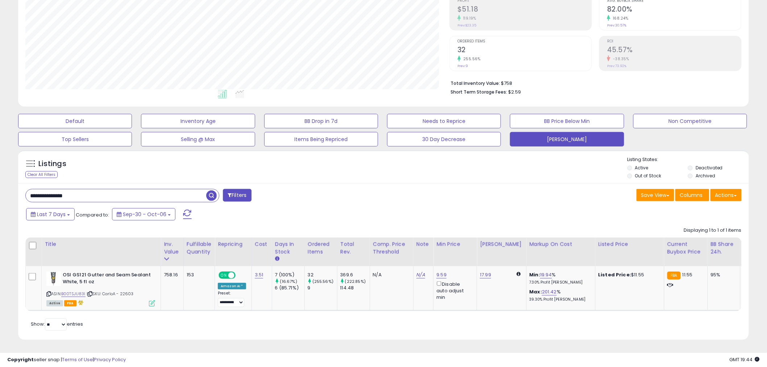
drag, startPoint x: 82, startPoint y: 192, endPoint x: 6, endPoint y: 195, distance: 76.6
click at [6, 195] on div "**********" at bounding box center [384, 132] width 760 height 433
drag, startPoint x: 95, startPoint y: 189, endPoint x: -3, endPoint y: 191, distance: 98.7
click at [0, 191] on html "Unable to login Retrieving listings data.. has not yet accepted the Terms of Us…" at bounding box center [383, 68] width 767 height 367
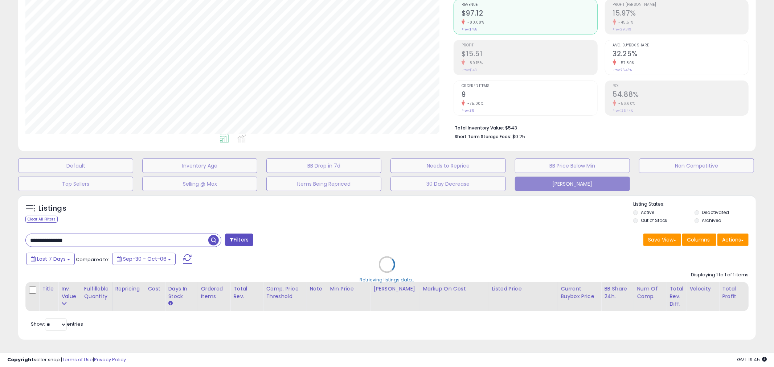
scroll to position [362530, 362250]
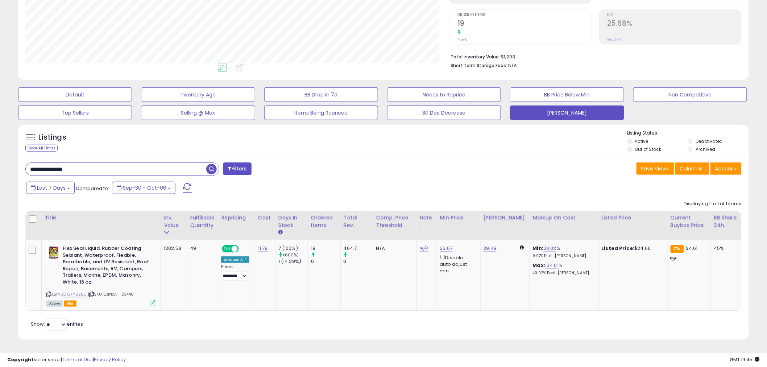
drag, startPoint x: 90, startPoint y: 162, endPoint x: -13, endPoint y: 160, distance: 102.3
click at [0, 160] on html "Unable to login Retrieving listings data.. has not yet accepted the Terms of Us…" at bounding box center [383, 42] width 767 height 367
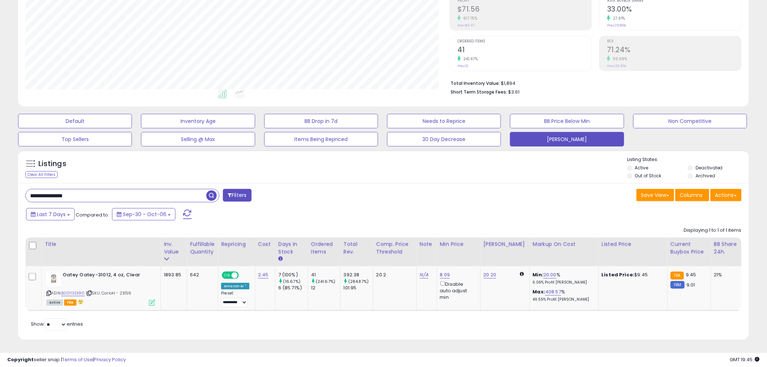
type input "**********"
